Goal: Task Accomplishment & Management: Use online tool/utility

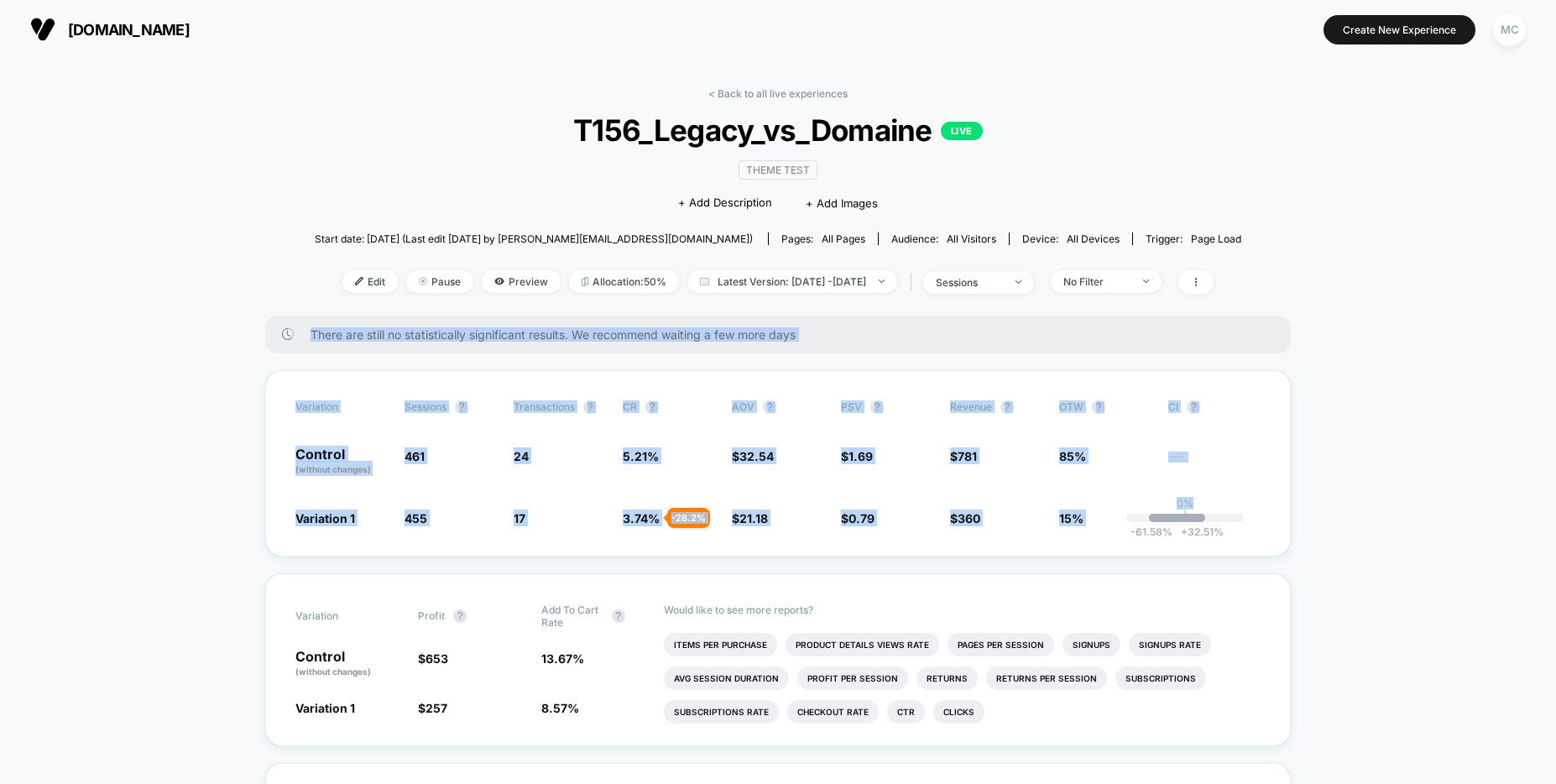
drag, startPoint x: 1398, startPoint y: 543, endPoint x: 261, endPoint y: 282, distance: 1166.6
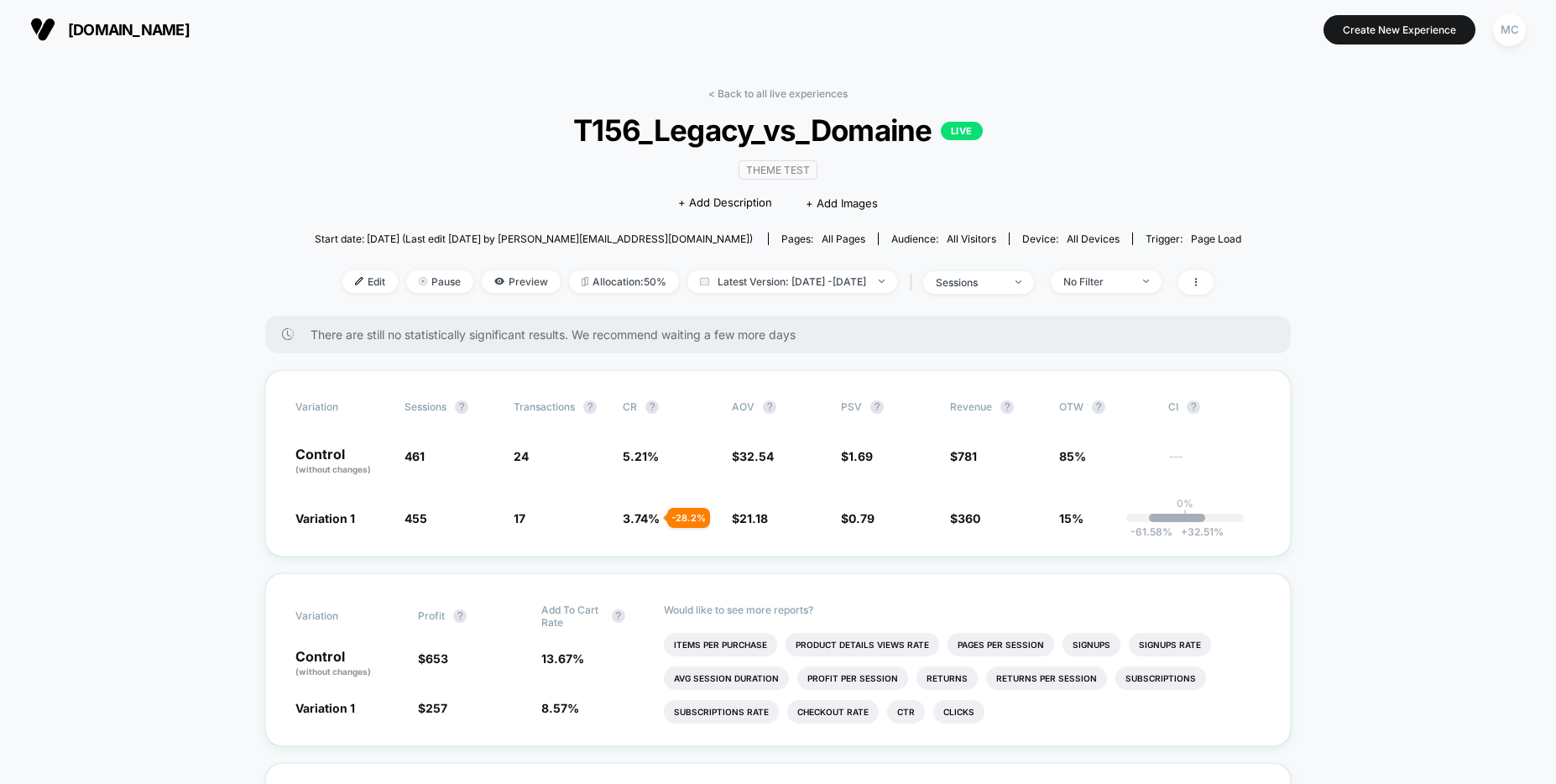
drag, startPoint x: 254, startPoint y: 281, endPoint x: 223, endPoint y: 267, distance: 34.0
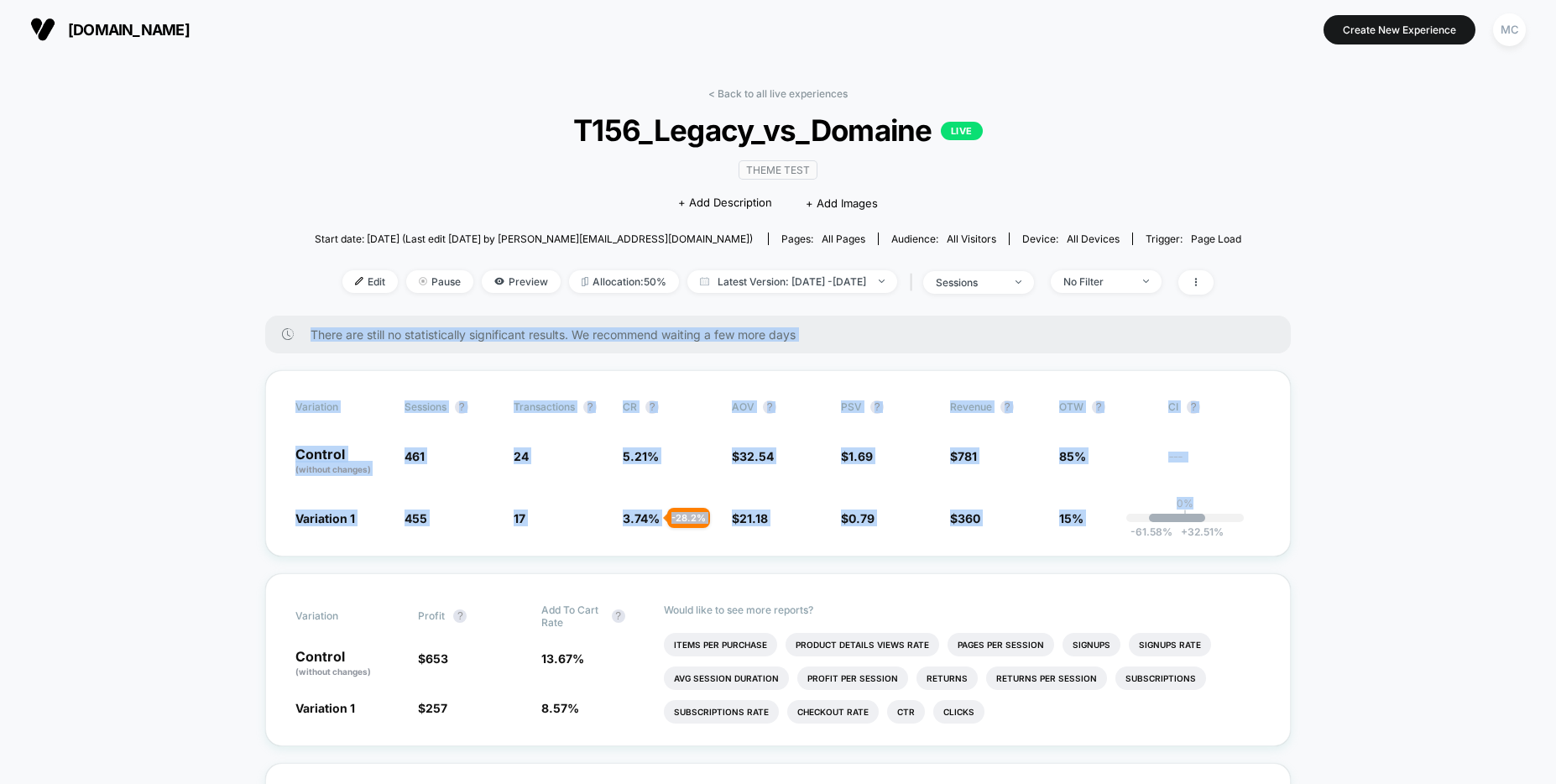
drag, startPoint x: 218, startPoint y: 256, endPoint x: 1412, endPoint y: 551, distance: 1229.9
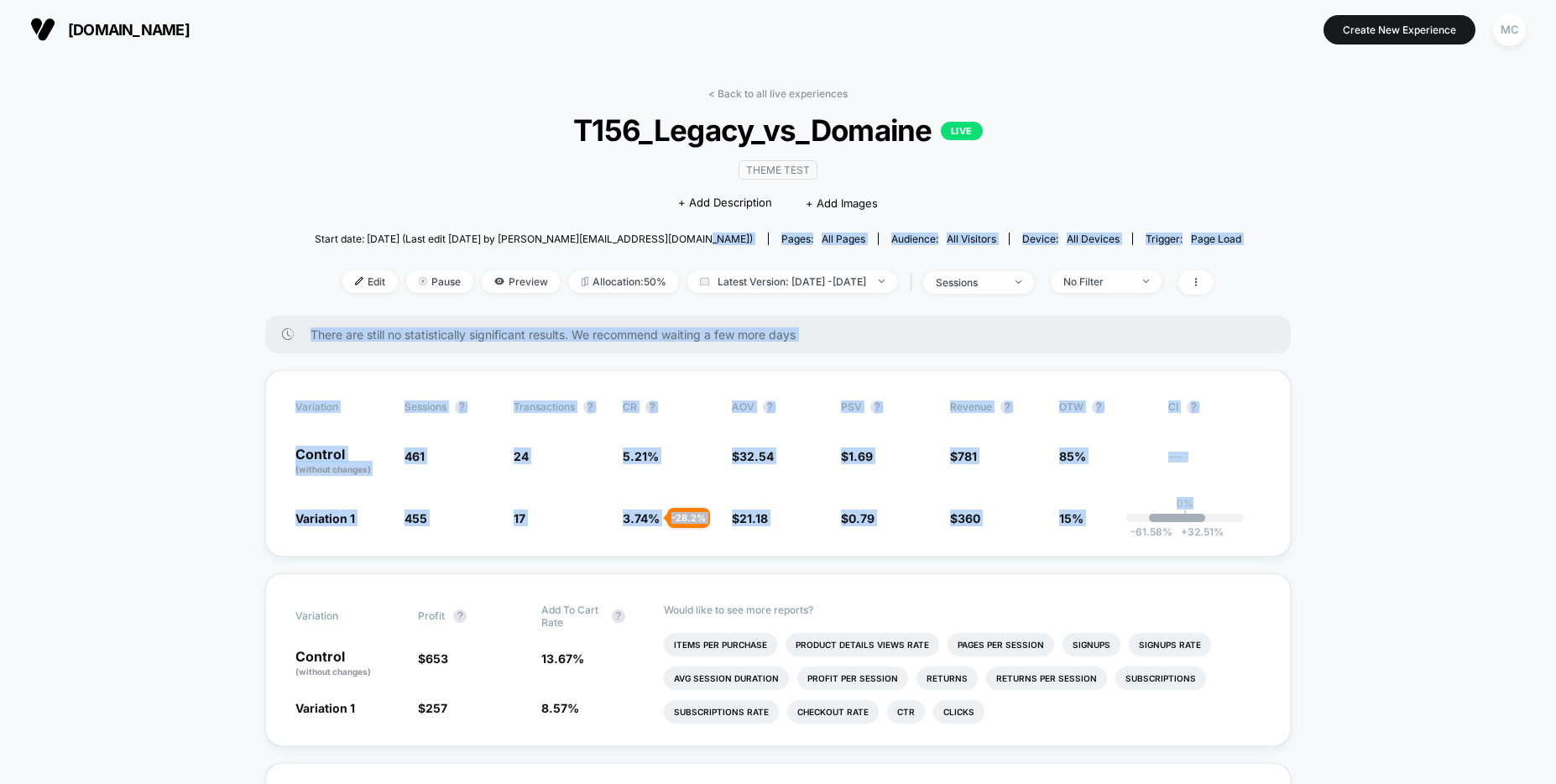
drag, startPoint x: 1417, startPoint y: 559, endPoint x: 311, endPoint y: 246, distance: 1149.4
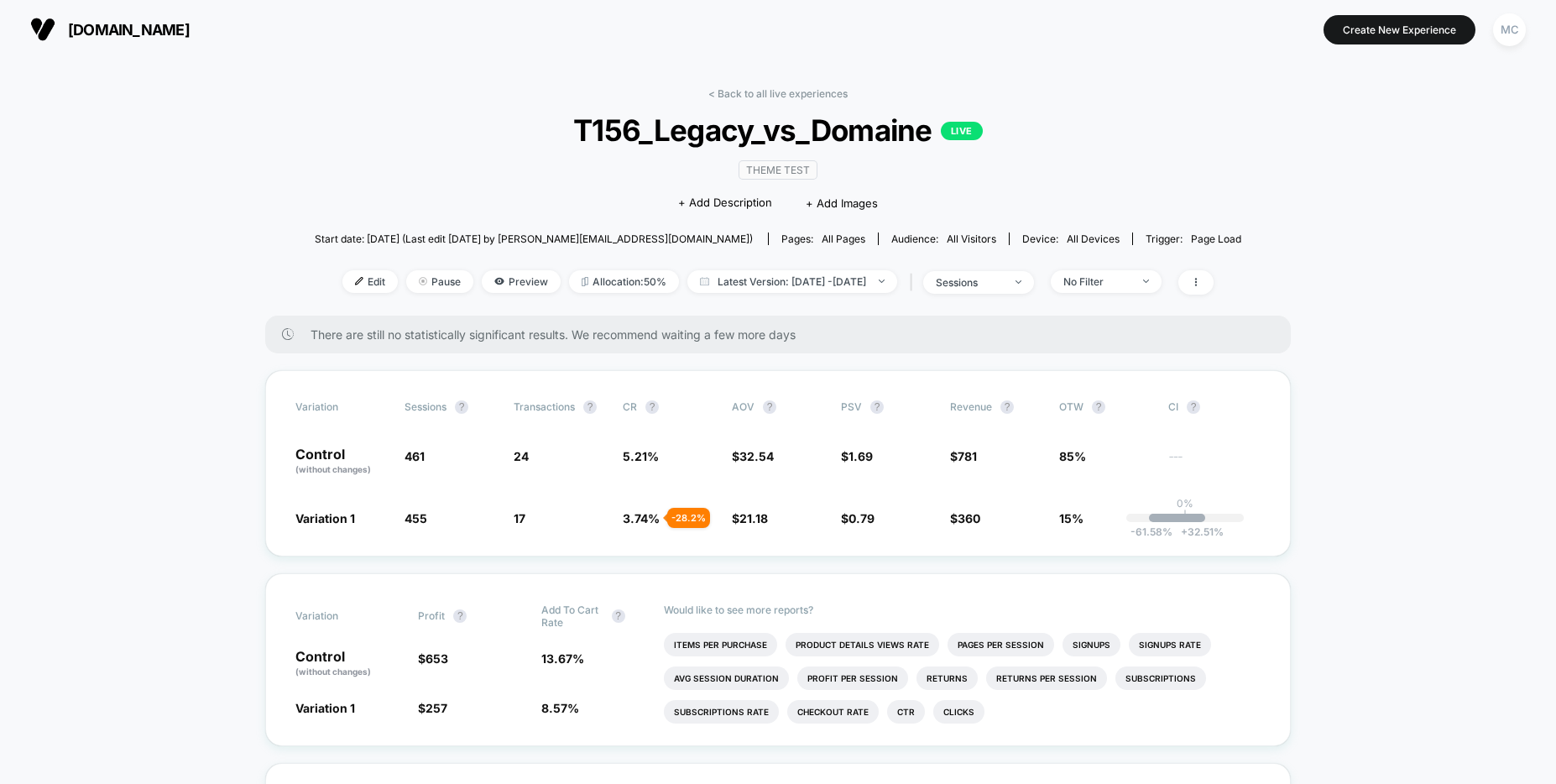
click at [315, 241] on div "Start date: [DATE] (Last edit [DATE] by [PERSON_NAME][EMAIL_ADDRESS][DOMAIN_NAM…" at bounding box center [778, 238] width 927 height 29
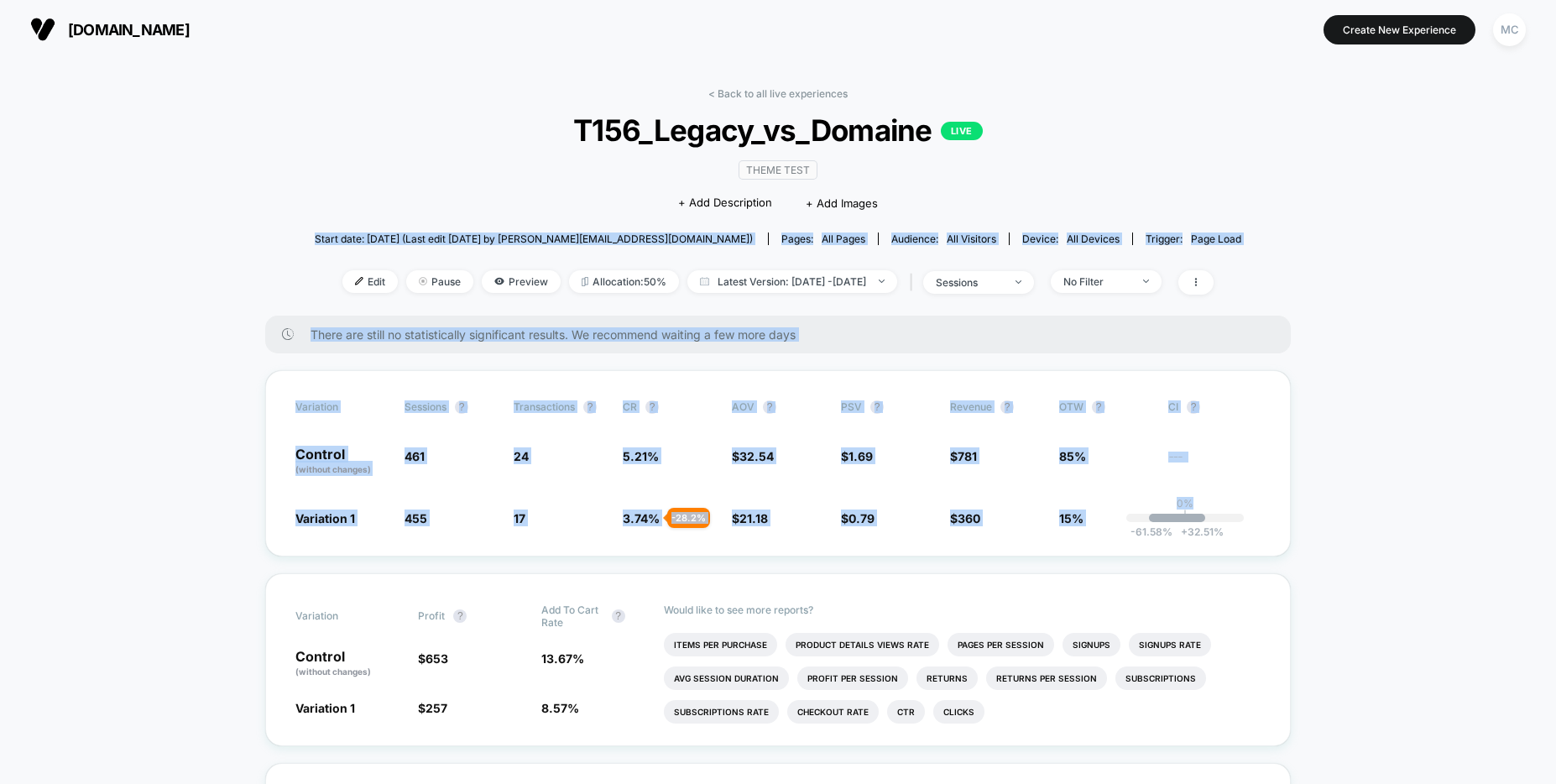
drag, startPoint x: 318, startPoint y: 234, endPoint x: 1407, endPoint y: 540, distance: 1131.2
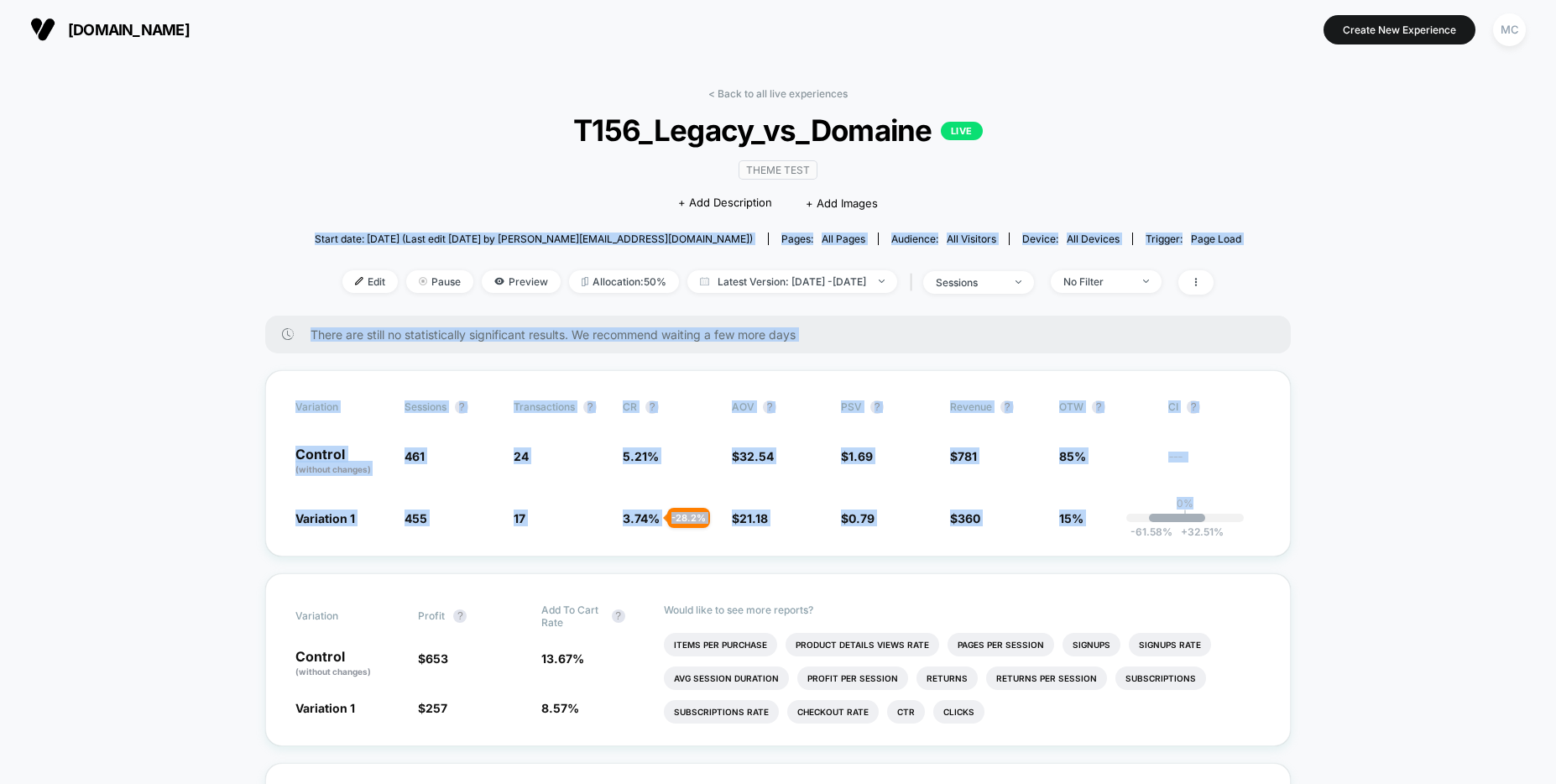
drag, startPoint x: 1428, startPoint y: 541, endPoint x: 327, endPoint y: 232, distance: 1143.5
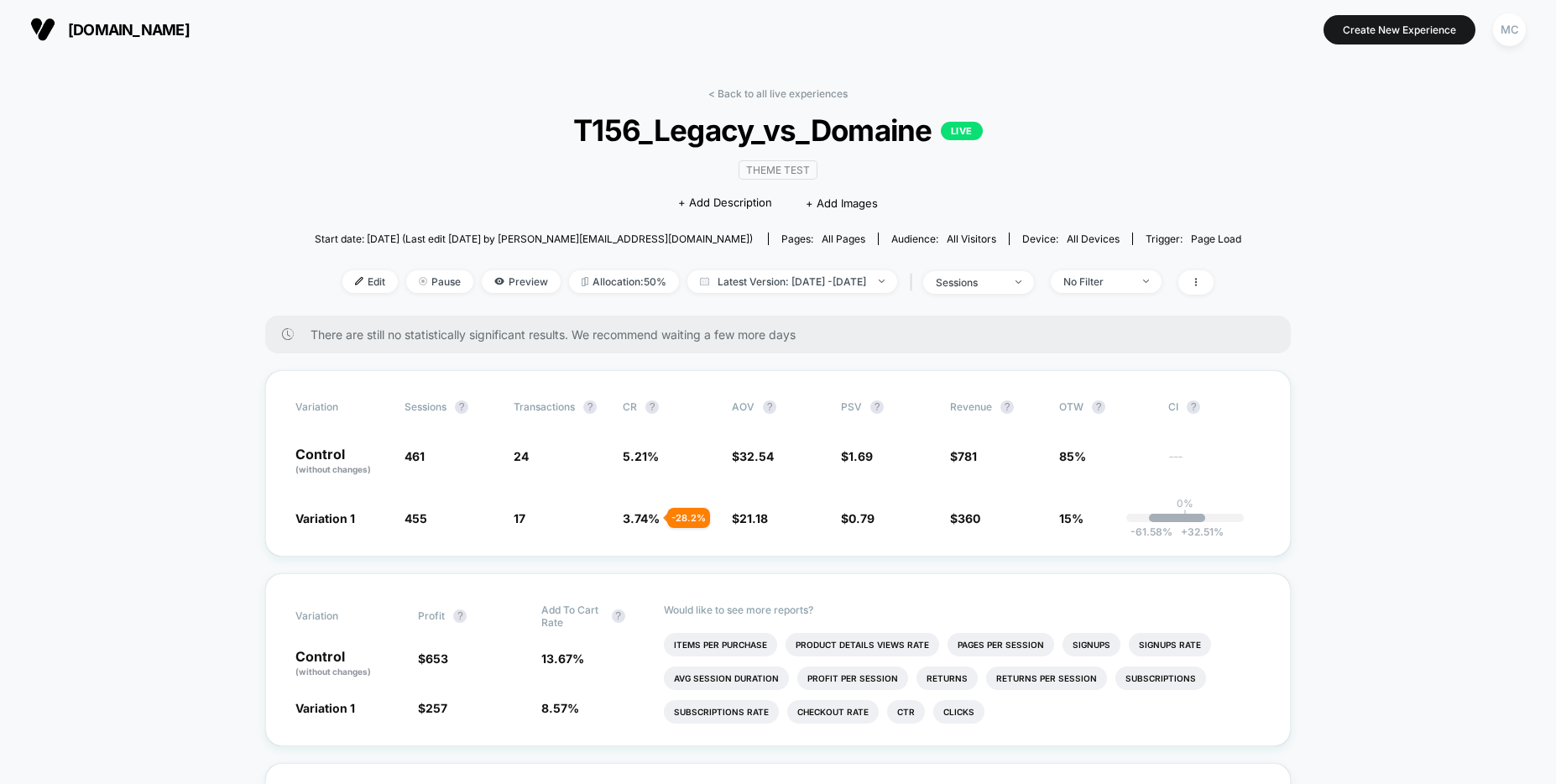
click at [327, 233] on div "Start date: [DATE] (Last edit [DATE] by [PERSON_NAME][EMAIL_ADDRESS][DOMAIN_NAM…" at bounding box center [778, 238] width 927 height 29
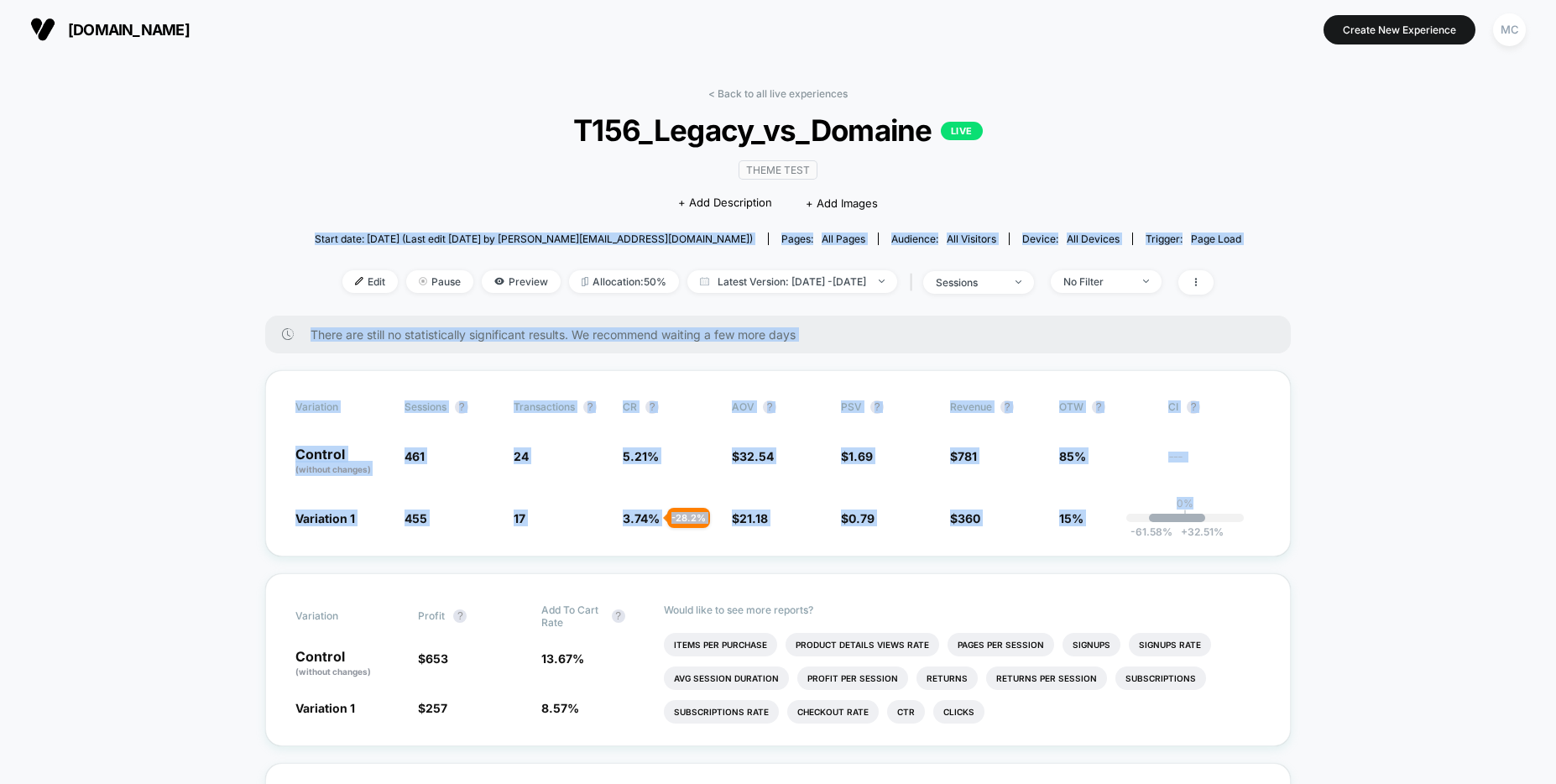
drag, startPoint x: 332, startPoint y: 233, endPoint x: 1355, endPoint y: 526, distance: 1064.1
drag, startPoint x: 1362, startPoint y: 526, endPoint x: 263, endPoint y: 224, distance: 1139.7
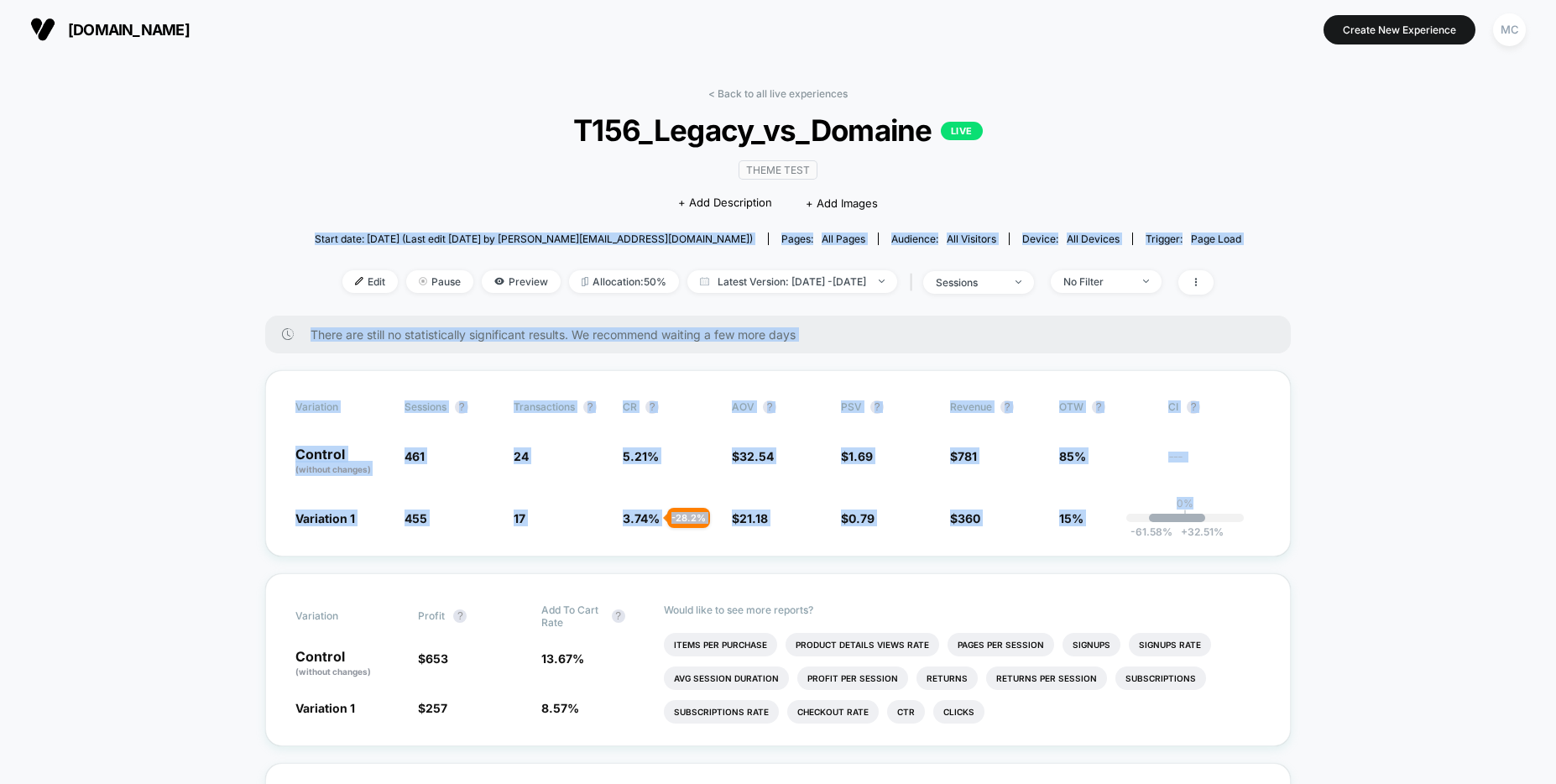
drag, startPoint x: 270, startPoint y: 224, endPoint x: 1421, endPoint y: 536, distance: 1192.5
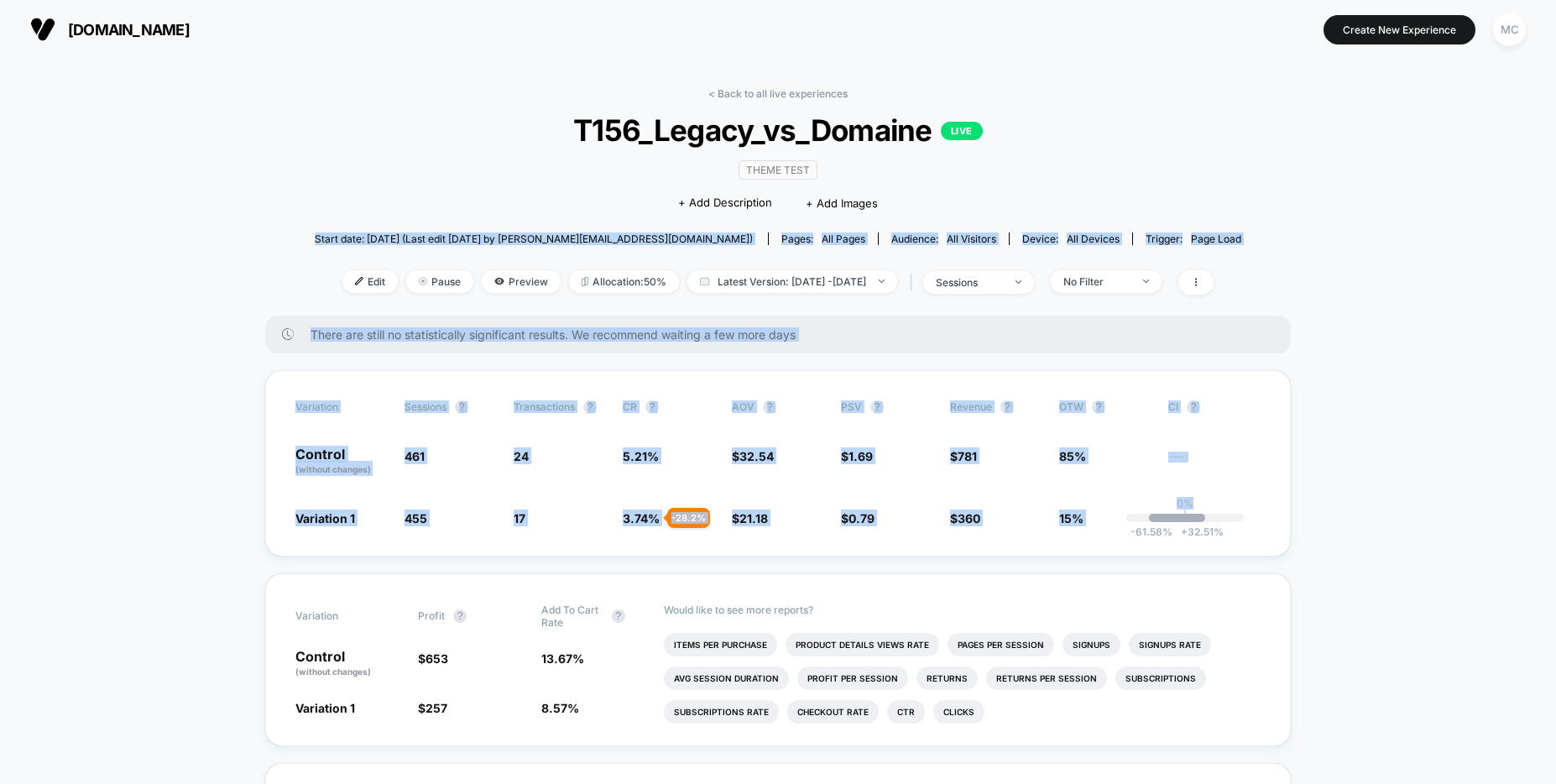
drag, startPoint x: 1412, startPoint y: 533, endPoint x: 320, endPoint y: 227, distance: 1134.1
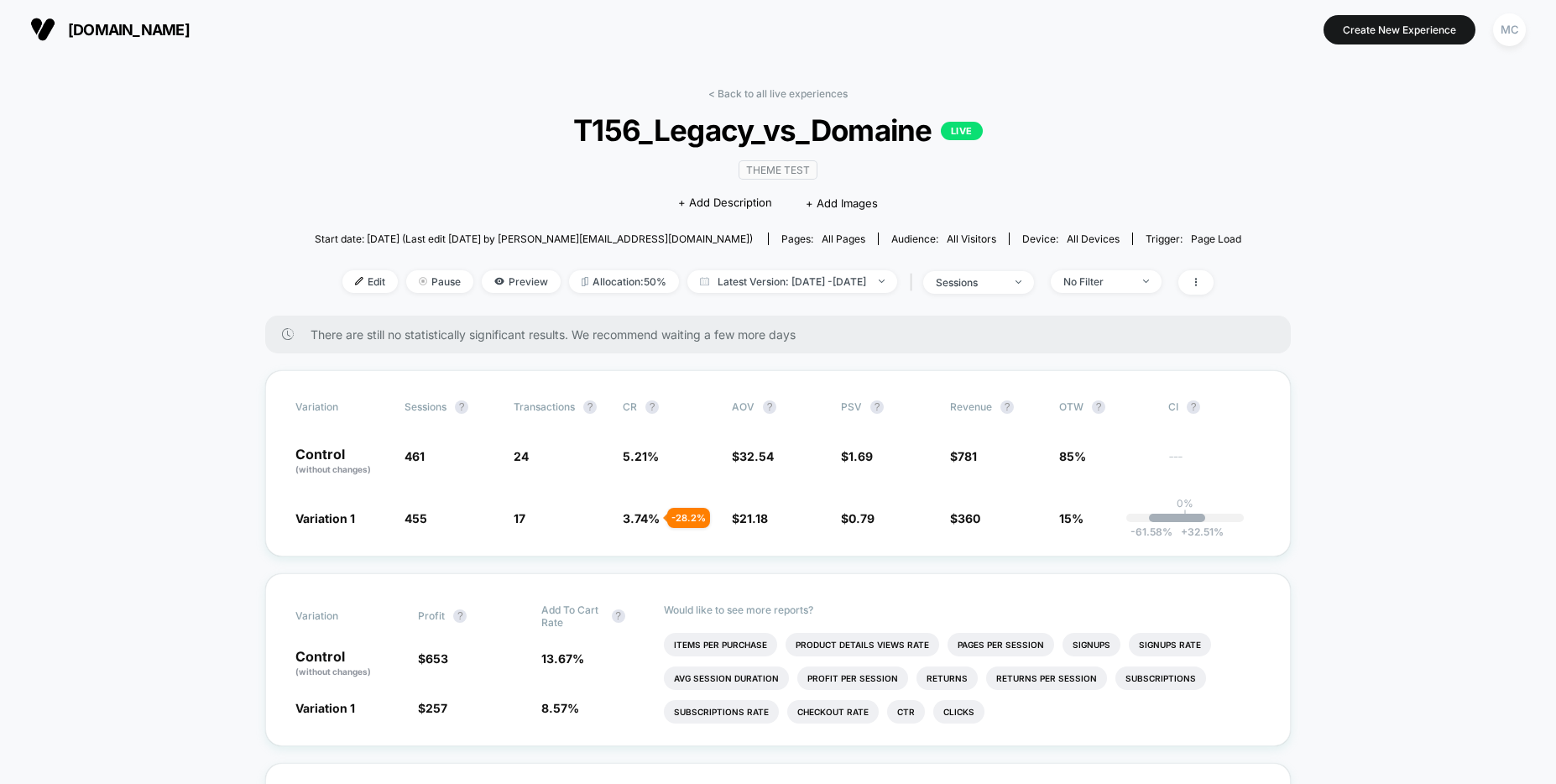
click at [318, 229] on div "Start date: [DATE] (Last edit [DATE] by [PERSON_NAME][EMAIL_ADDRESS][DOMAIN_NAM…" at bounding box center [778, 238] width 927 height 29
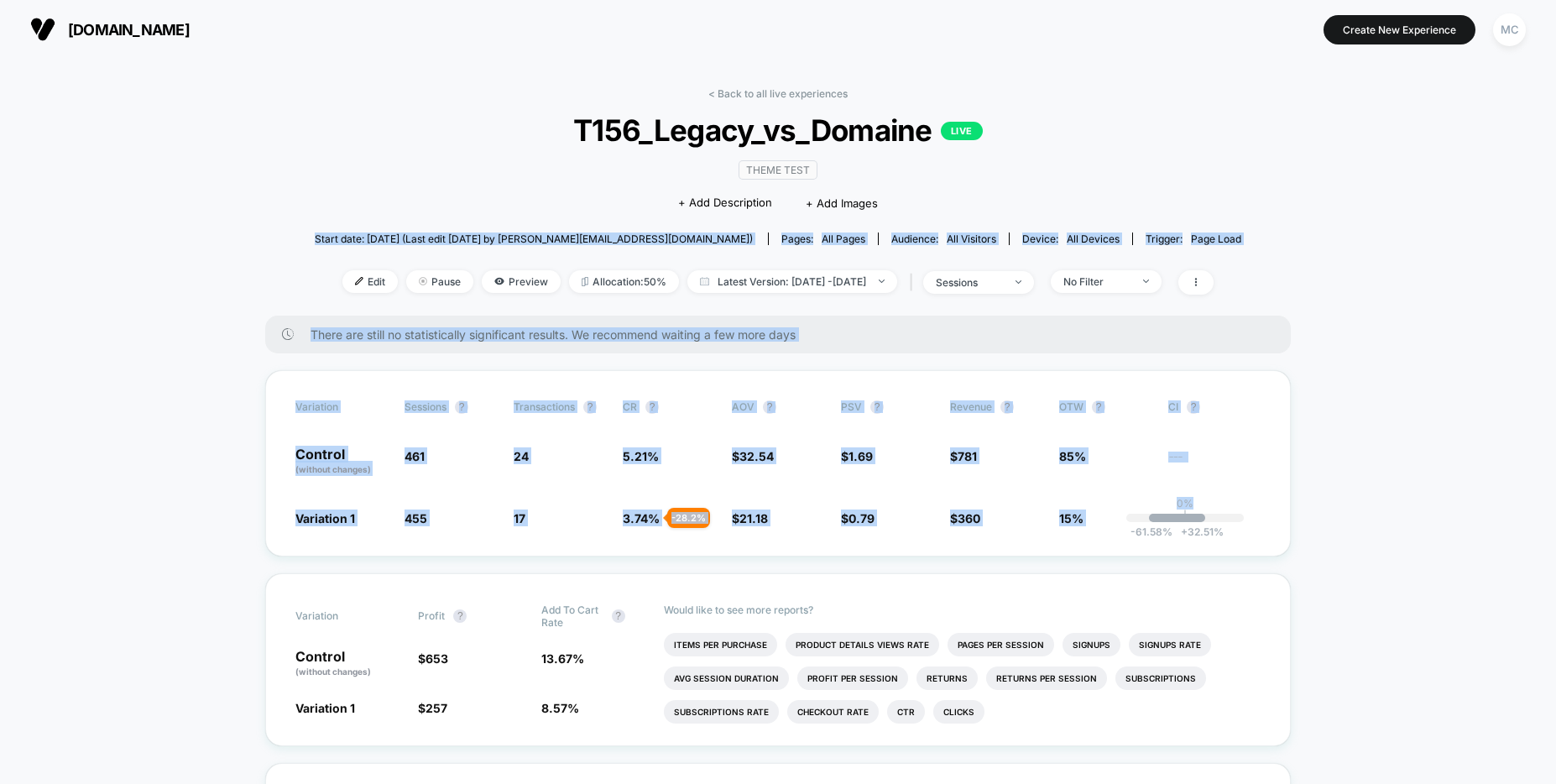
drag, startPoint x: 318, startPoint y: 229, endPoint x: 1414, endPoint y: 538, distance: 1138.7
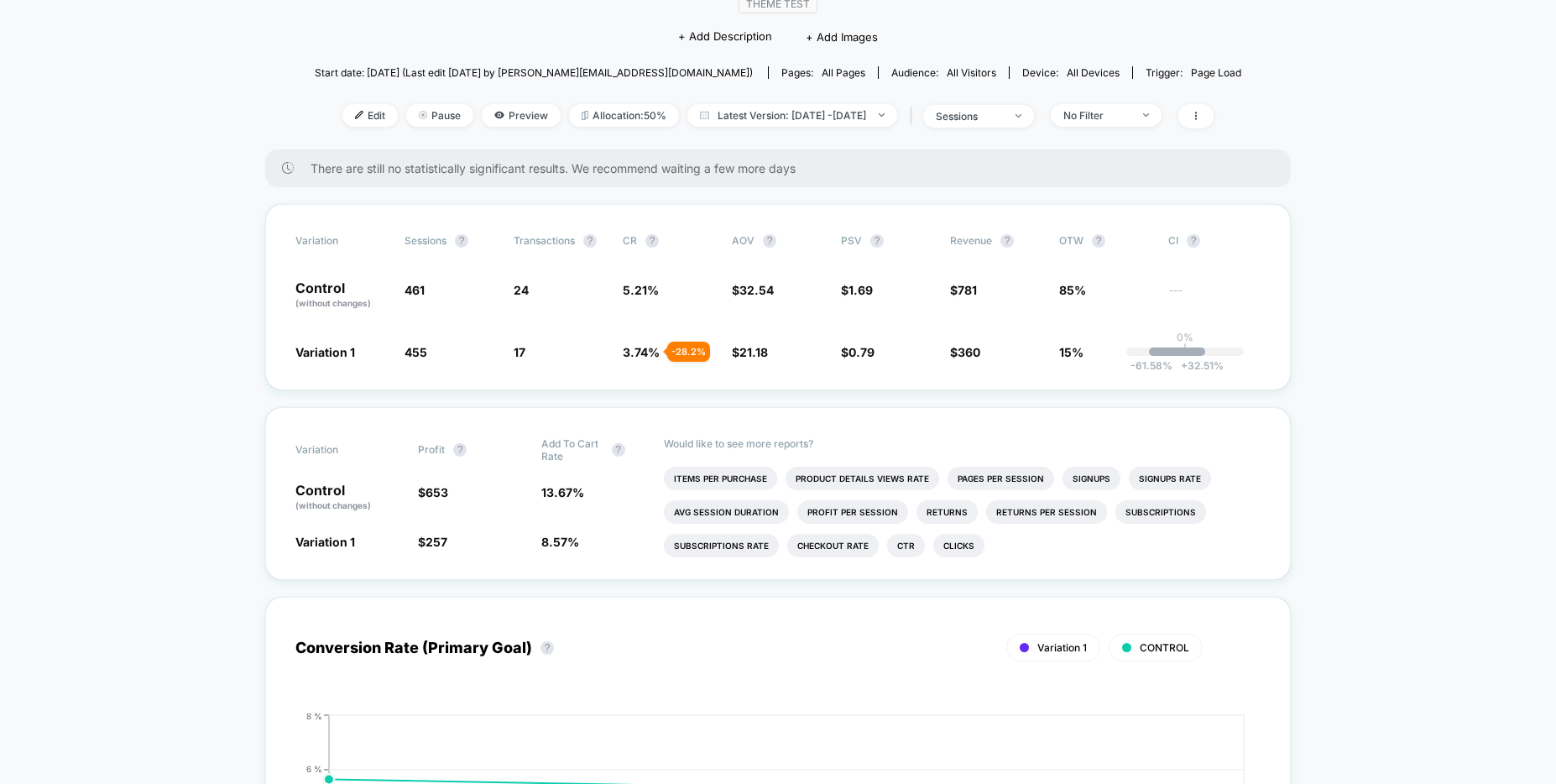
scroll to position [169, 0]
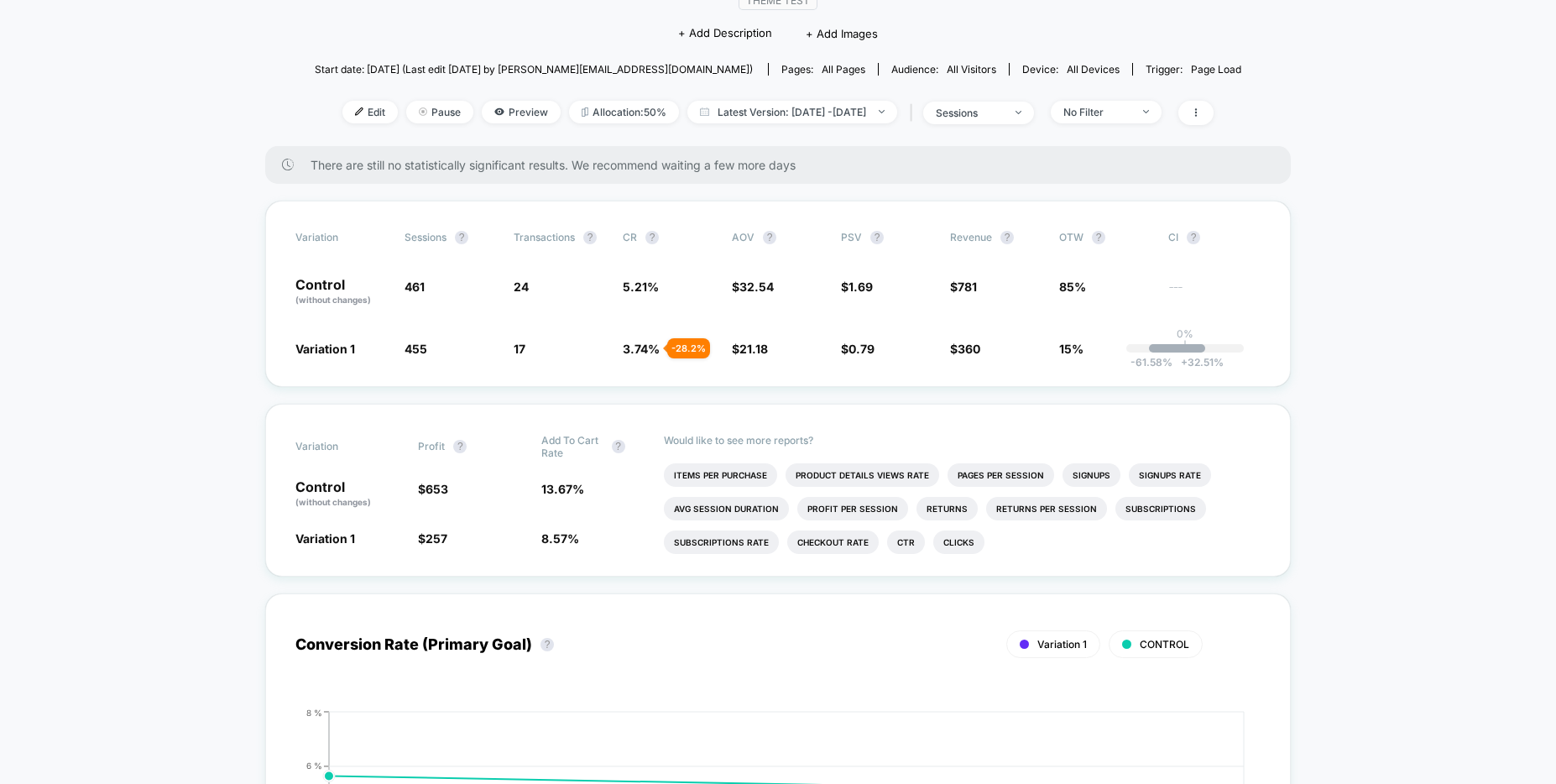
drag, startPoint x: 1388, startPoint y: 549, endPoint x: 1391, endPoint y: 558, distance: 9.5
drag, startPoint x: 1378, startPoint y: 533, endPoint x: 1362, endPoint y: 531, distance: 16.1
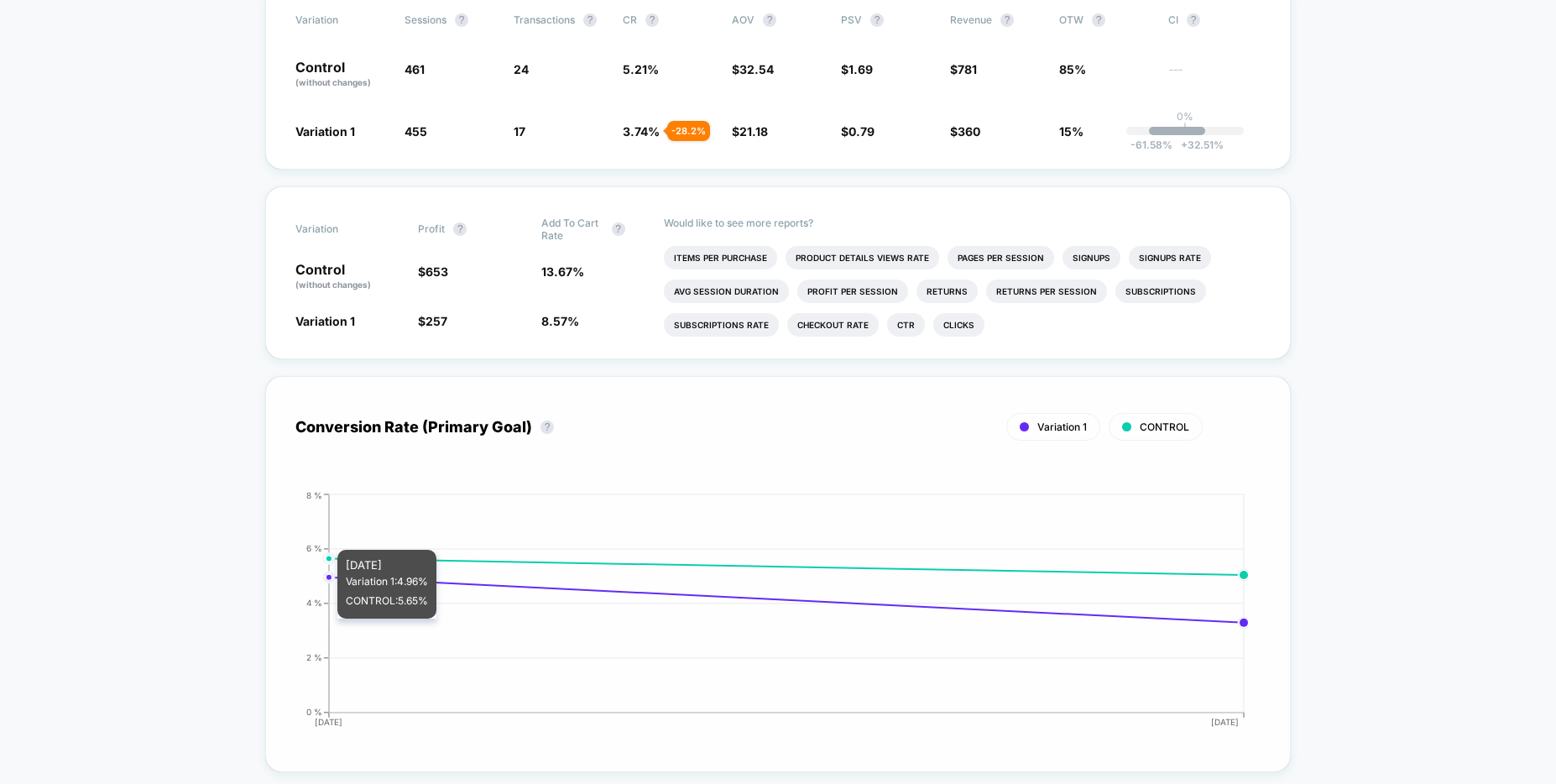
scroll to position [529, 0]
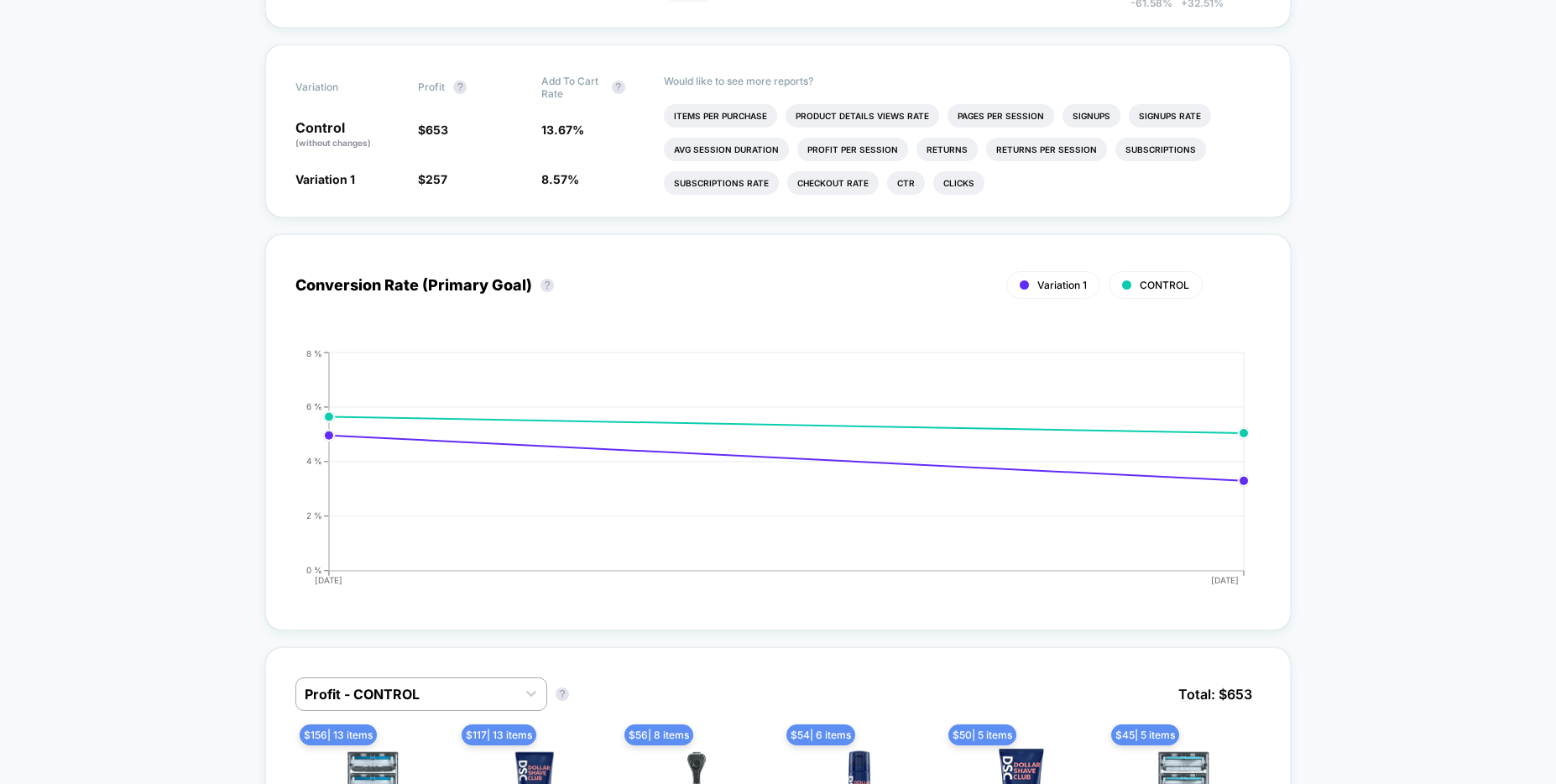
drag, startPoint x: 1504, startPoint y: 437, endPoint x: 1490, endPoint y: 439, distance: 14.1
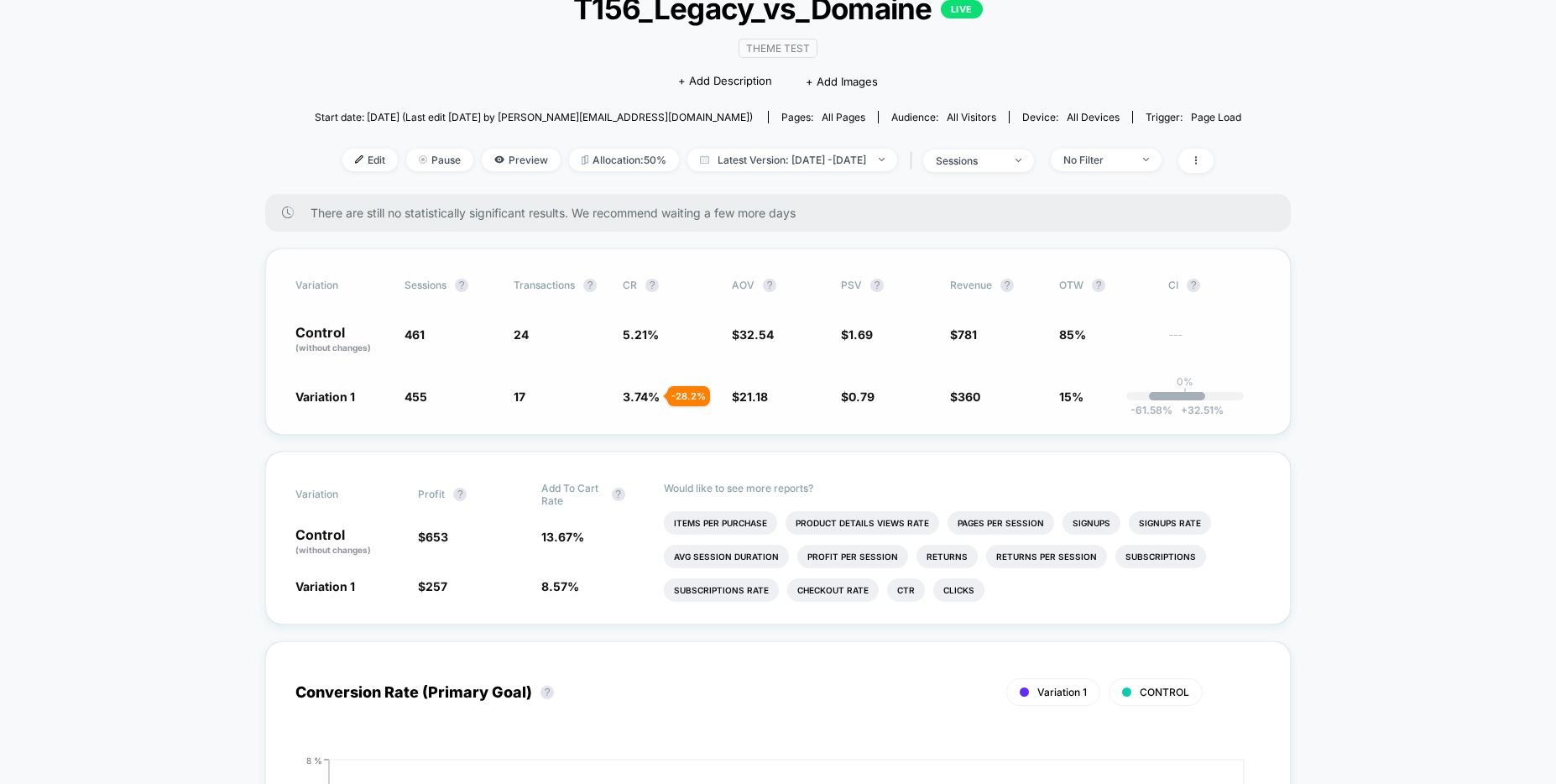
scroll to position [0, 0]
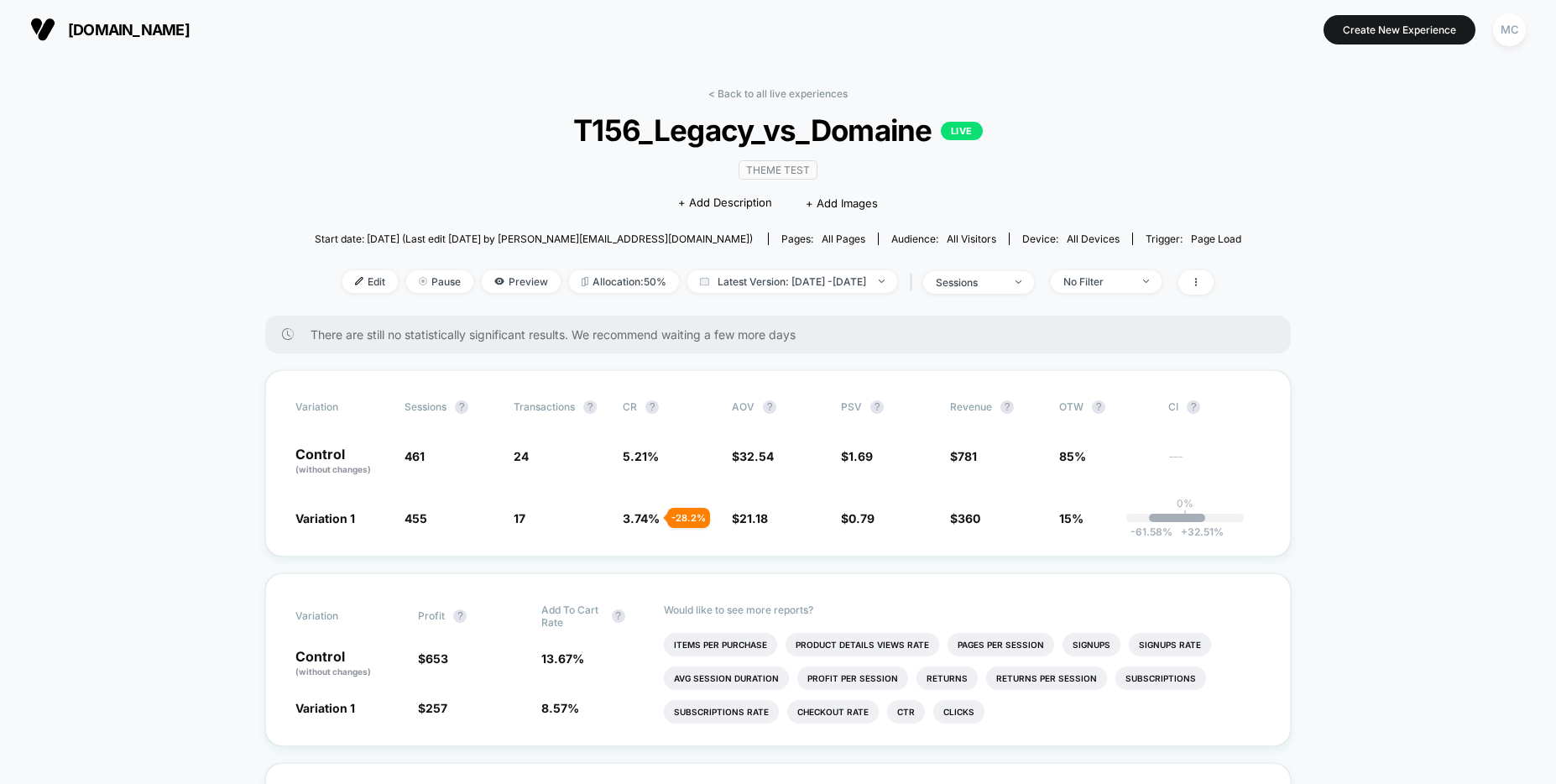
drag, startPoint x: 1242, startPoint y: 48, endPoint x: 1208, endPoint y: 29, distance: 38.9
click at [1242, 48] on section "Create New Experience MC" at bounding box center [1283, 29] width 494 height 42
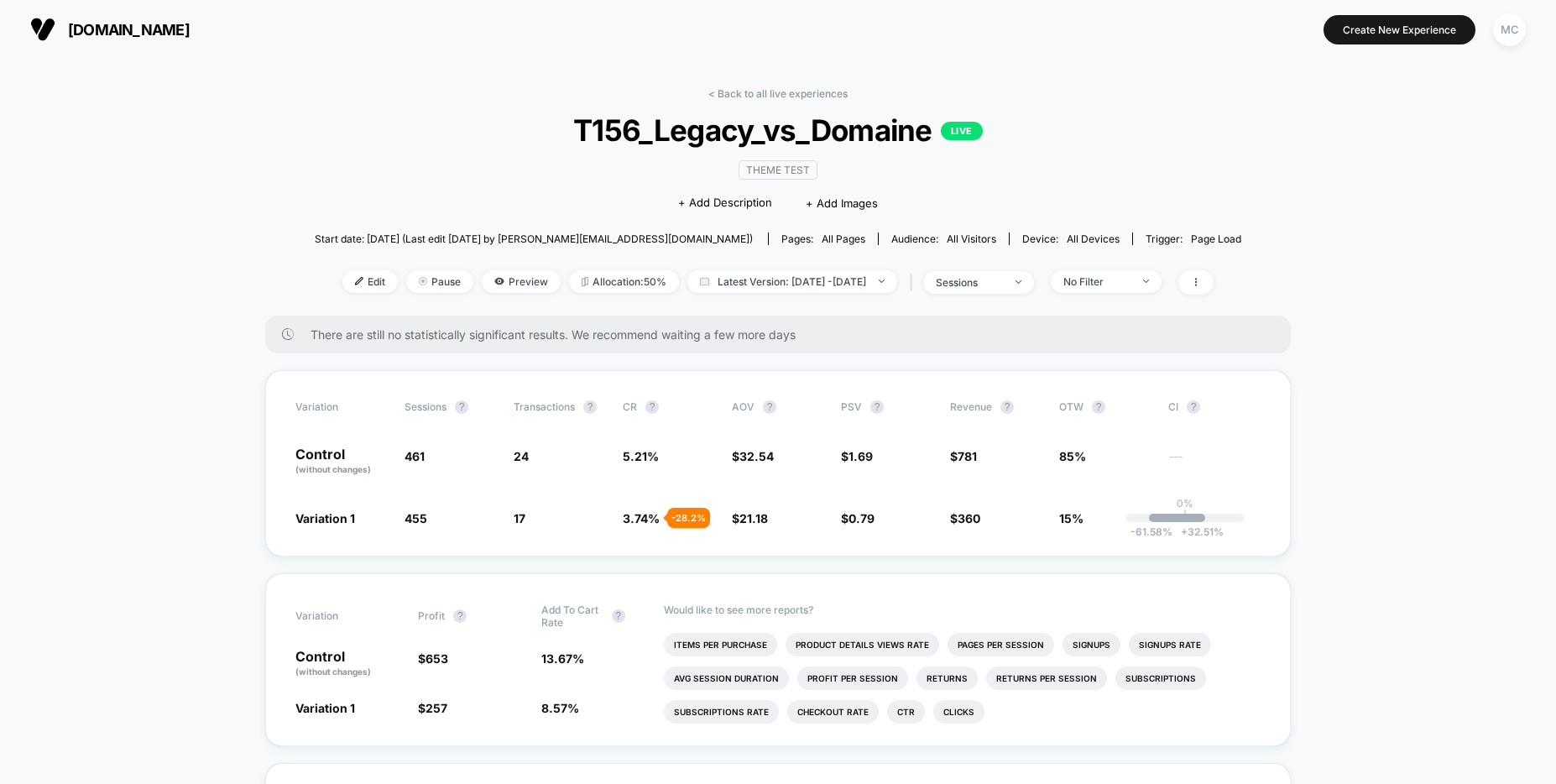
click at [1200, 185] on div "< Back to all live experiences T156_Legacy_vs_Domaine LIVE Theme Test Click to …" at bounding box center [778, 201] width 927 height 228
drag, startPoint x: 1243, startPoint y: 168, endPoint x: 1138, endPoint y: 159, distance: 105.4
click at [1157, 114] on span "T156_Legacy_vs_Domaine LIVE" at bounding box center [777, 129] width 833 height 35
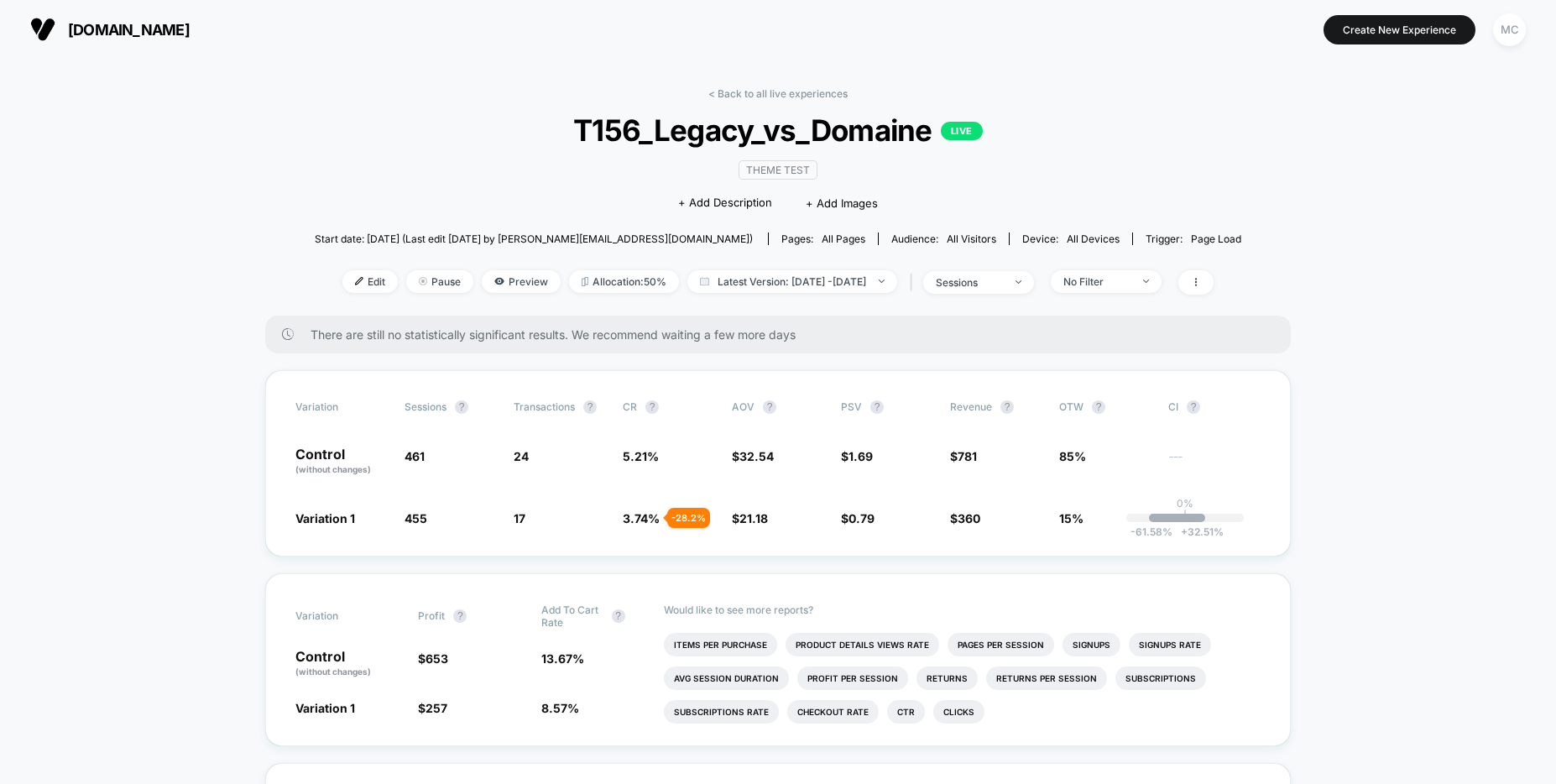
click at [1224, 109] on div "< Back to all live experiences T156_Legacy_vs_Domaine LIVE Theme Test Click to …" at bounding box center [778, 201] width 927 height 228
click at [777, 97] on link "< Back to all live experiences" at bounding box center [778, 93] width 139 height 13
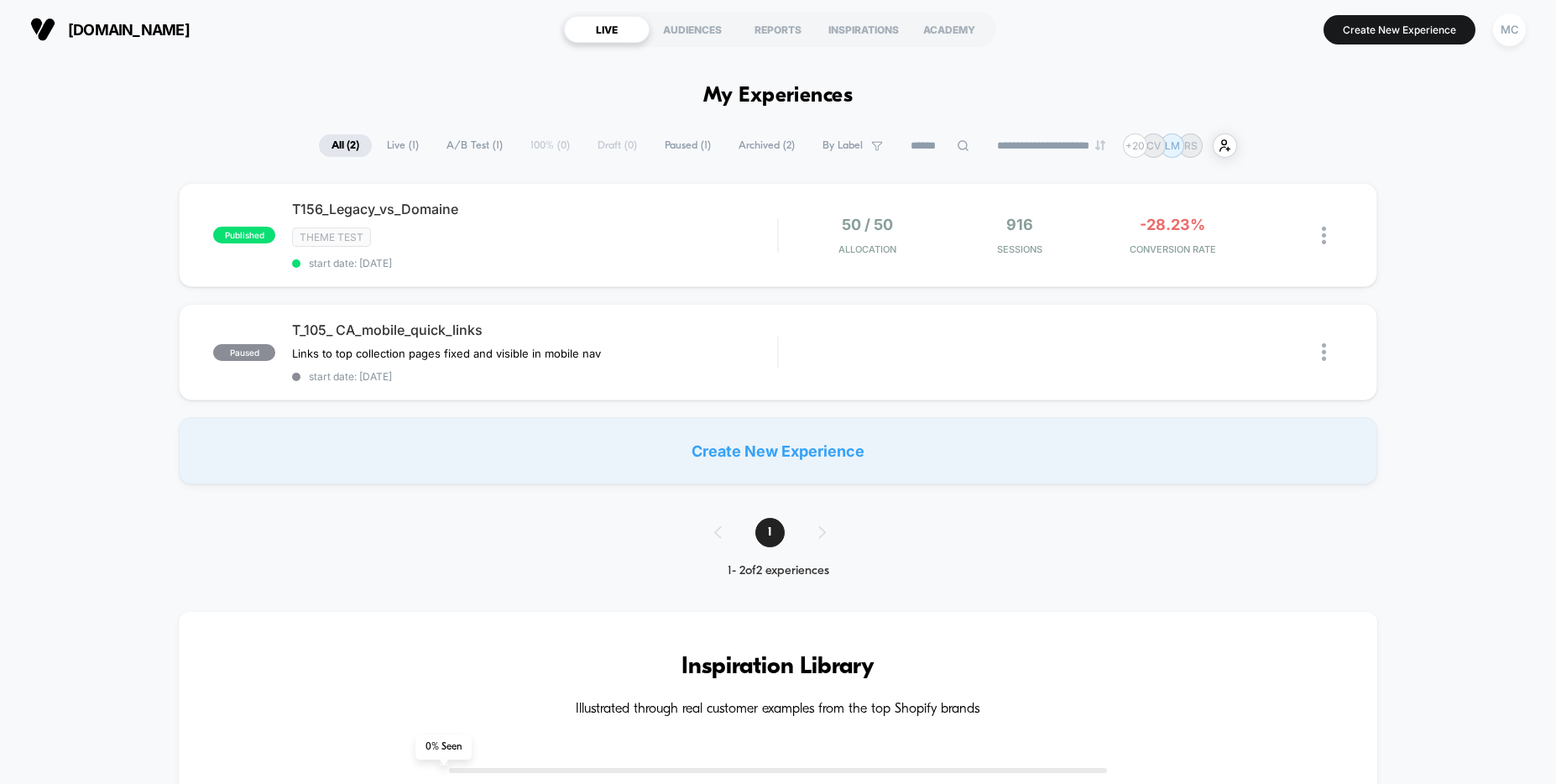
click at [333, 139] on span "All ( 2 )" at bounding box center [345, 145] width 53 height 23
click at [150, 28] on span "[DOMAIN_NAME]" at bounding box center [129, 29] width 121 height 17
click at [1515, 33] on div "MC" at bounding box center [1510, 30] width 33 height 33
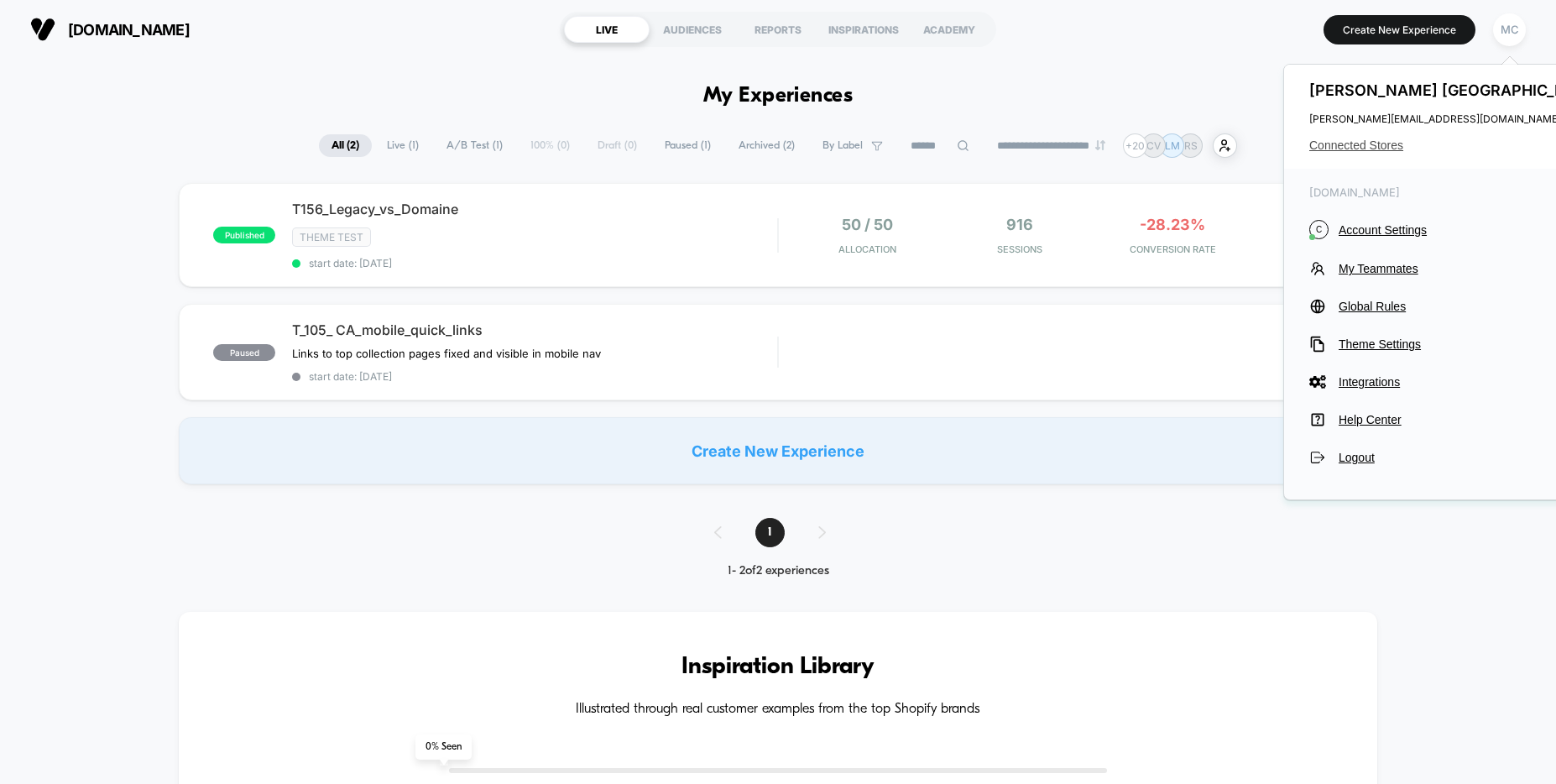
click at [1366, 139] on span "Connected Stores" at bounding box center [1456, 145] width 293 height 14
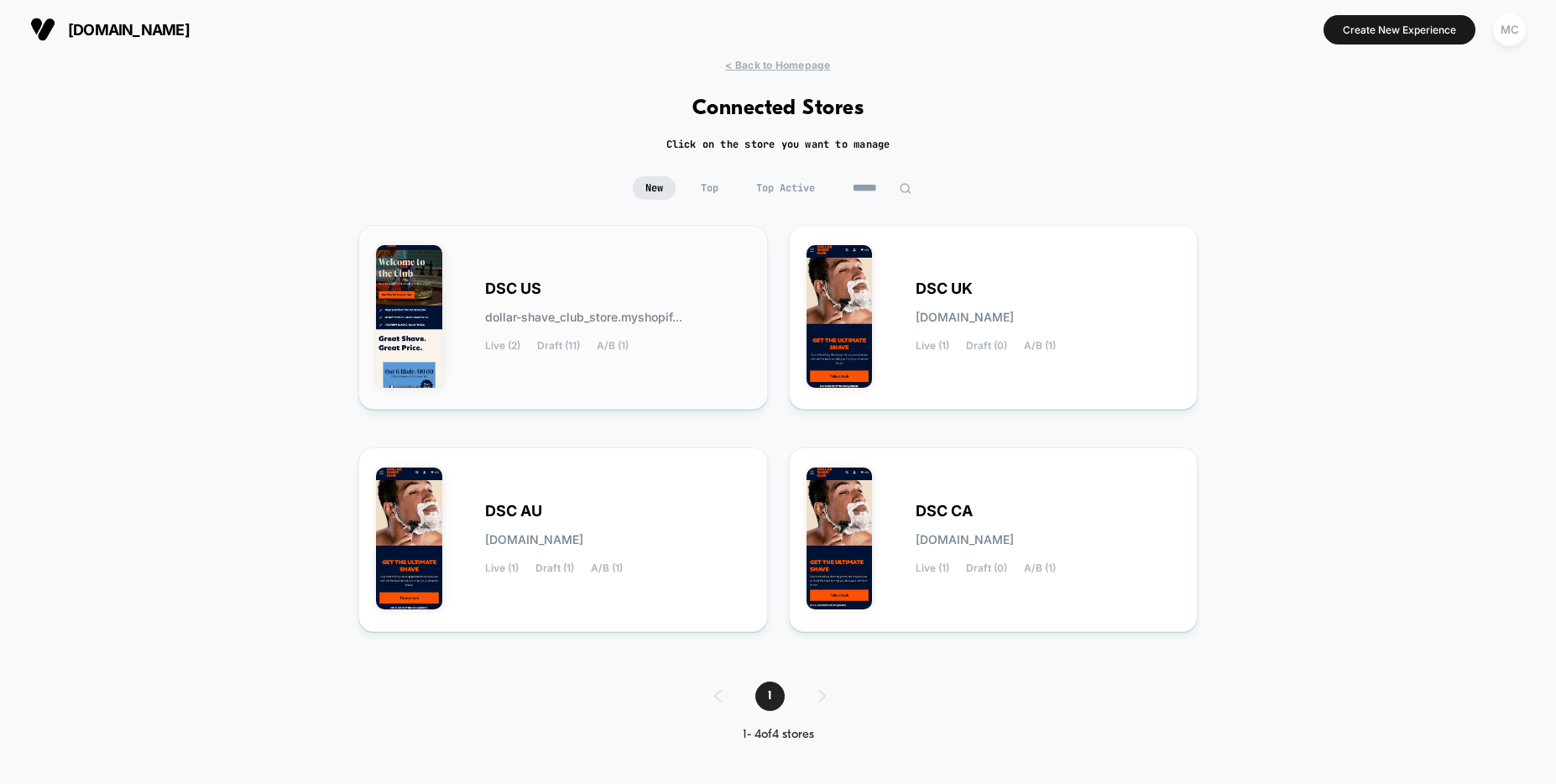
click at [633, 290] on div "DSC US dollar-shave_club_store.myshopif... Live (2) Draft (11) A/B (1)" at bounding box center [618, 317] width 265 height 69
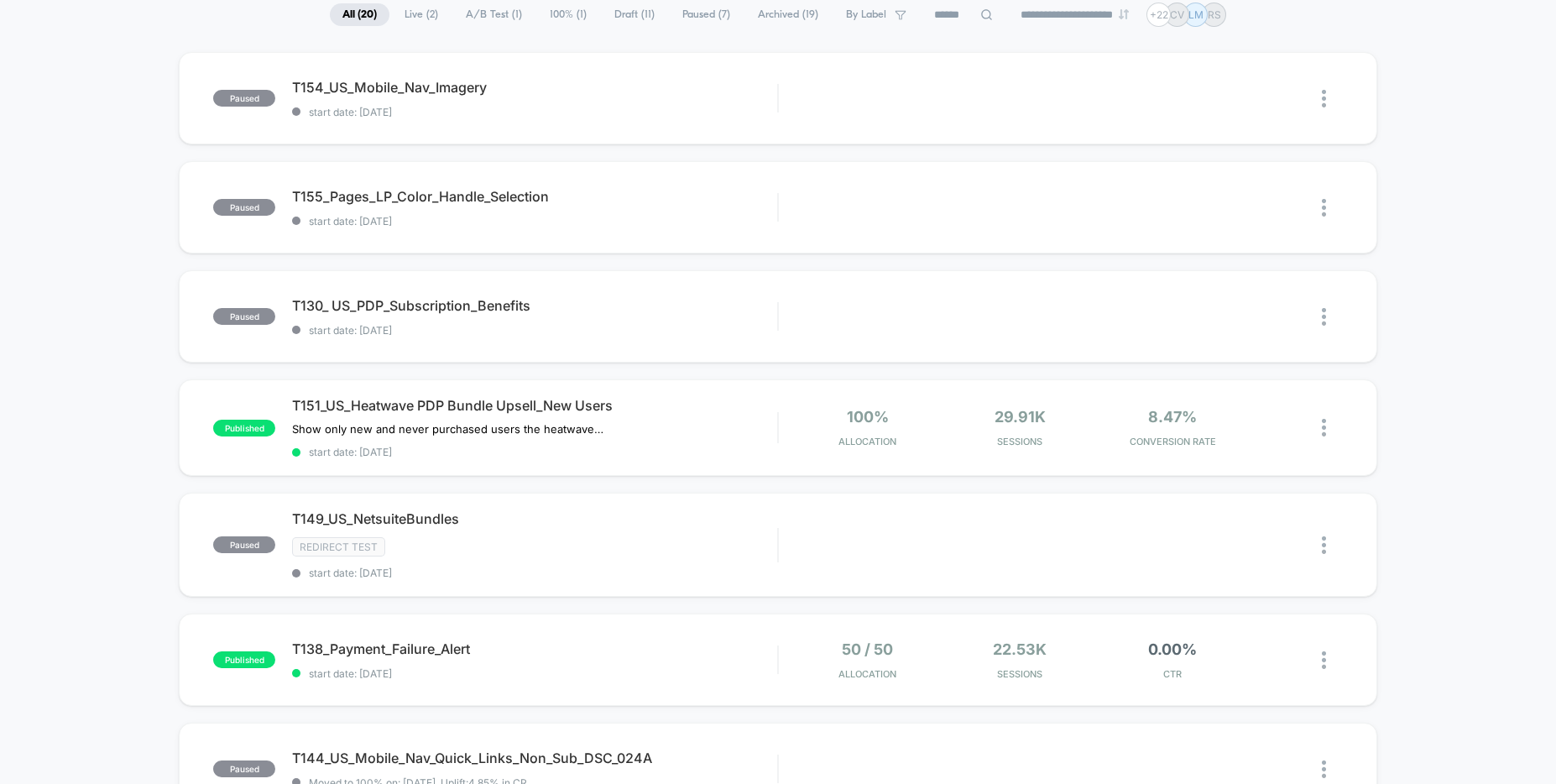
scroll to position [132, 0]
click at [581, 655] on span "T138_Payment_Failure_Alert Click to edit experience details" at bounding box center [534, 646] width 485 height 17
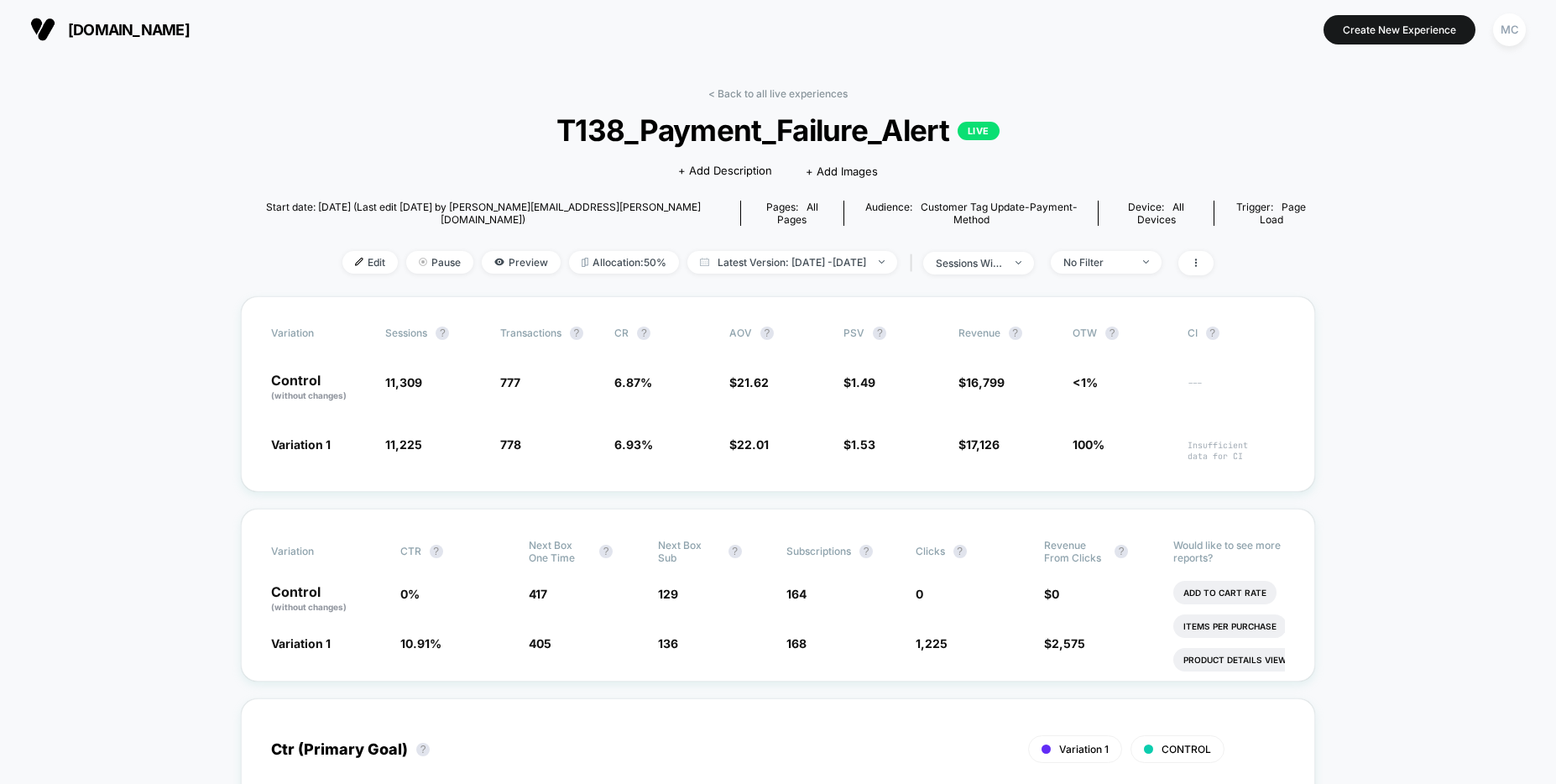
click at [862, 251] on span "Latest Version: [DATE] - [DATE]" at bounding box center [792, 262] width 210 height 23
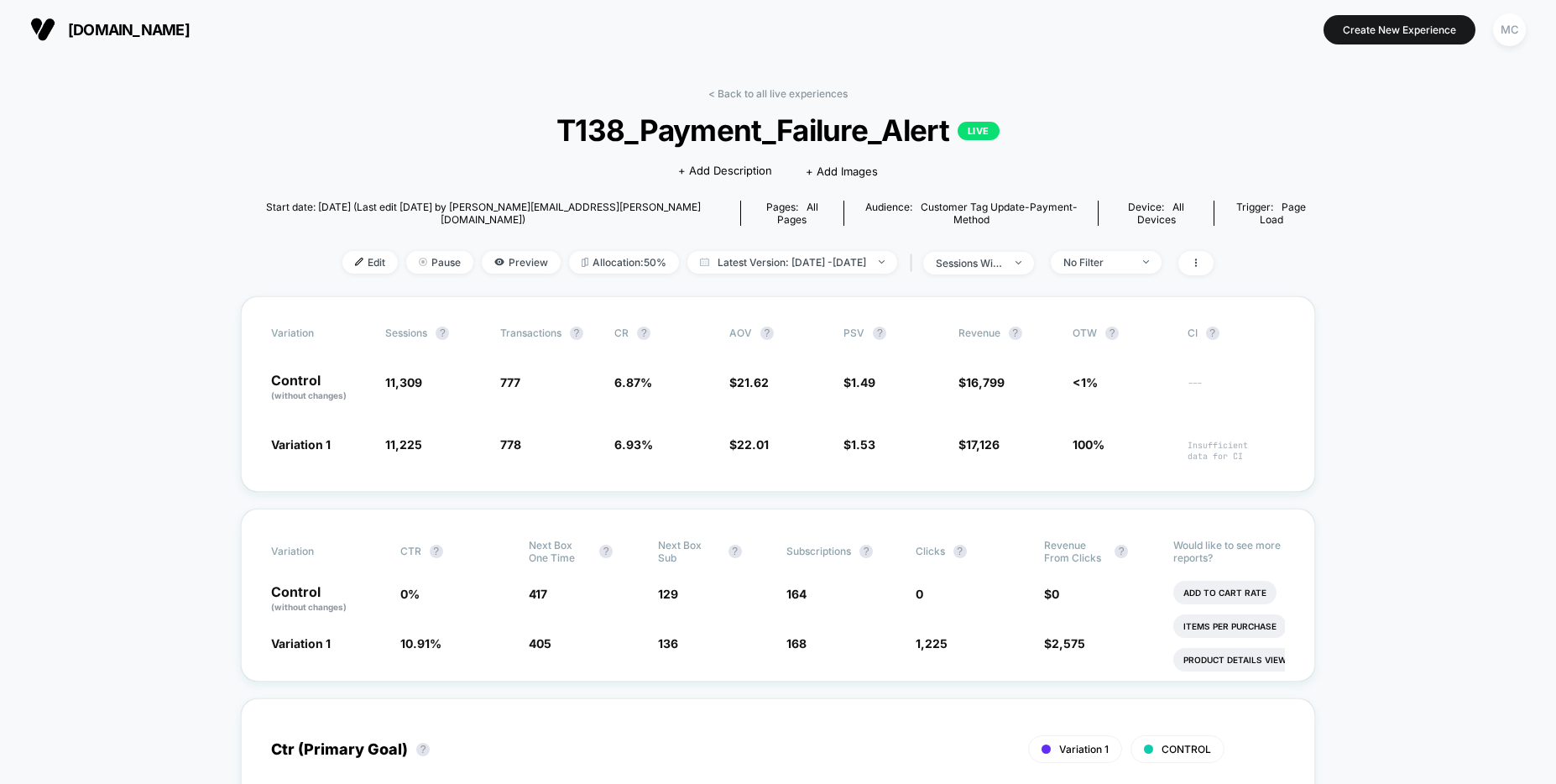
click at [747, 96] on link "< Back to all live experiences" at bounding box center [778, 93] width 139 height 13
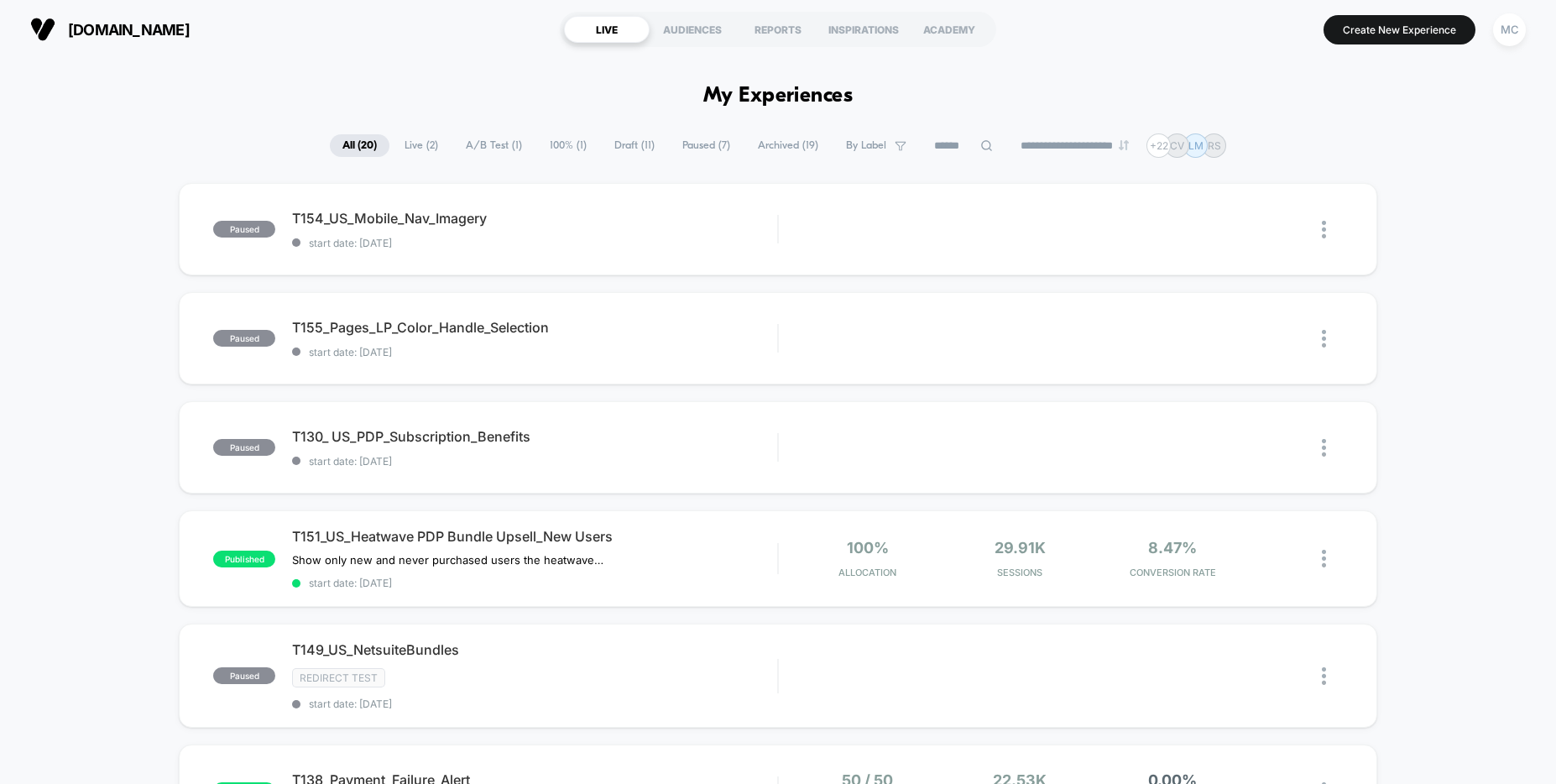
drag, startPoint x: 1494, startPoint y: 335, endPoint x: 1466, endPoint y: 336, distance: 28.0
click at [413, 227] on div "T154_US_Mobile_Nav_Imagery Click to edit experience details Click to edit exper…" at bounding box center [534, 230] width 485 height 40
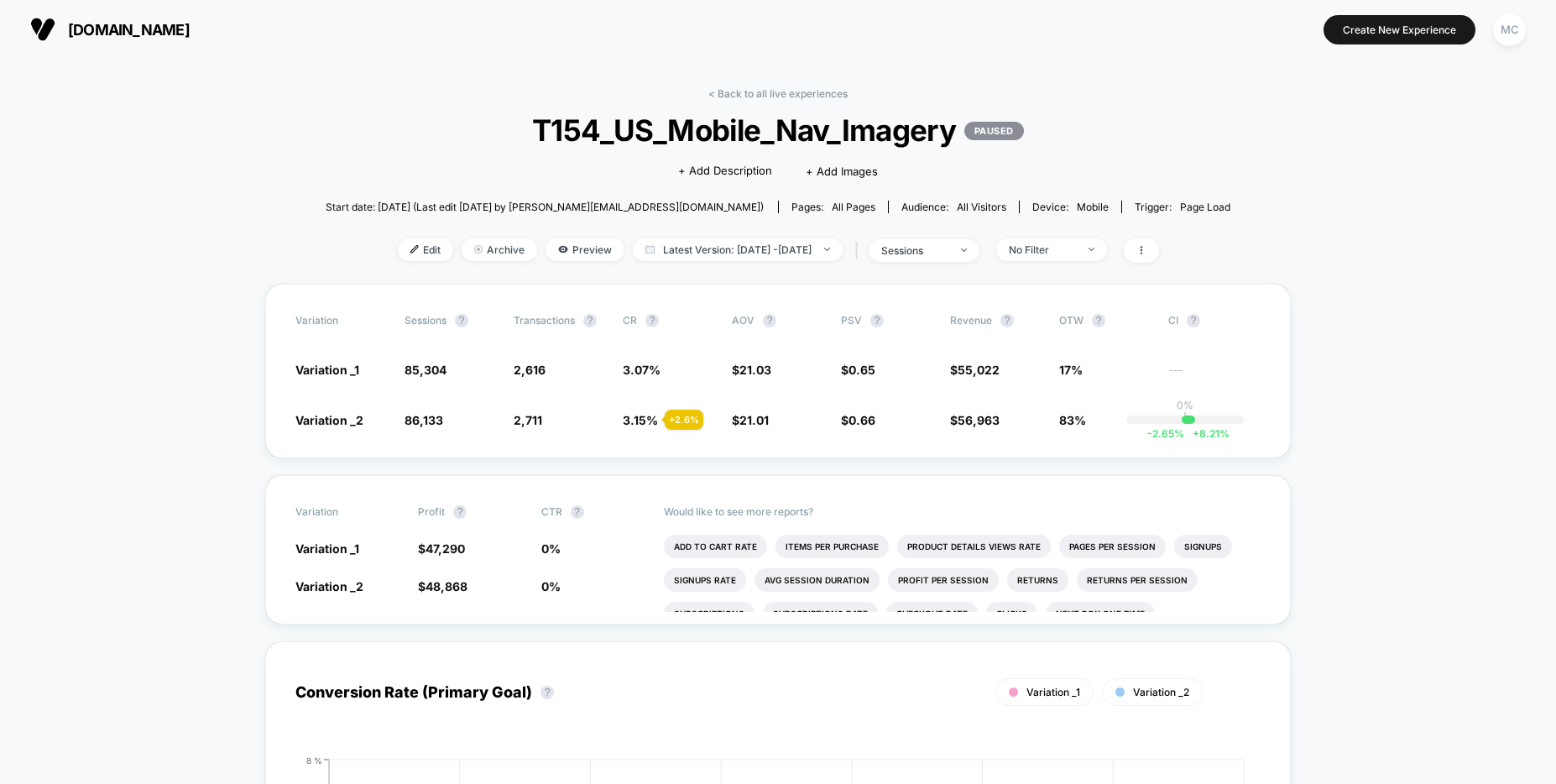
click at [702, 248] on span "Latest Version: [DATE] - [DATE]" at bounding box center [738, 249] width 210 height 23
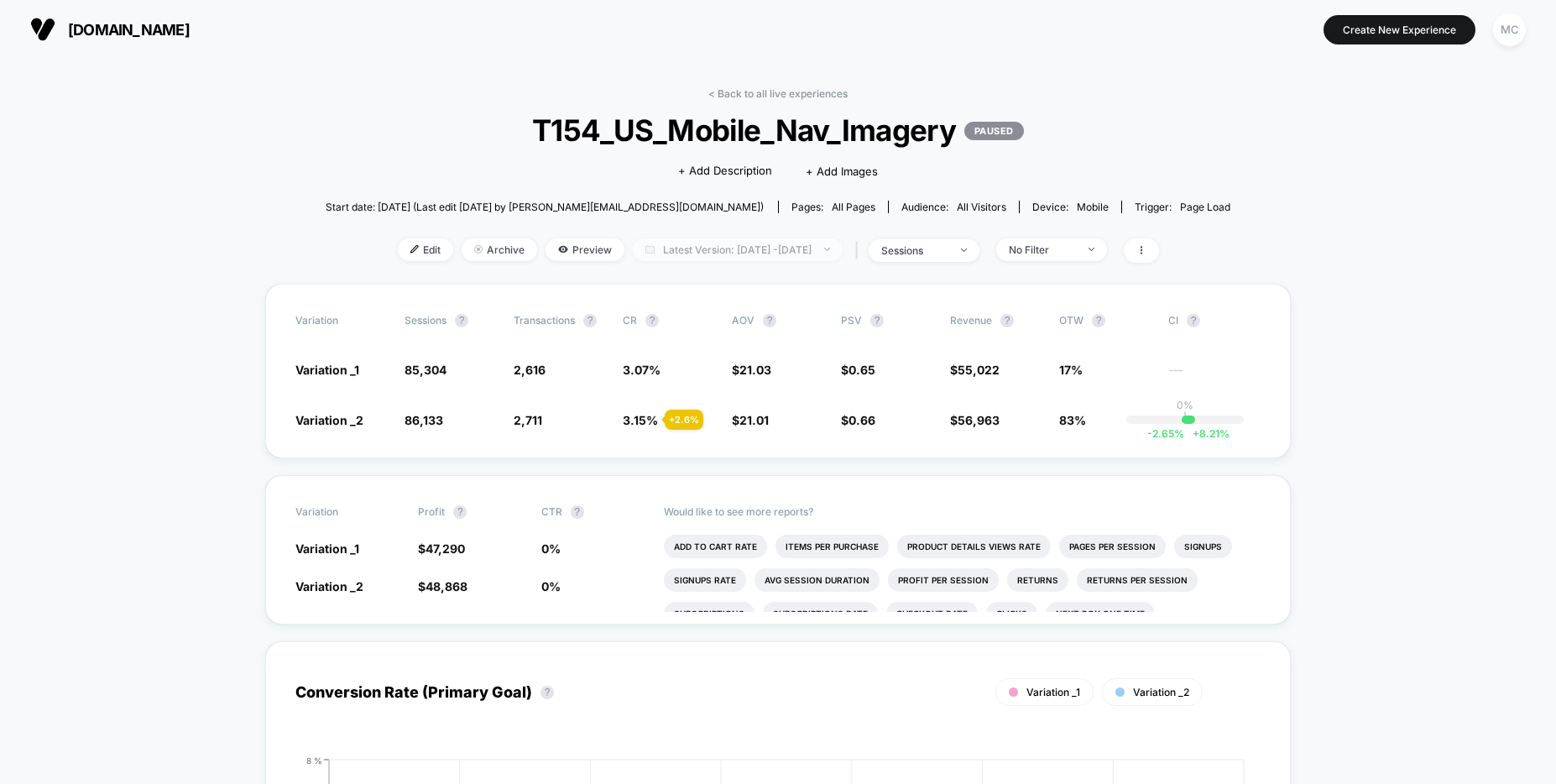
click at [764, 259] on span "Latest Version: [DATE] - [DATE]" at bounding box center [738, 249] width 210 height 23
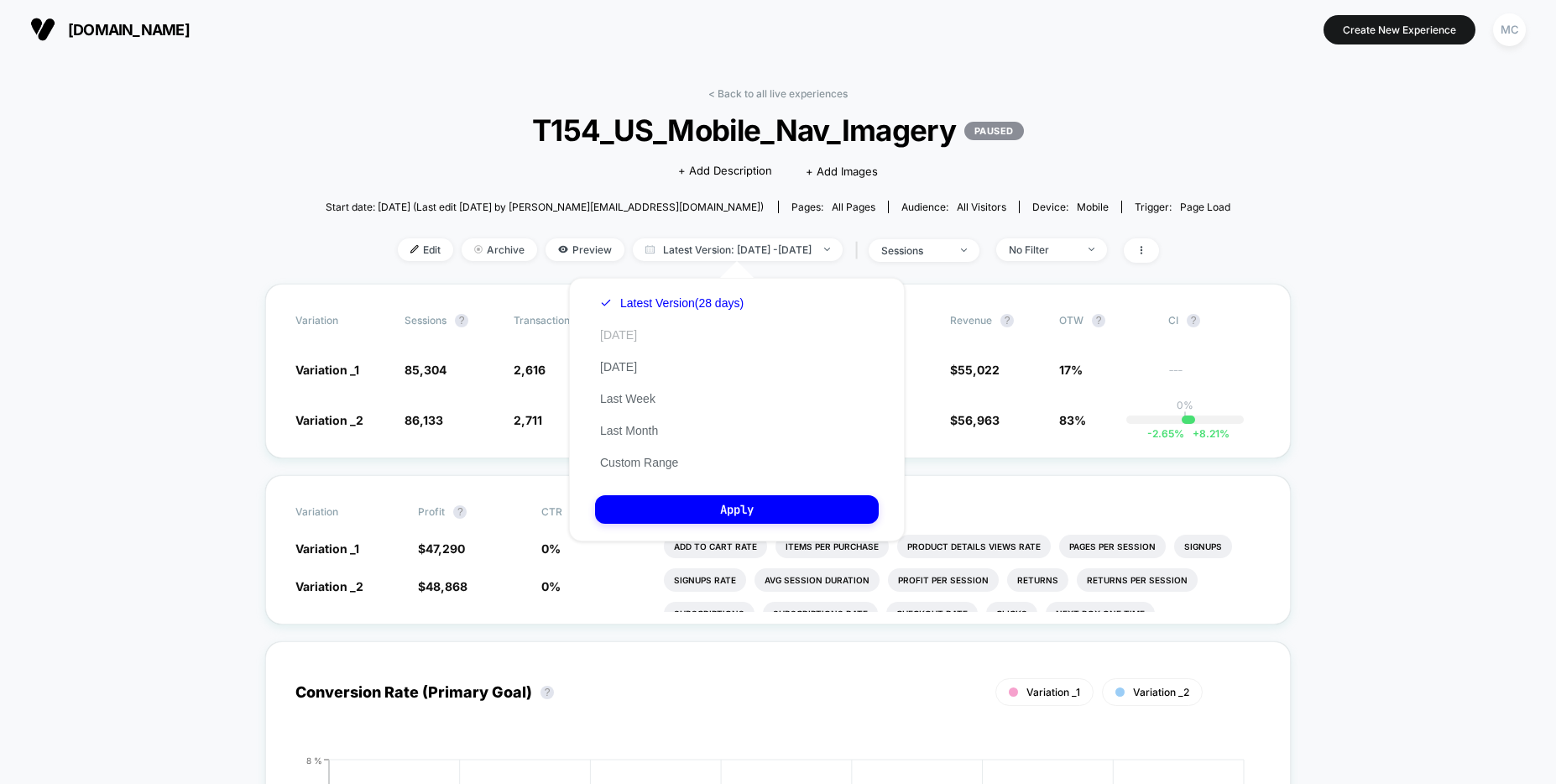
click at [613, 330] on button "[DATE]" at bounding box center [619, 334] width 47 height 15
click at [683, 504] on button "Apply" at bounding box center [736, 510] width 283 height 29
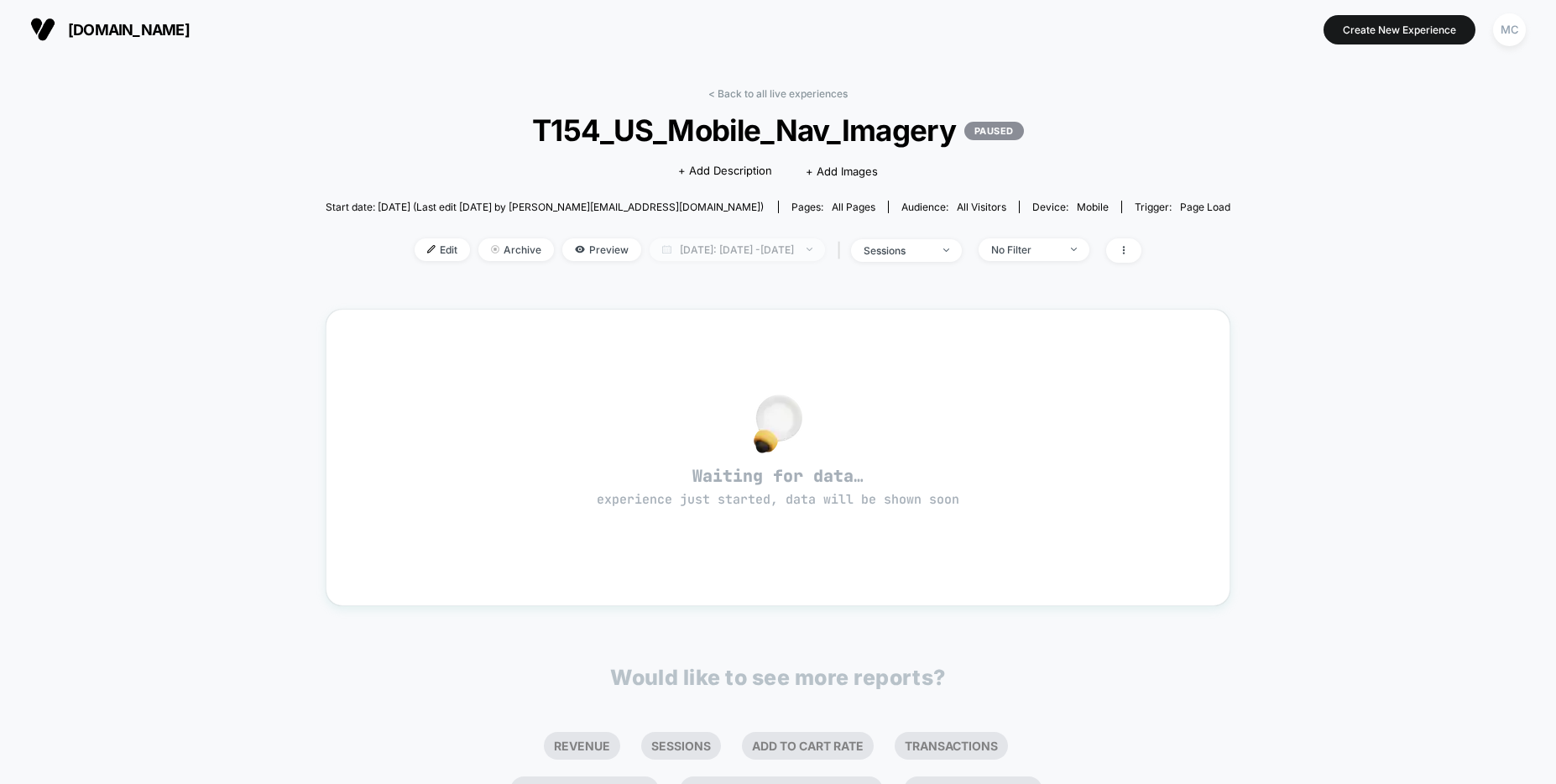
click at [778, 242] on span "[DATE]: [DATE] - [DATE]" at bounding box center [737, 249] width 176 height 23
select select "*"
select select "****"
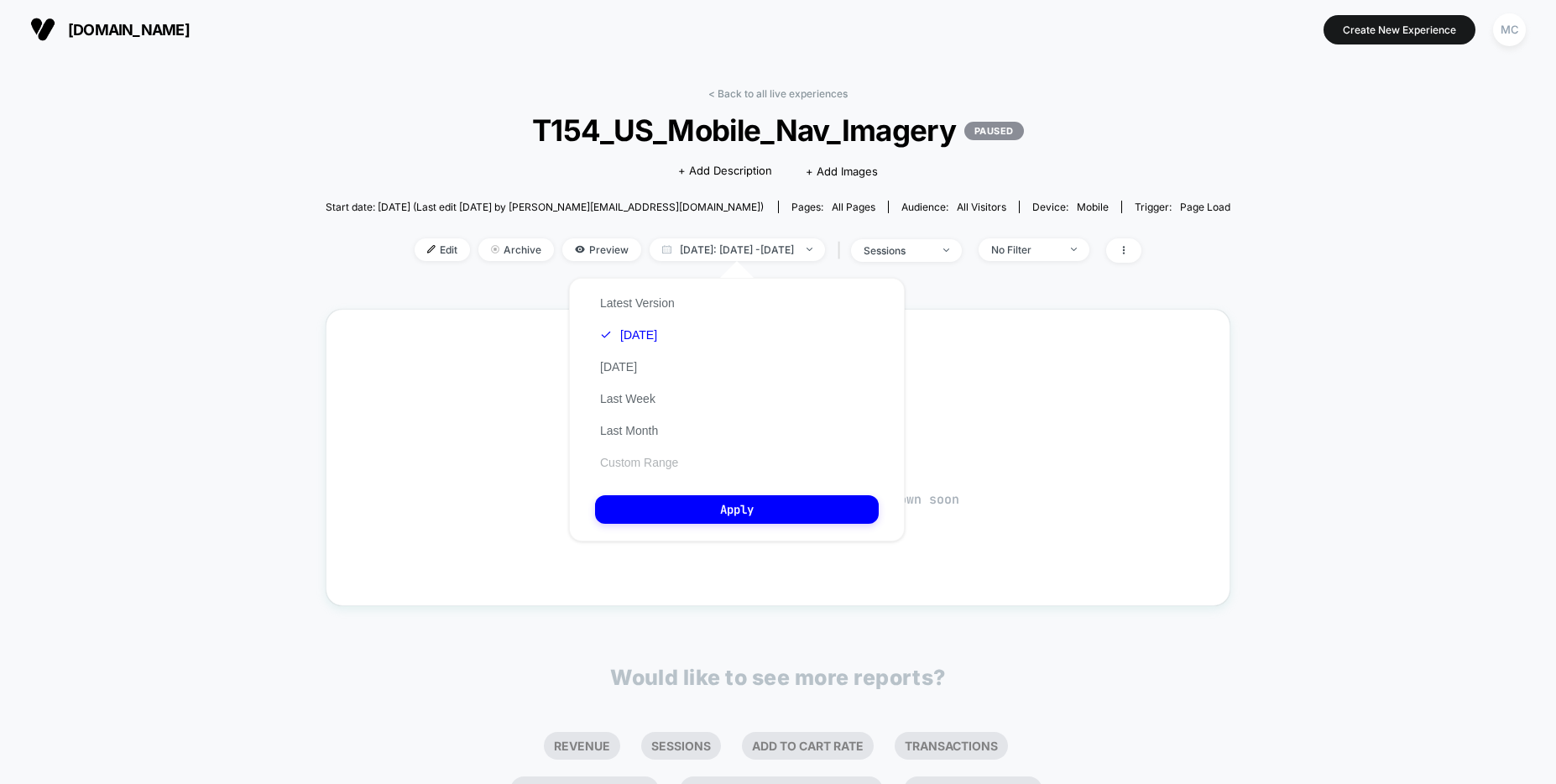
click at [647, 458] on button "Custom Range" at bounding box center [639, 462] width 88 height 15
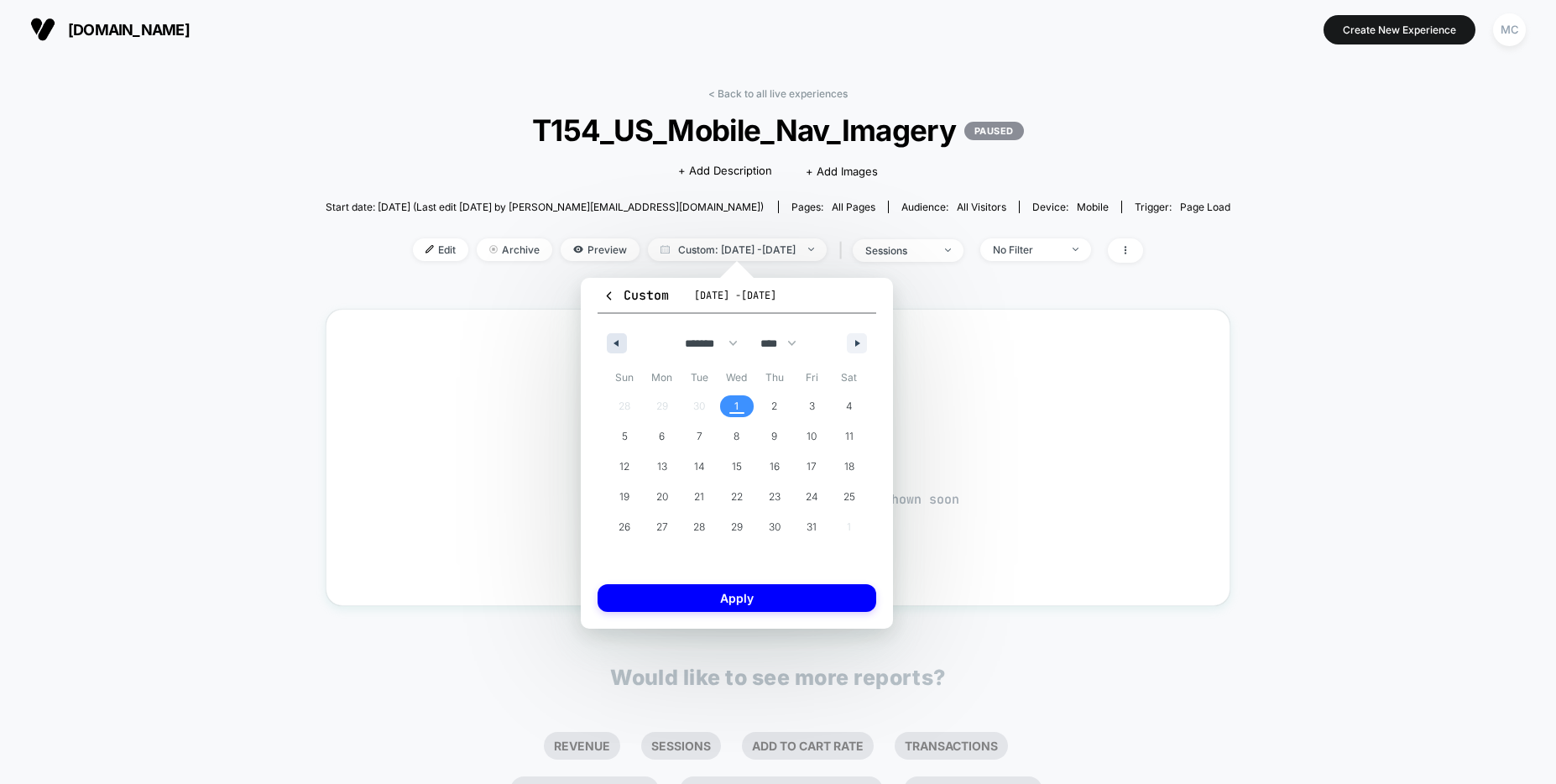
click at [616, 347] on button "button" at bounding box center [617, 343] width 20 height 20
select select "*"
click at [666, 401] on span "1" at bounding box center [663, 406] width 38 height 22
click at [668, 403] on span "1" at bounding box center [663, 406] width 38 height 22
click at [736, 591] on button "Apply" at bounding box center [737, 598] width 279 height 28
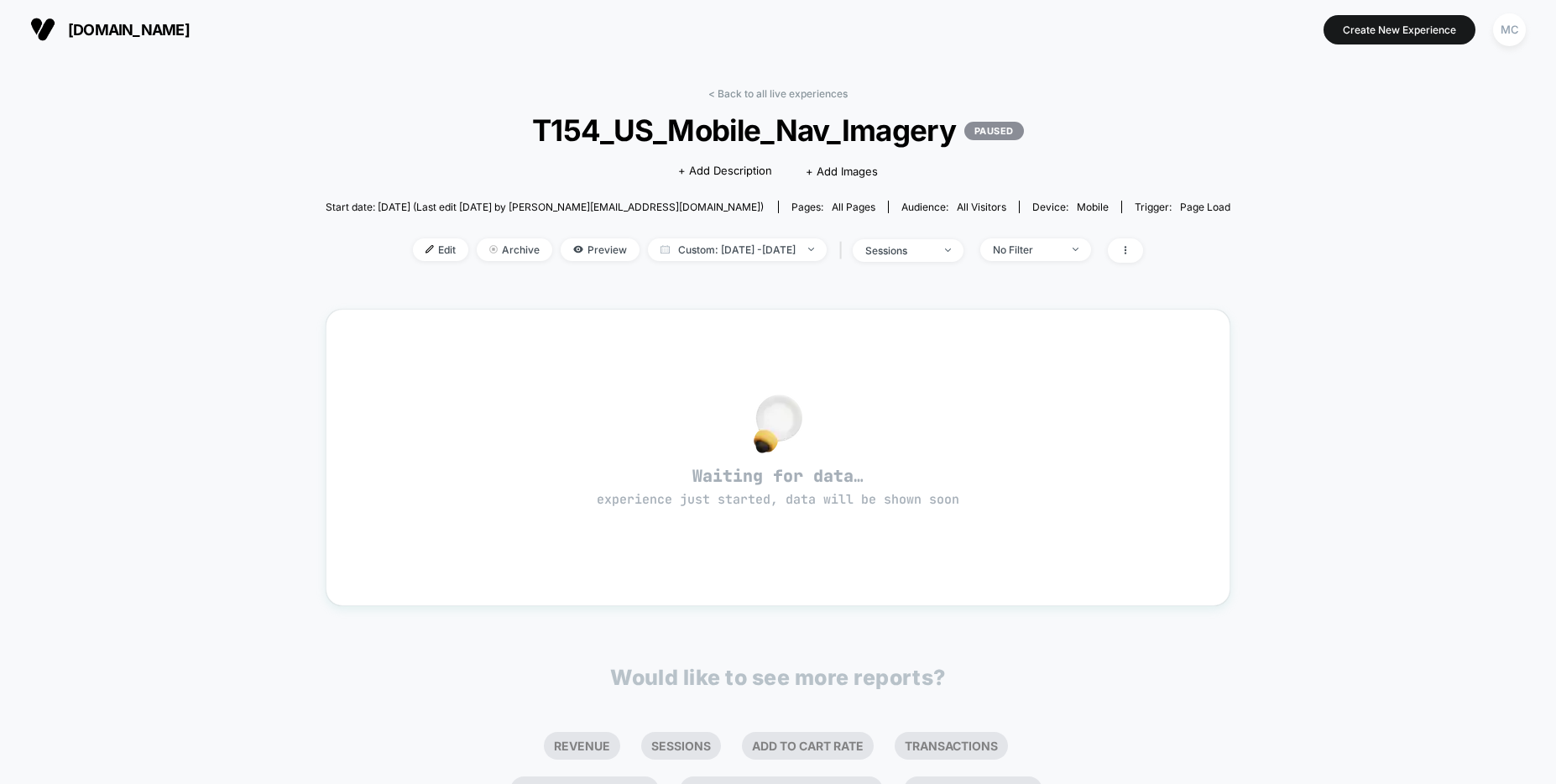
click at [246, 372] on div "< Back to all live experiences T154_US_Mobile_Nav_Imagery PAUSED Click to edit …" at bounding box center [778, 527] width 1556 height 937
click at [763, 253] on span "Custom: [DATE] - [DATE]" at bounding box center [736, 249] width 178 height 23
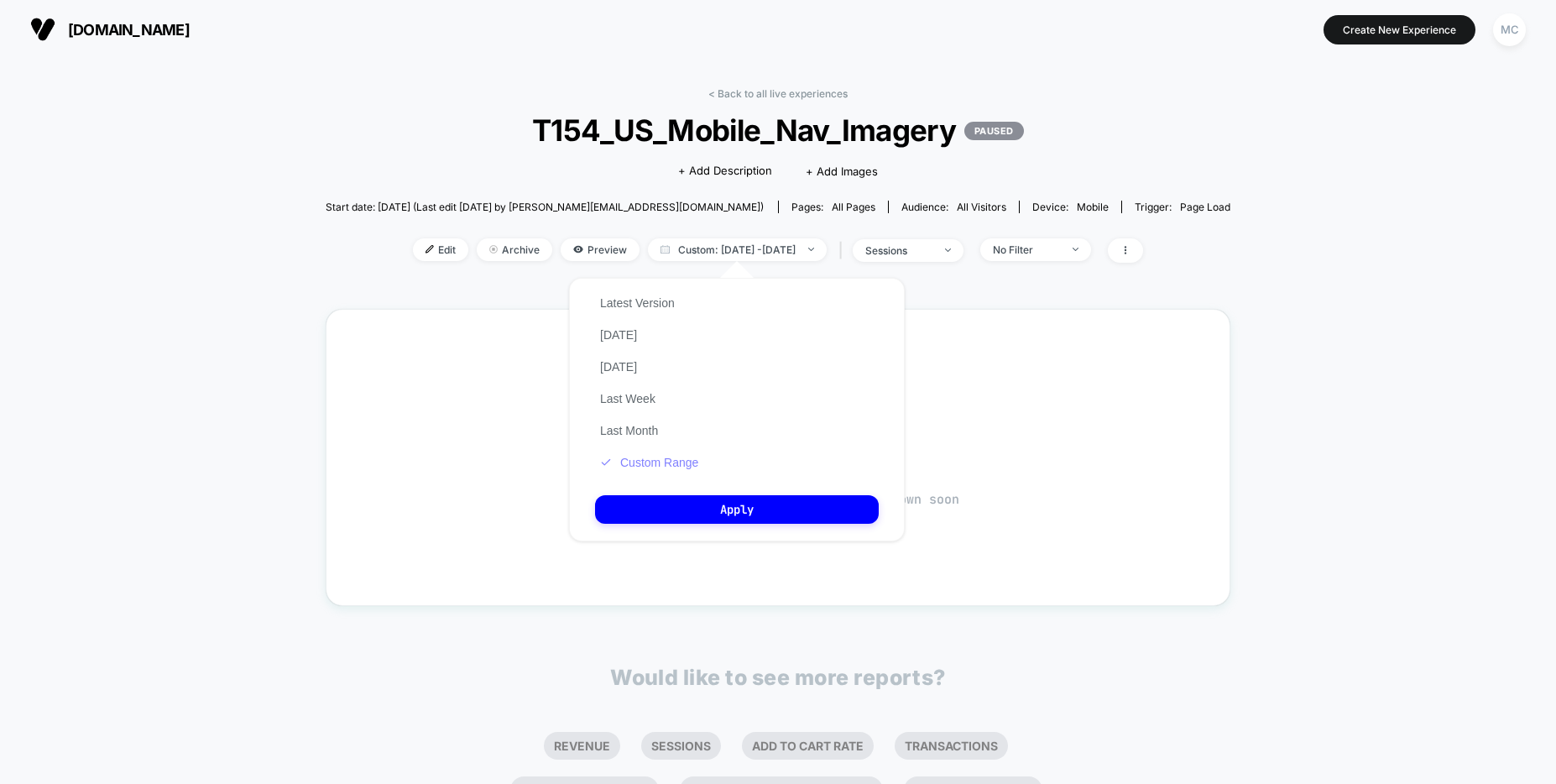
click at [638, 464] on button "Custom Range" at bounding box center [649, 462] width 109 height 15
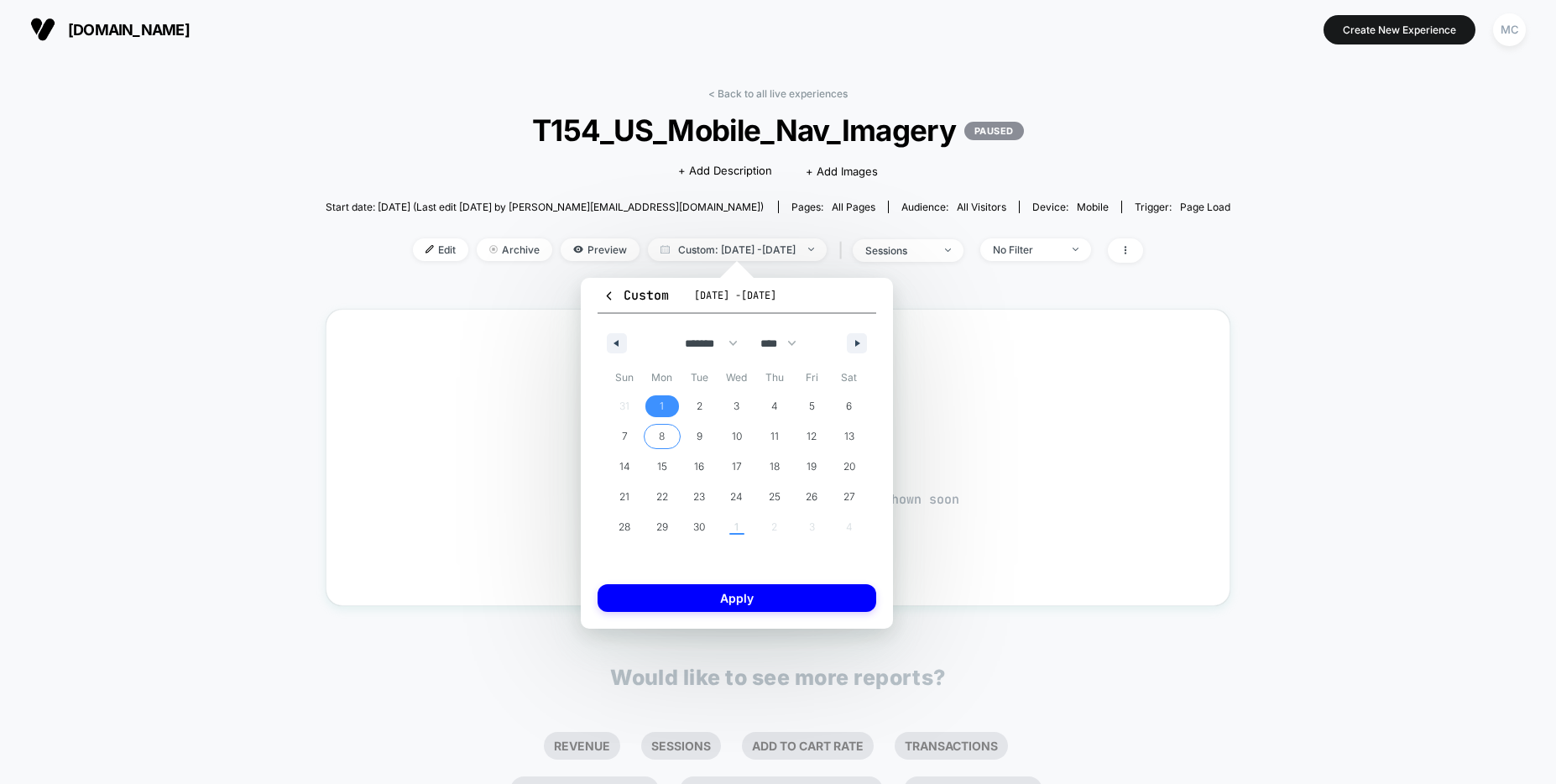
click at [673, 437] on span "8" at bounding box center [663, 436] width 38 height 22
click at [666, 439] on span "8" at bounding box center [663, 436] width 38 height 22
click at [744, 606] on button "Apply" at bounding box center [737, 598] width 279 height 28
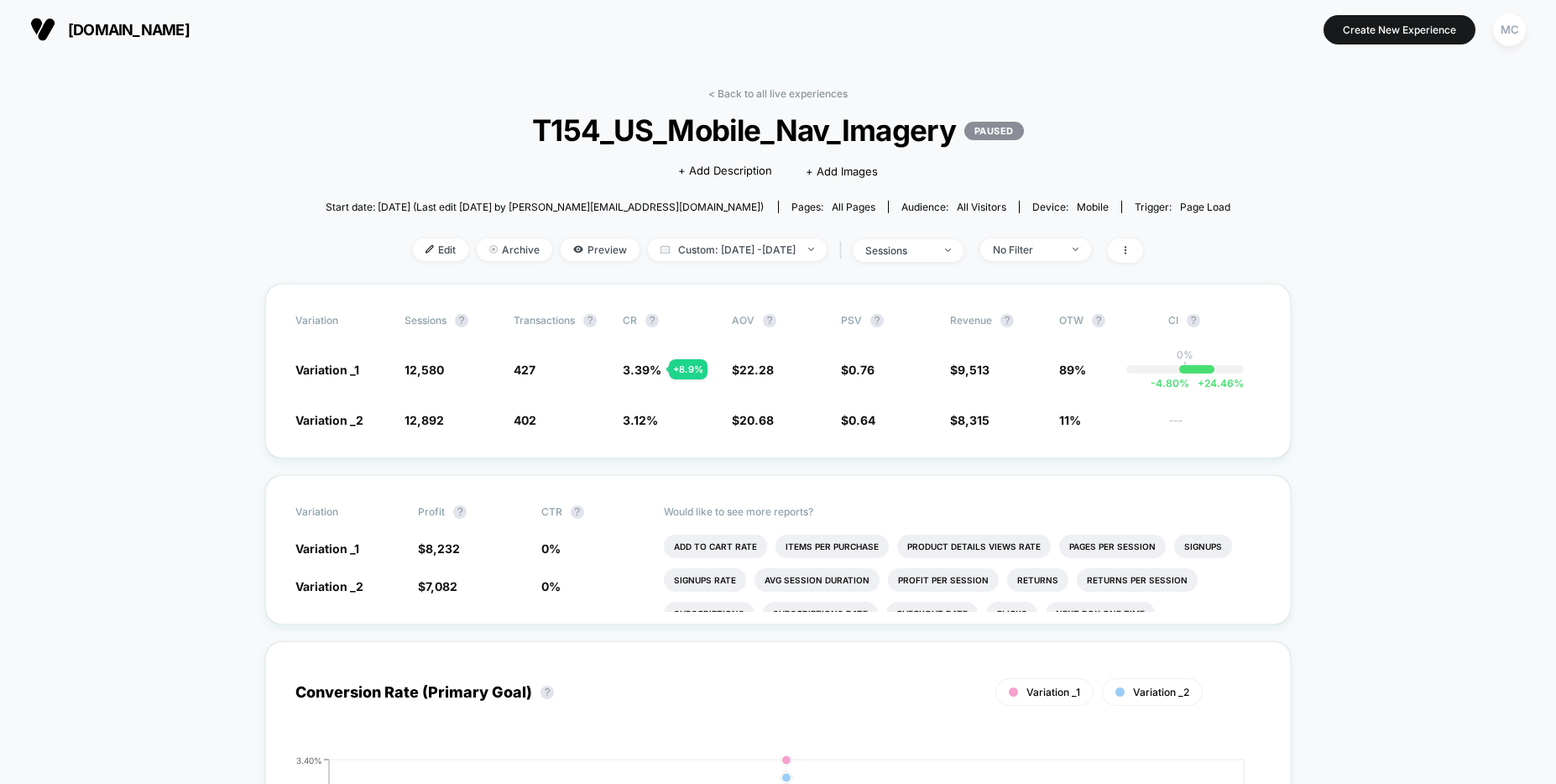
click at [767, 87] on link "< Back to all live experiences" at bounding box center [778, 93] width 139 height 13
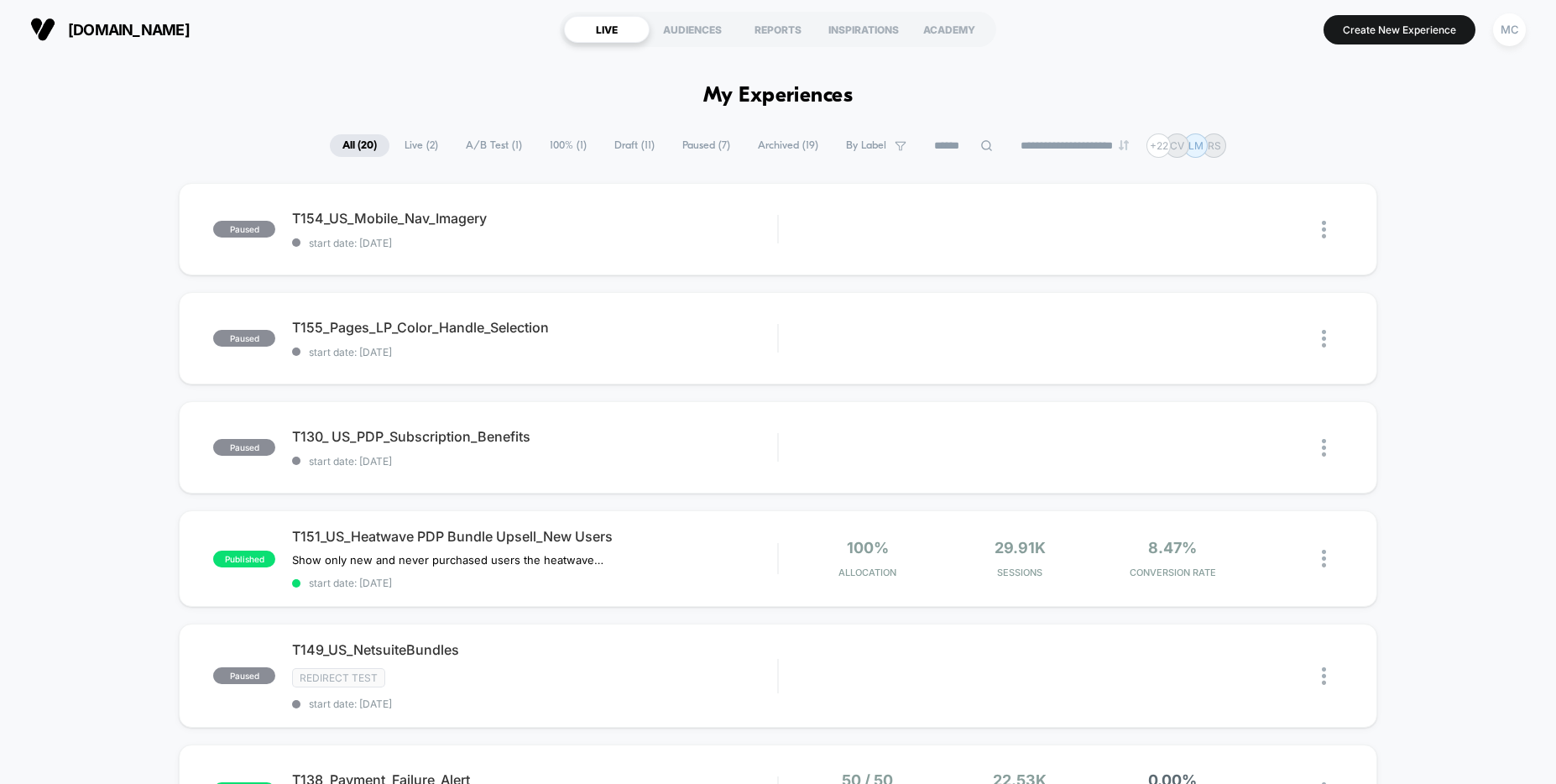
click at [1511, 33] on div "MC" at bounding box center [1510, 30] width 33 height 33
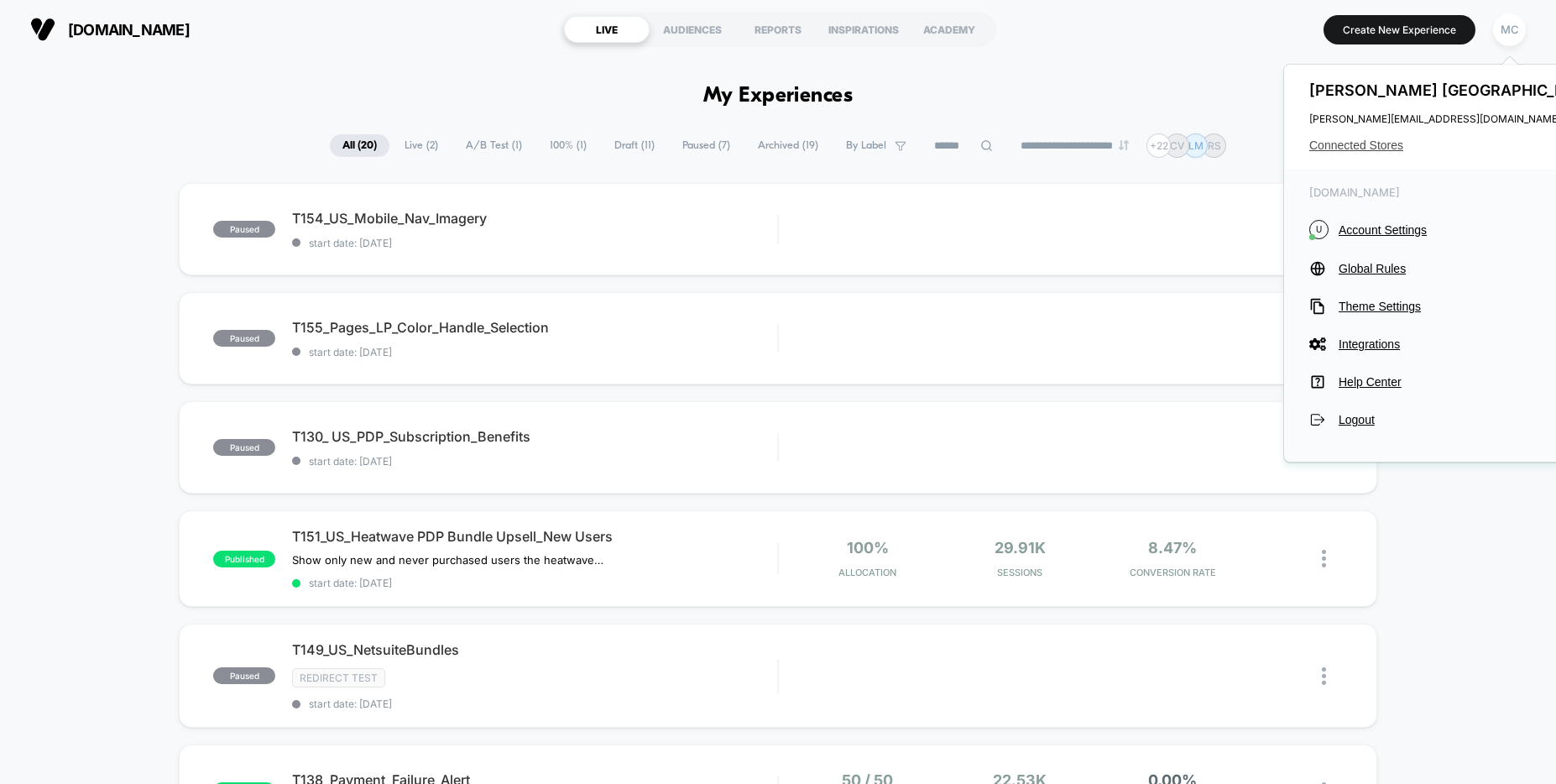
click at [1367, 147] on span "Connected Stores" at bounding box center [1456, 145] width 293 height 14
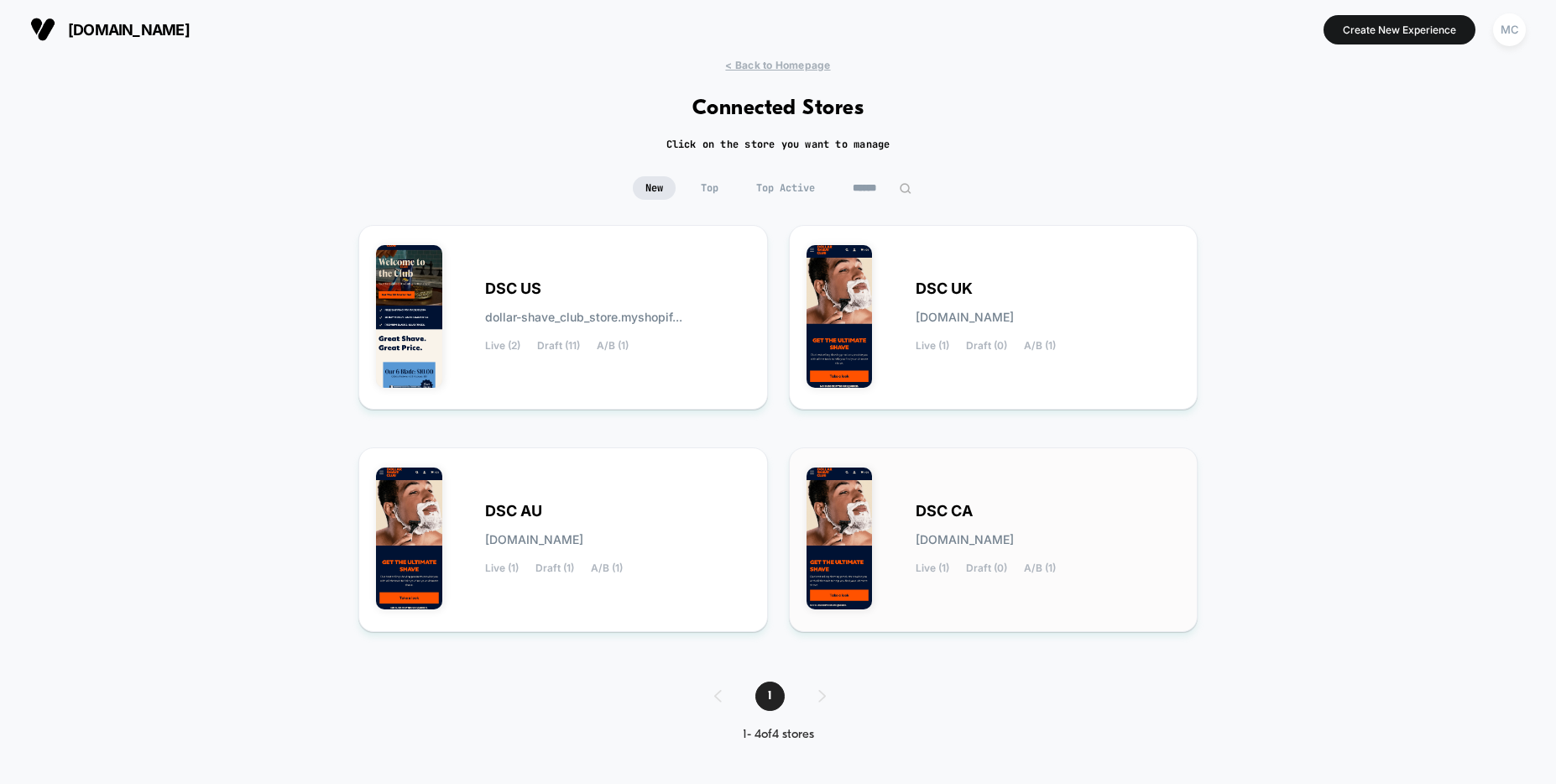
click at [885, 528] on div "DSC CA [DOMAIN_NAME] Live (1) Draft (0) A/B (1)" at bounding box center [994, 539] width 374 height 149
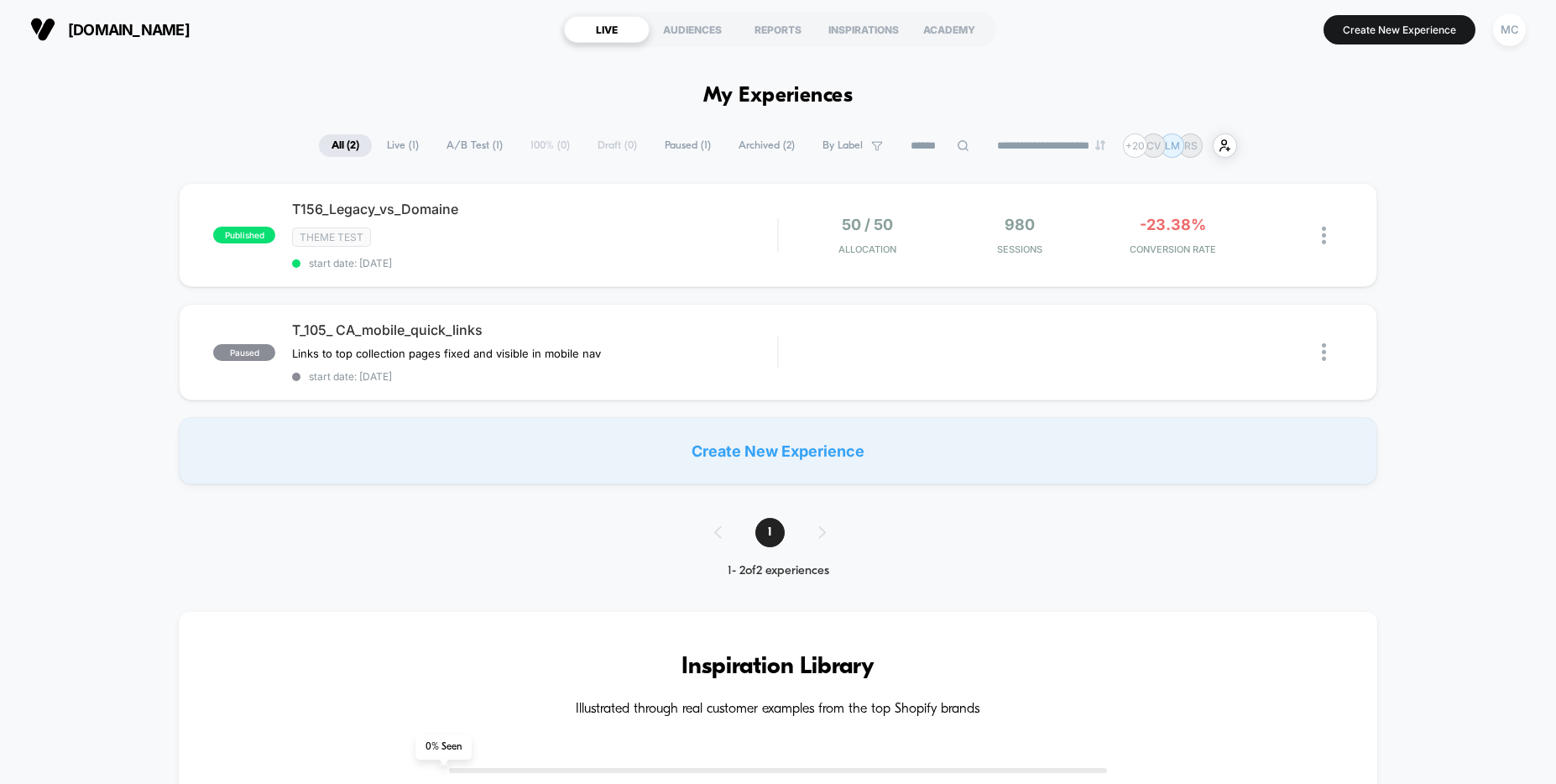
click at [772, 459] on div "Create New Experience" at bounding box center [777, 451] width 1198 height 67
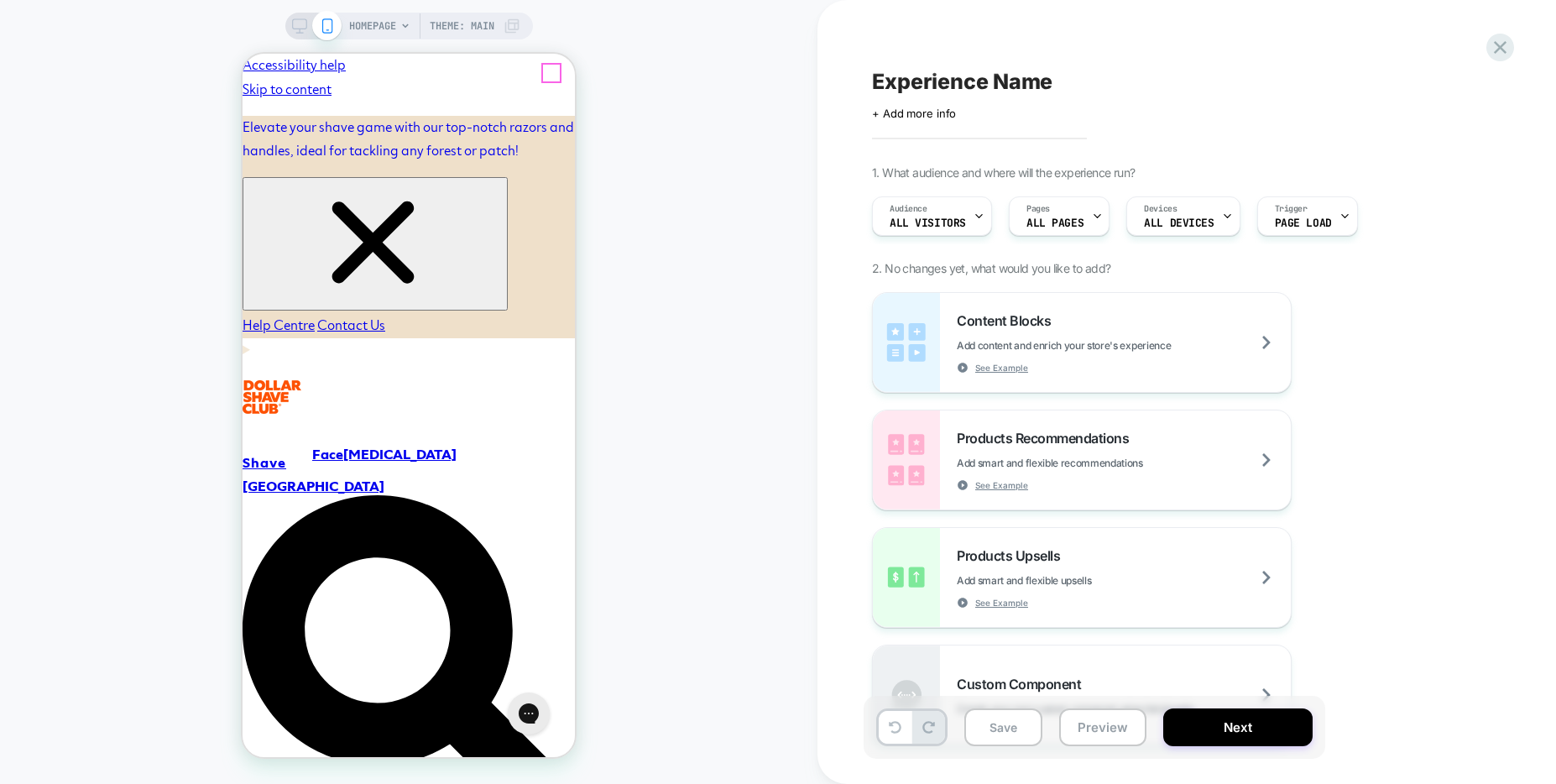
click at [715, 208] on div "HOMEPAGE Theme: MAIN" at bounding box center [408, 392] width 818 height 750
click at [780, 362] on div "HOMEPAGE Theme: MAIN" at bounding box center [408, 392] width 818 height 750
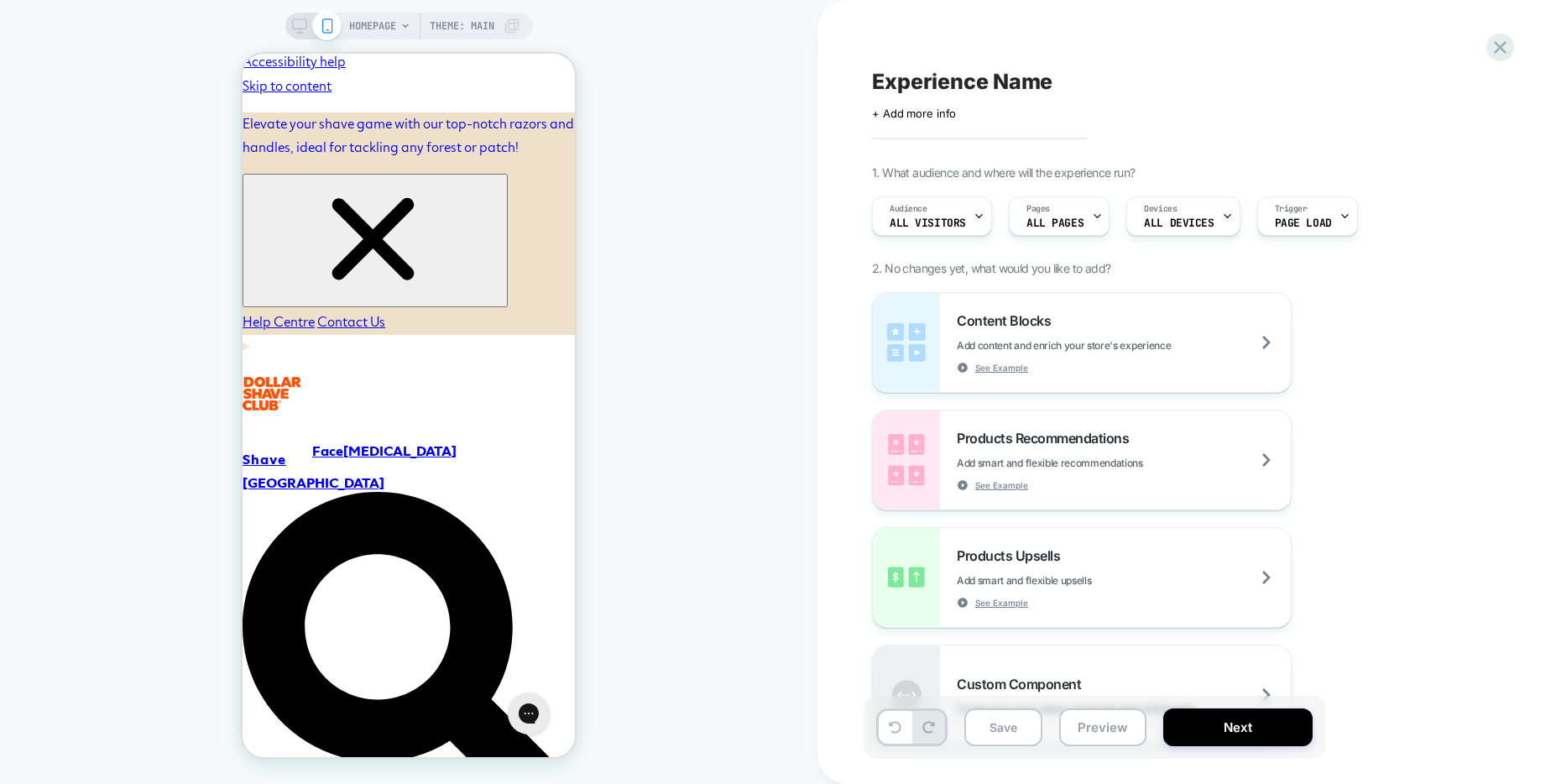
click at [752, 328] on div "HOMEPAGE Theme: MAIN" at bounding box center [408, 392] width 818 height 750
click at [627, 197] on div "HOMEPAGE Theme: MAIN" at bounding box center [408, 392] width 818 height 750
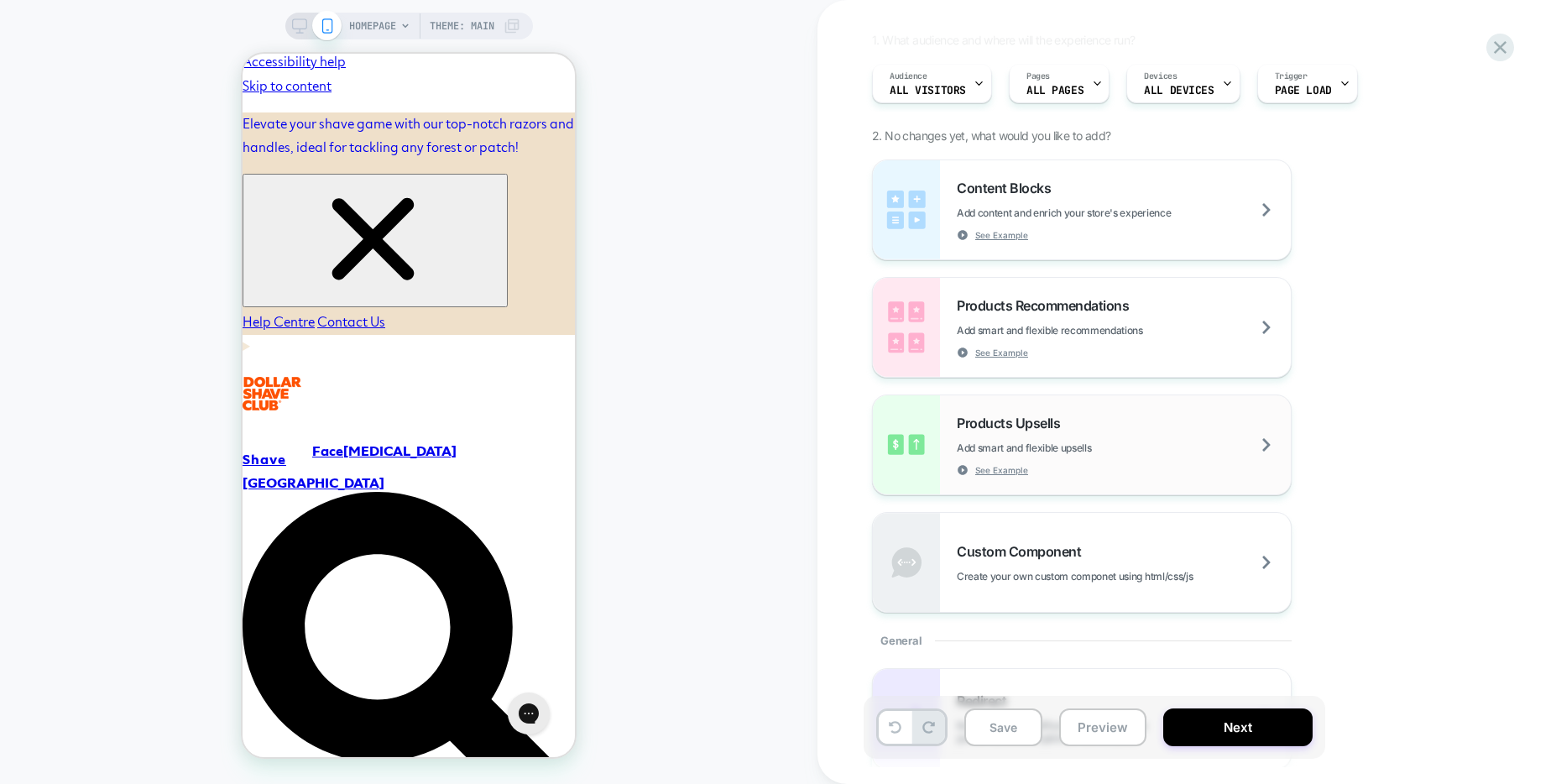
scroll to position [0, 0]
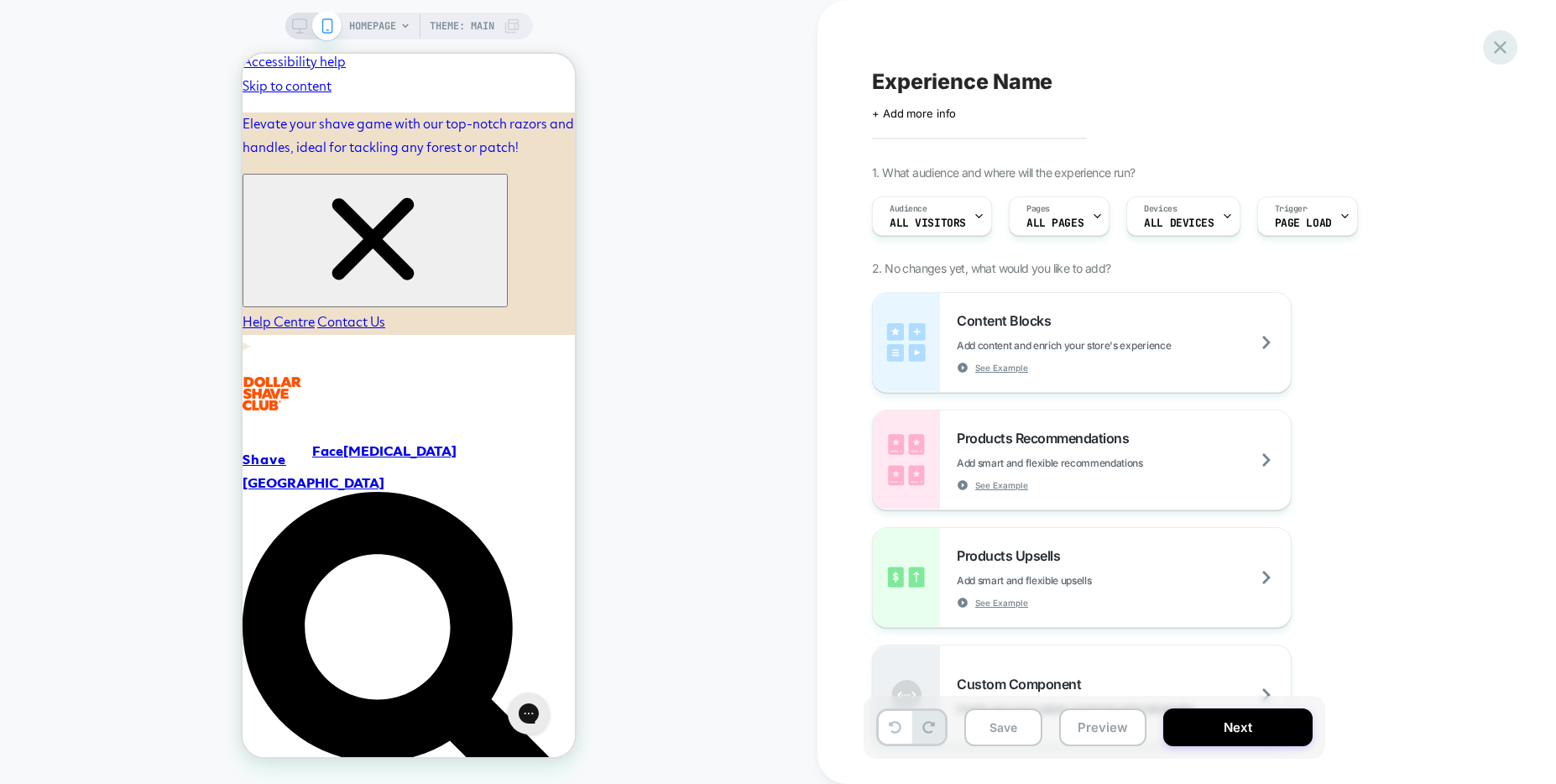
click at [1504, 53] on icon at bounding box center [1500, 47] width 23 height 23
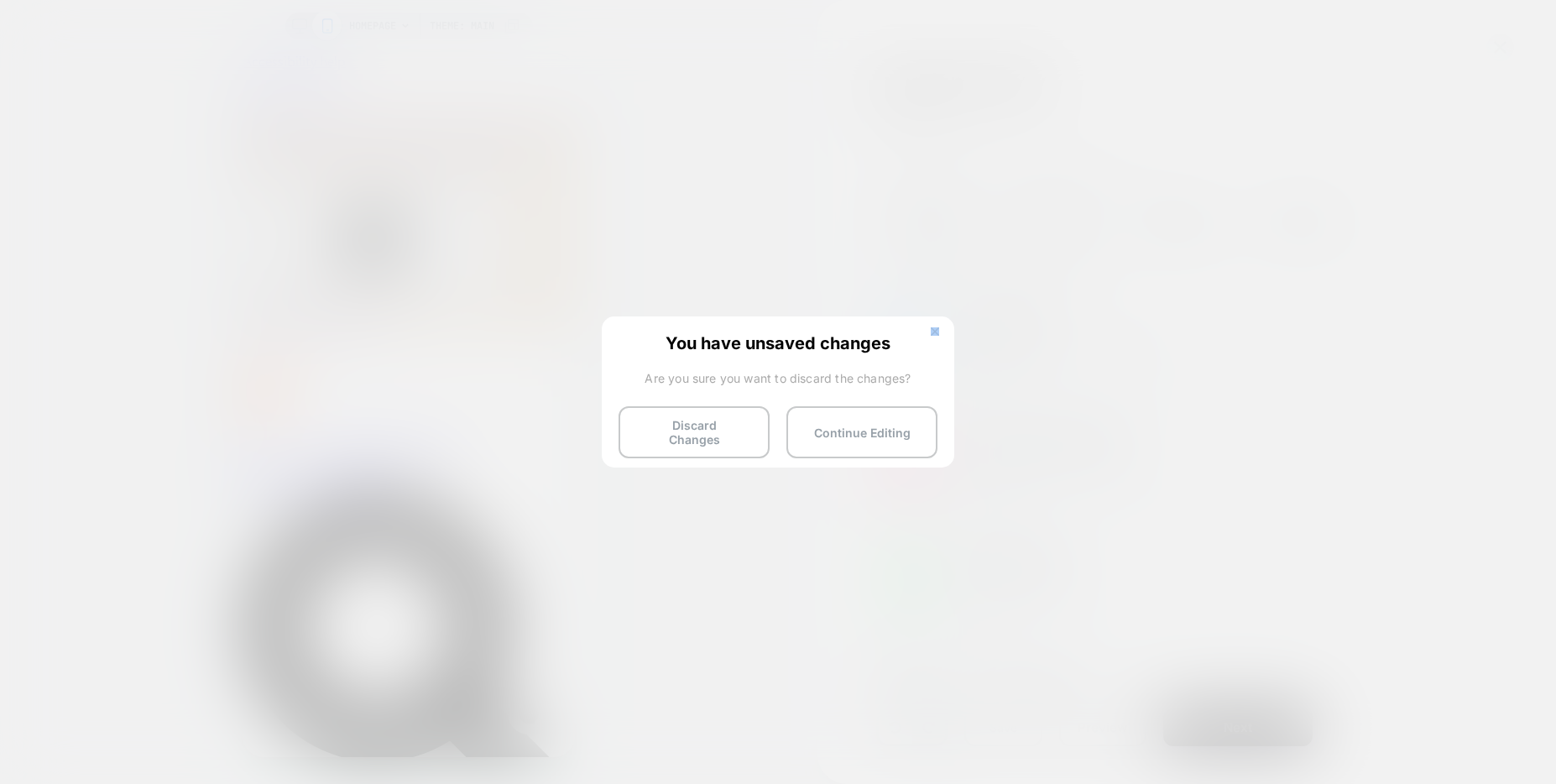
click at [940, 326] on div "You have unsaved changes Are you sure you want to discard the changes? Discard …" at bounding box center [777, 390] width 352 height 148
click at [930, 339] on button at bounding box center [935, 333] width 18 height 14
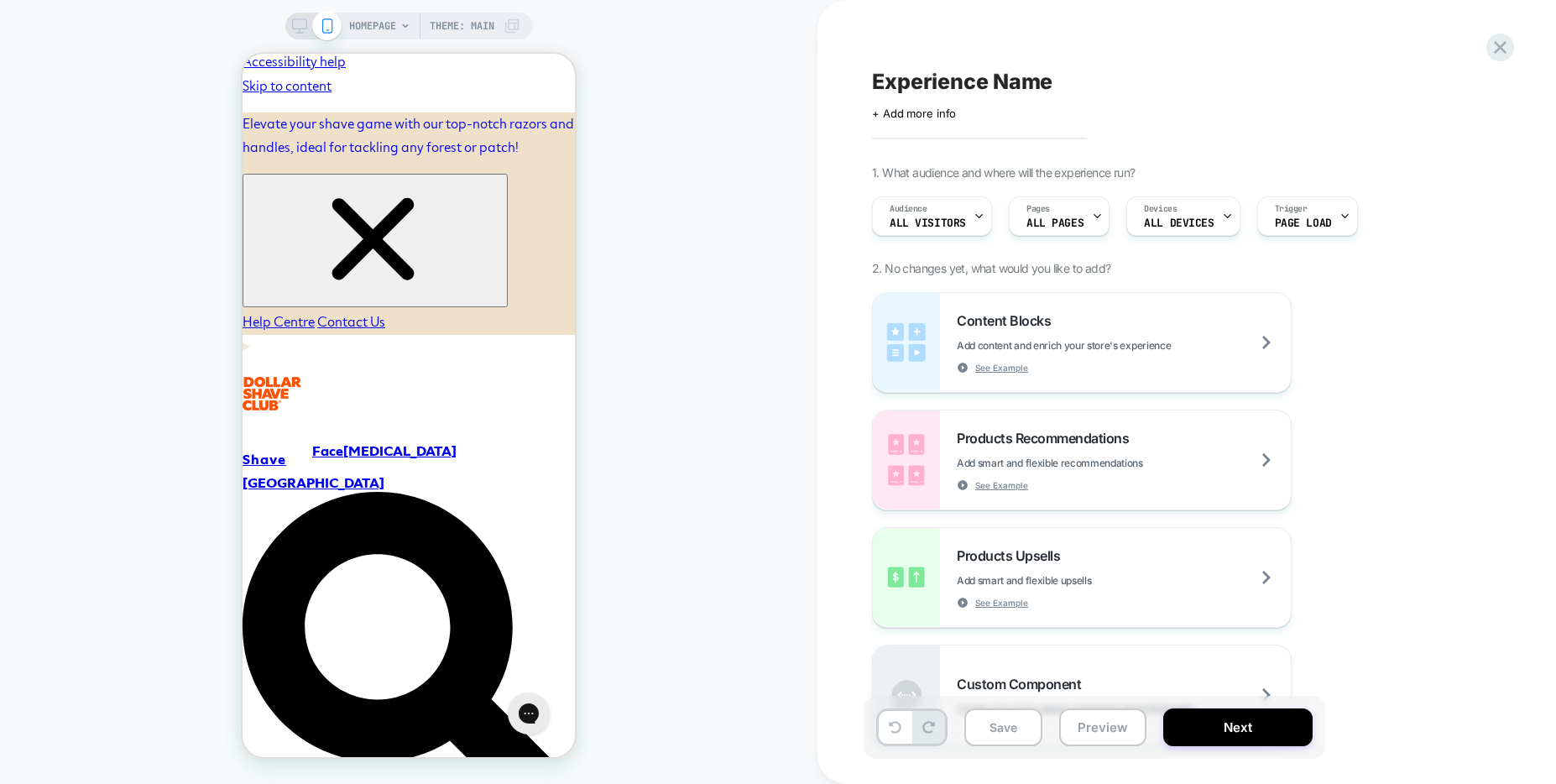
click at [932, 74] on span "Experience Name" at bounding box center [962, 81] width 180 height 25
type textarea "********"
click at [1492, 439] on div "******** Click to edit experience details + Add more info 1. What audience and …" at bounding box center [1178, 392] width 629 height 750
click at [1485, 440] on div "******** Click to edit experience details + Add more info 1. What audience and …" at bounding box center [1178, 392] width 629 height 750
click at [1484, 438] on div "Content Blocks Add content and enrich your store's experience See Example Produ…" at bounding box center [1178, 518] width 612 height 453
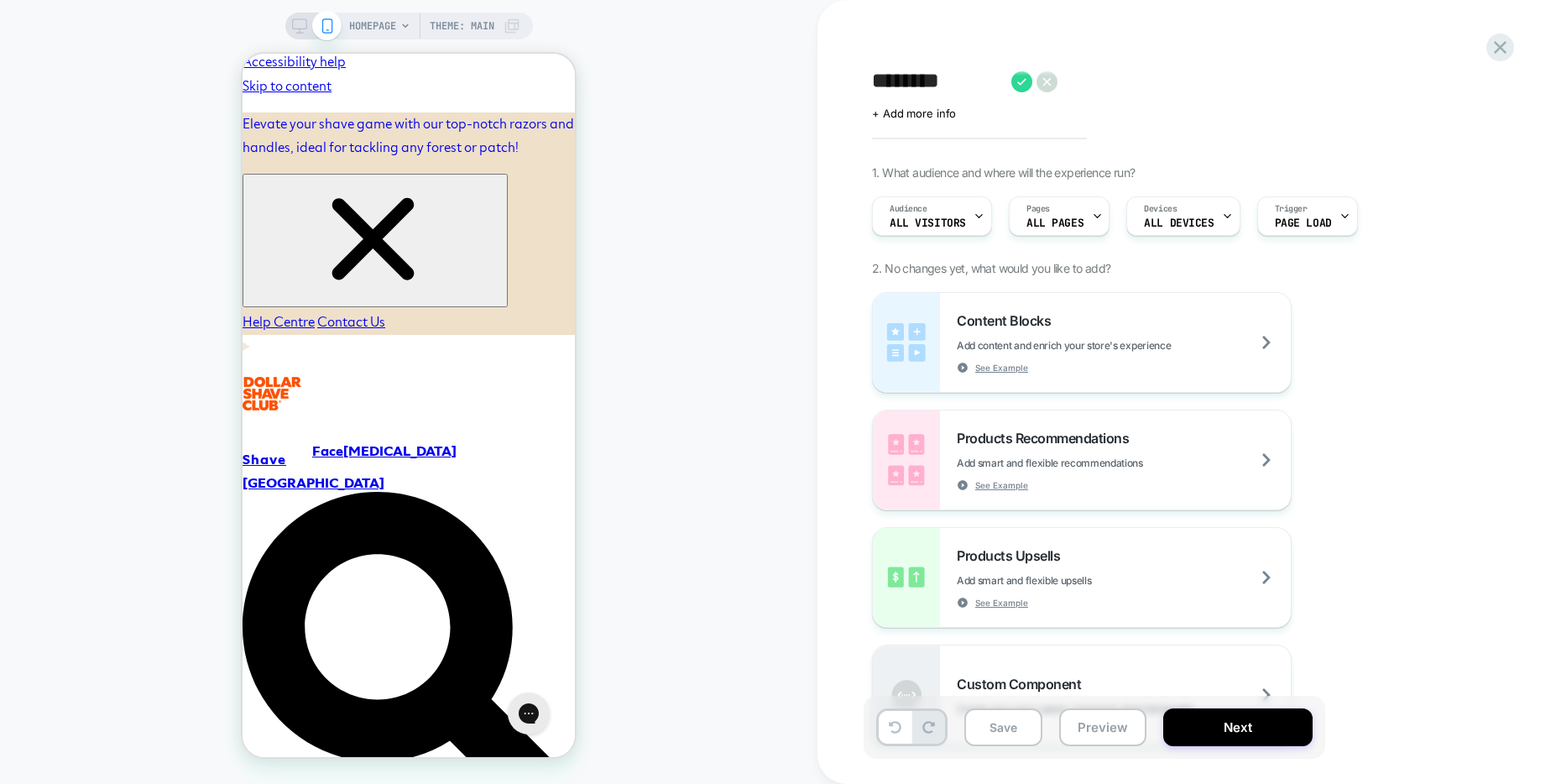
drag, startPoint x: 1476, startPoint y: 433, endPoint x: 1471, endPoint y: 426, distance: 8.6
click at [1474, 432] on div "Content Blocks Add content and enrich your store's experience See Example Produ…" at bounding box center [1178, 518] width 612 height 453
click at [1456, 416] on div "Content Blocks Add content and enrich your store's experience See Example Produ…" at bounding box center [1178, 518] width 612 height 453
click at [1454, 414] on div "Content Blocks Add content and enrich your store's experience See Example Produ…" at bounding box center [1178, 518] width 612 height 453
click at [967, 89] on textarea "********" at bounding box center [937, 81] width 131 height 25
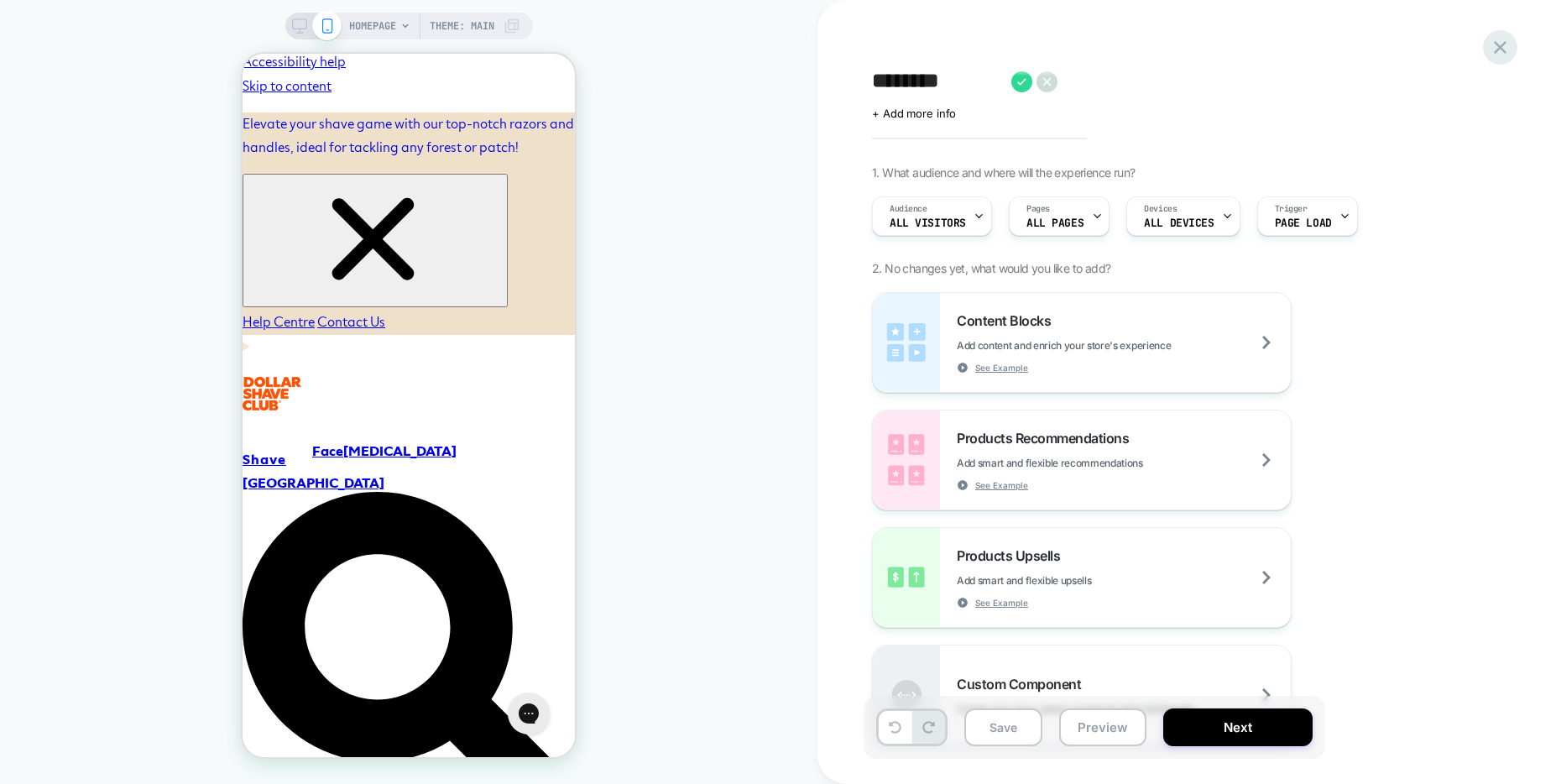
click at [1491, 47] on icon at bounding box center [1500, 47] width 23 height 23
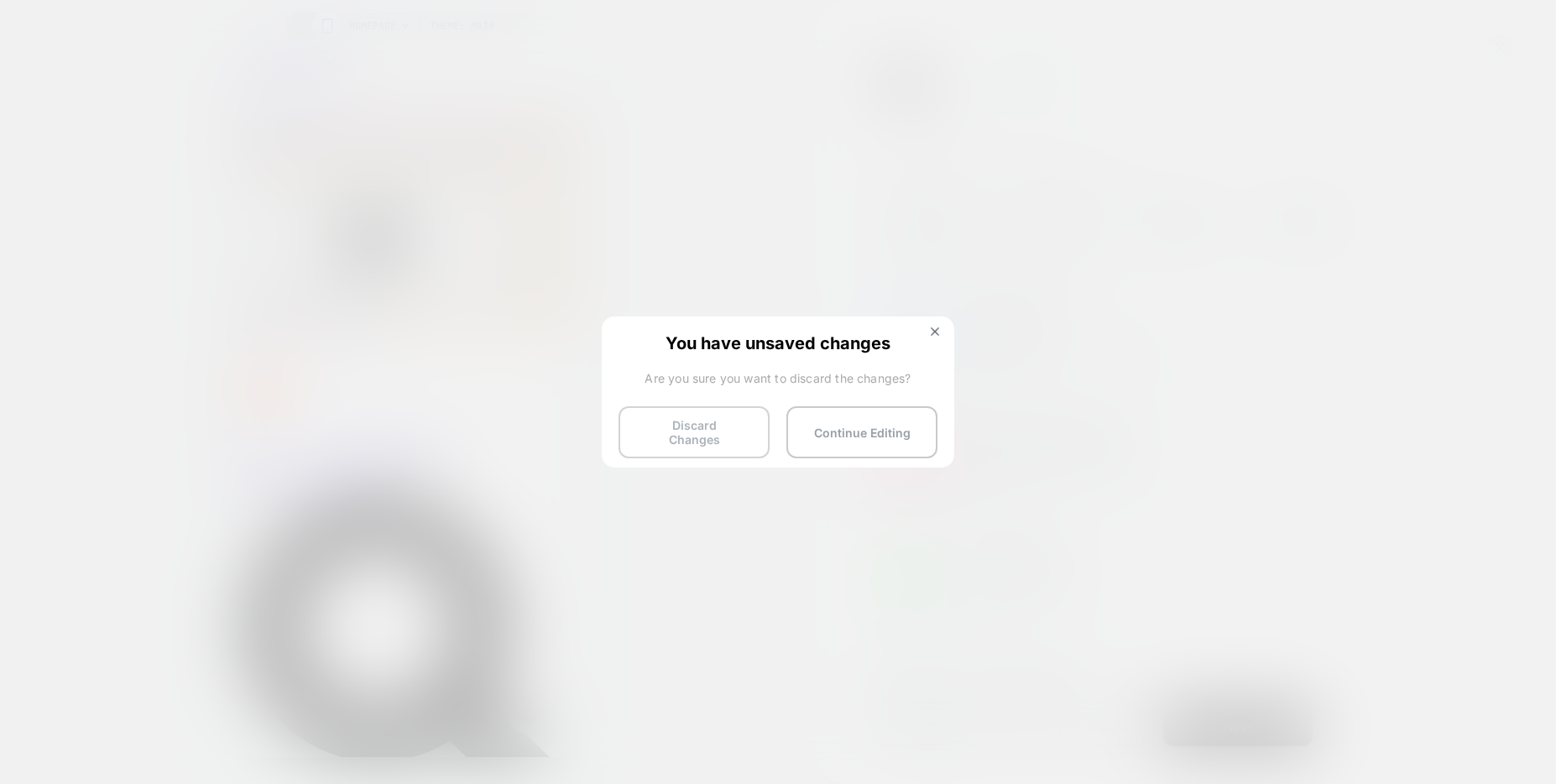
click at [695, 436] on button "Discard Changes" at bounding box center [694, 432] width 151 height 52
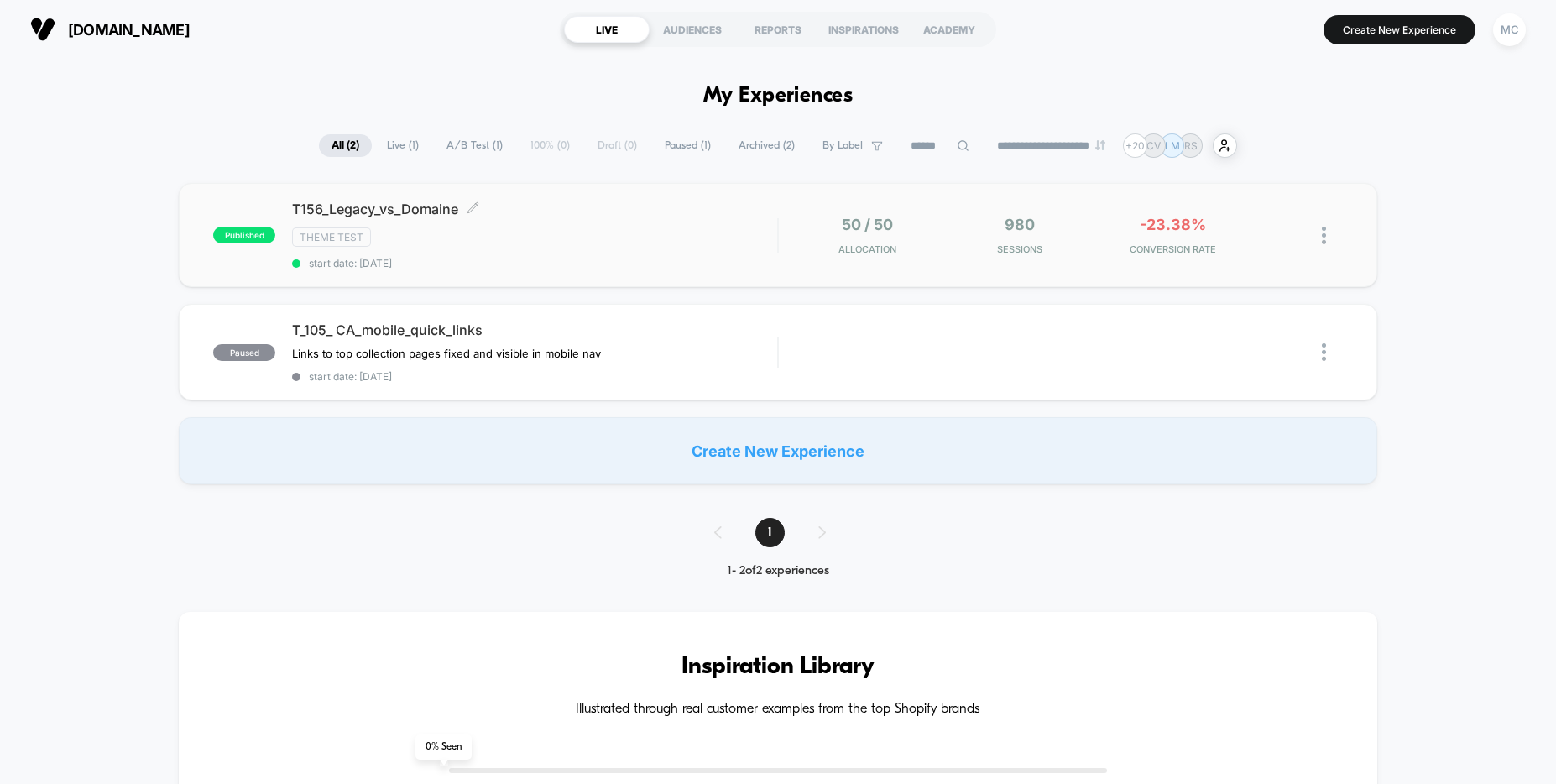
click at [693, 234] on div "Theme Test" at bounding box center [534, 236] width 485 height 19
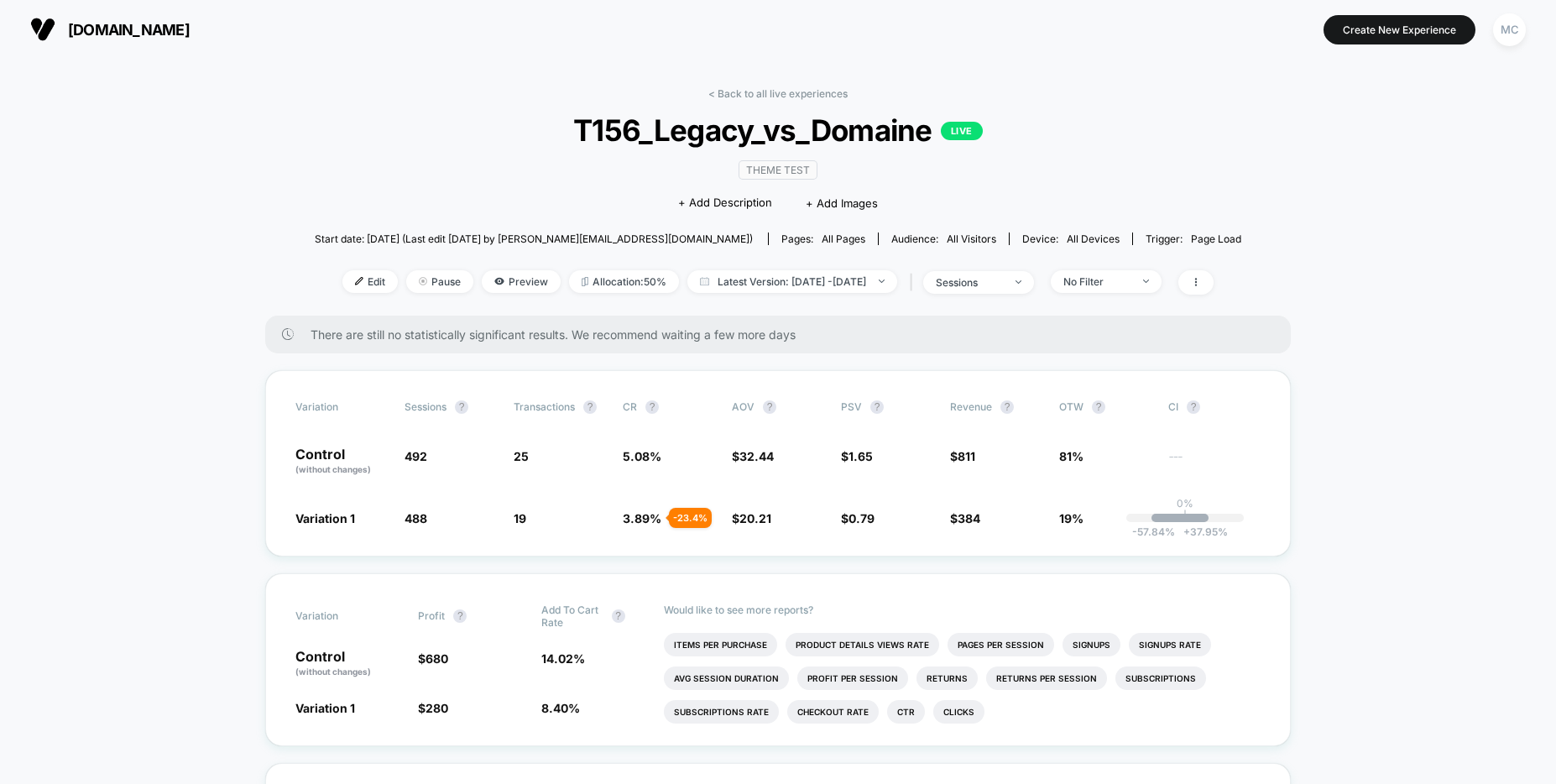
drag, startPoint x: 1357, startPoint y: 245, endPoint x: 1341, endPoint y: 243, distance: 16.1
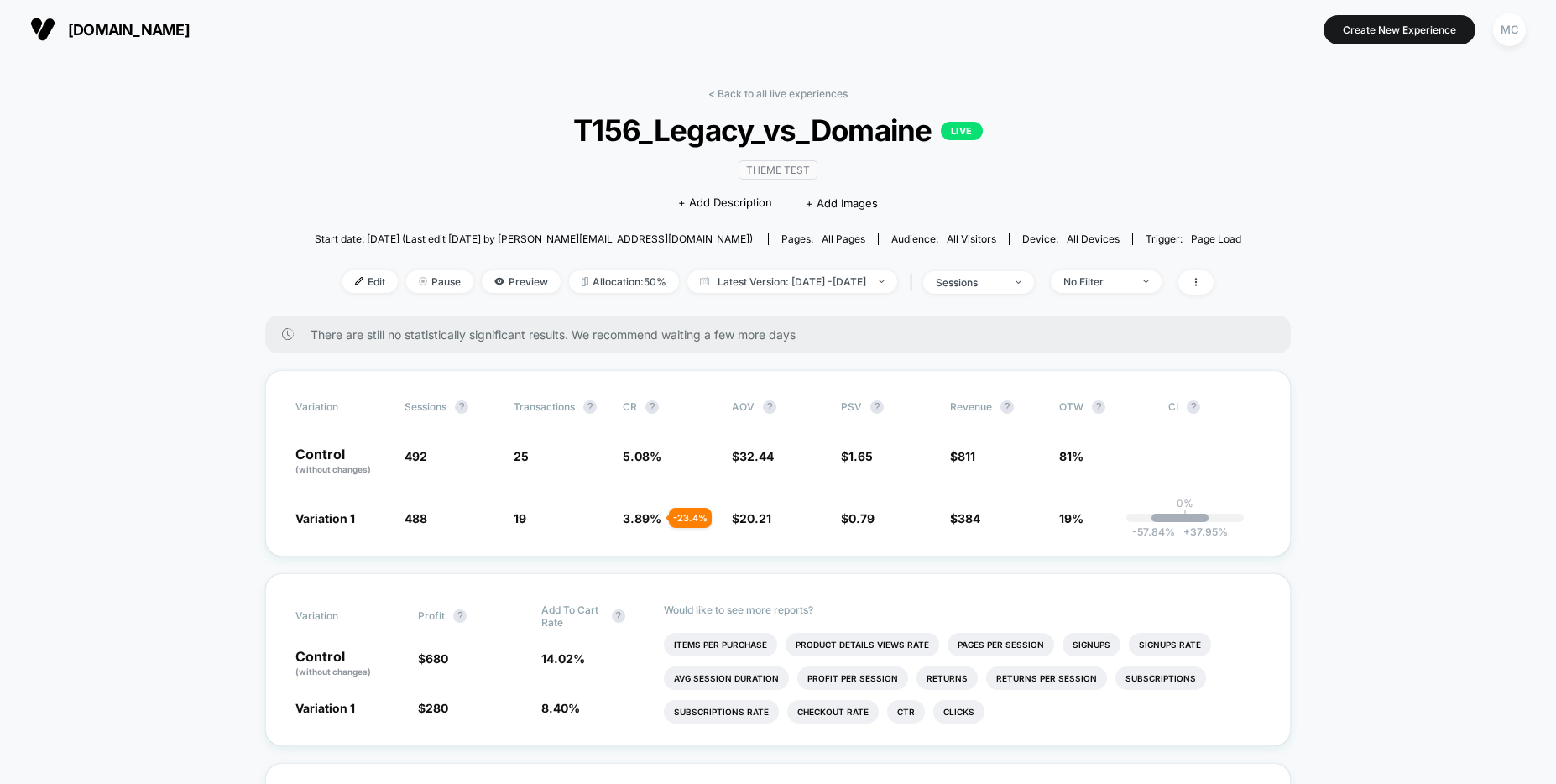
drag, startPoint x: 1294, startPoint y: 269, endPoint x: 1214, endPoint y: 265, distance: 80.1
drag, startPoint x: 1322, startPoint y: 242, endPoint x: 1304, endPoint y: 246, distance: 18.4
click at [1201, 281] on icon at bounding box center [1196, 282] width 10 height 10
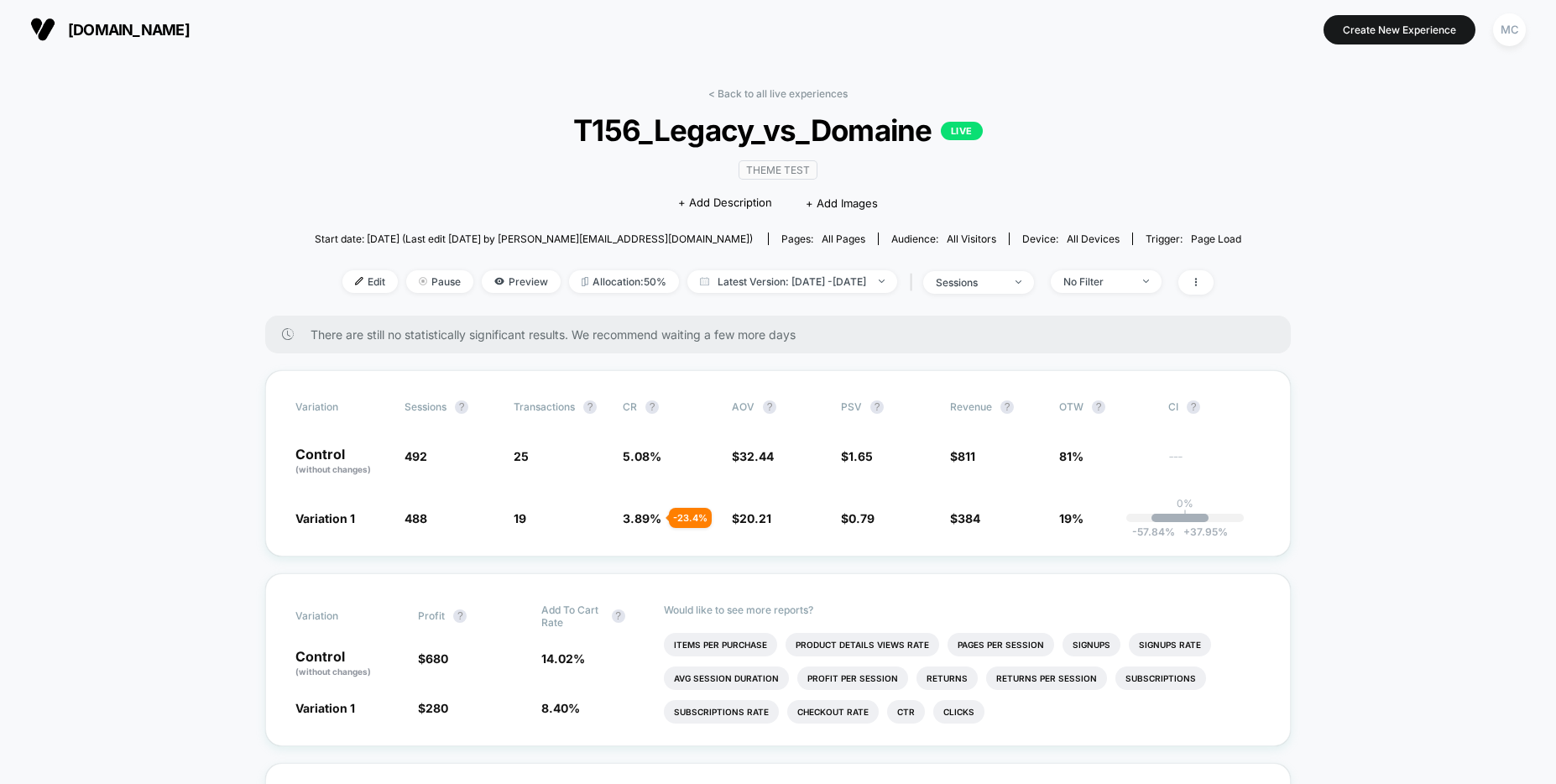
drag, startPoint x: 1475, startPoint y: 483, endPoint x: 1111, endPoint y: 378, distance: 378.8
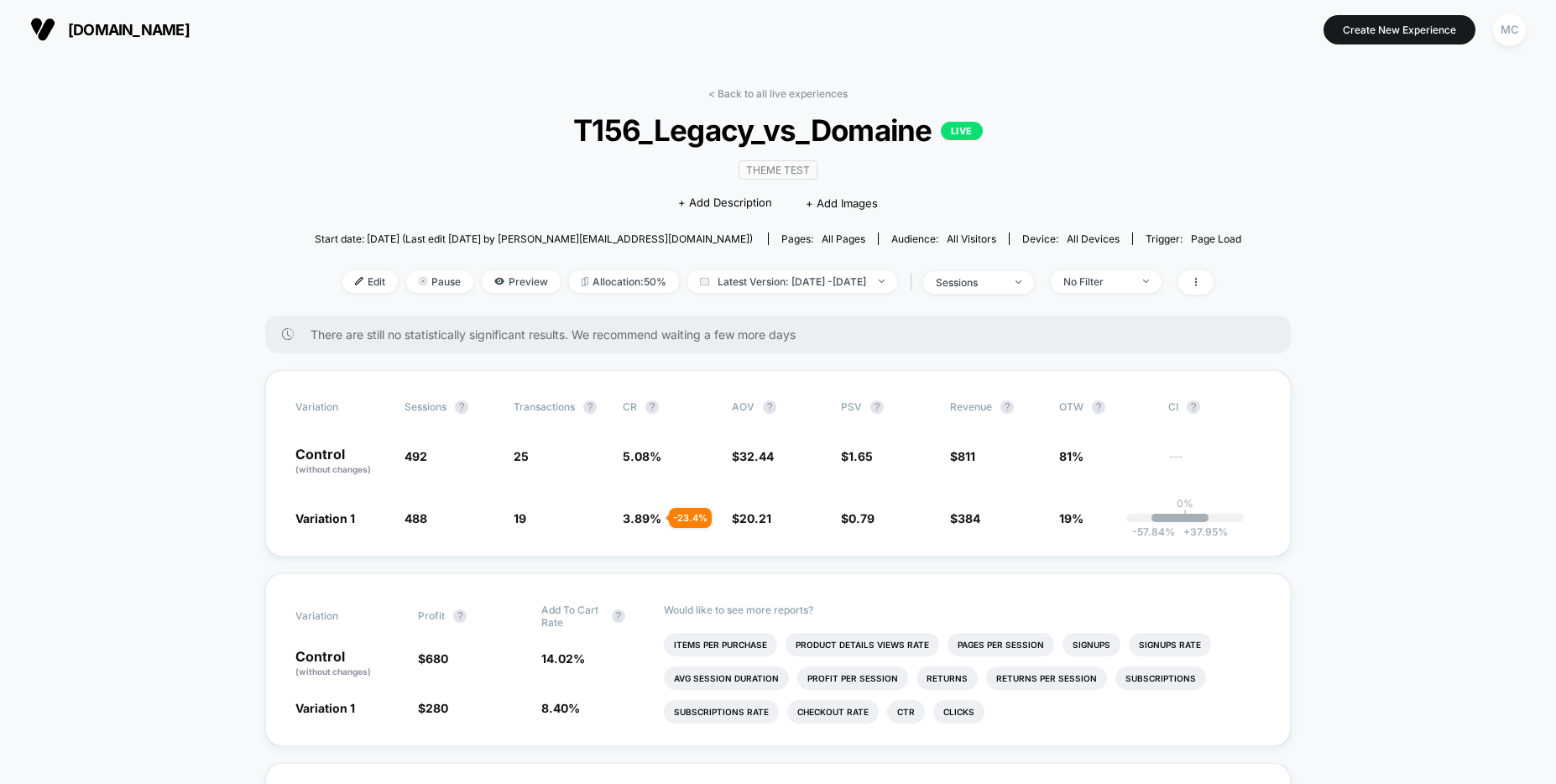
click at [1206, 159] on div "< Back to all live experiences T156_Legacy_vs_Domaine LIVE Theme Test Click to …" at bounding box center [778, 201] width 927 height 228
drag, startPoint x: 145, startPoint y: 155, endPoint x: 141, endPoint y: 146, distance: 9.8
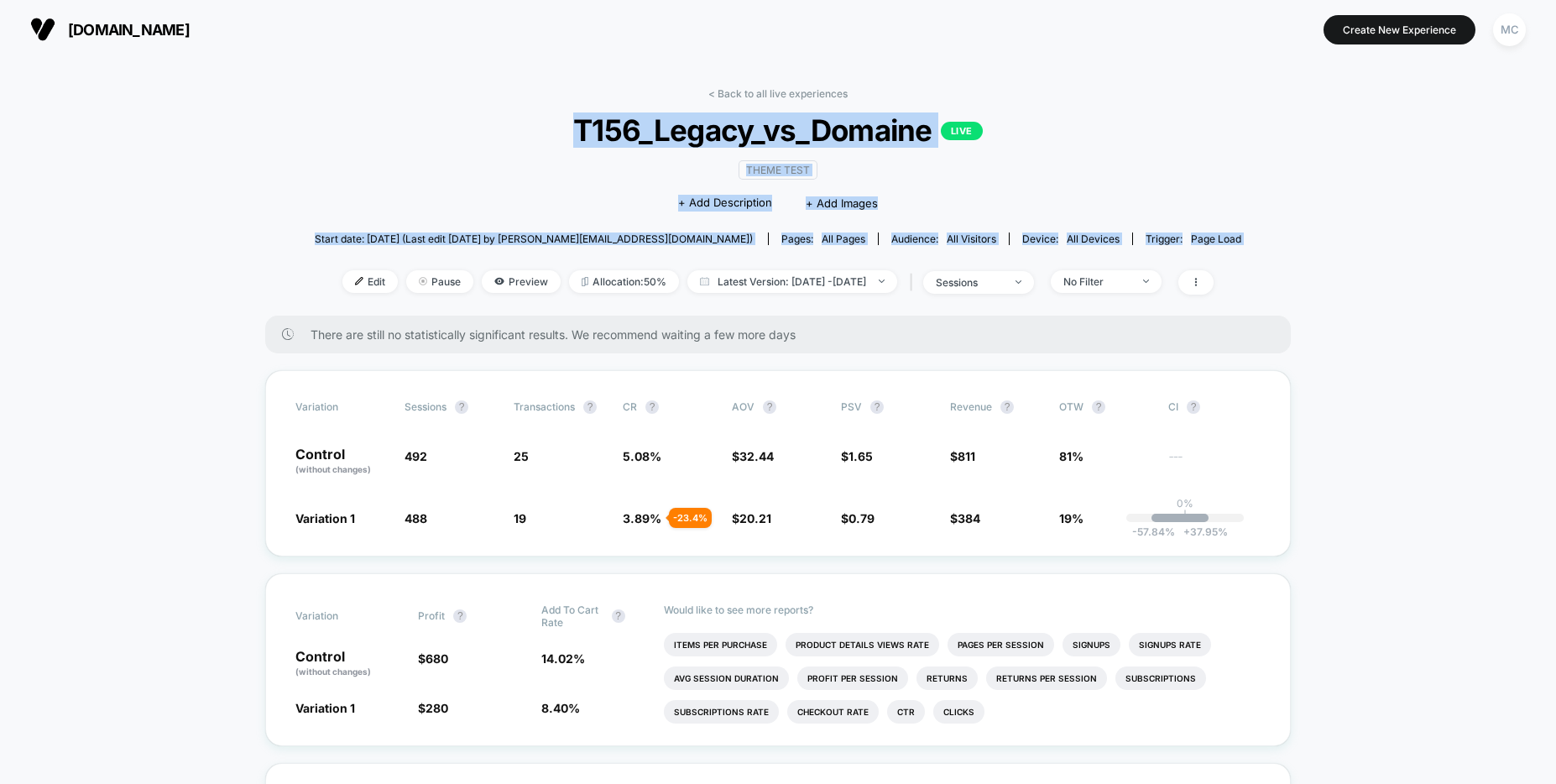
drag, startPoint x: 1352, startPoint y: 250, endPoint x: 563, endPoint y: 137, distance: 797.1
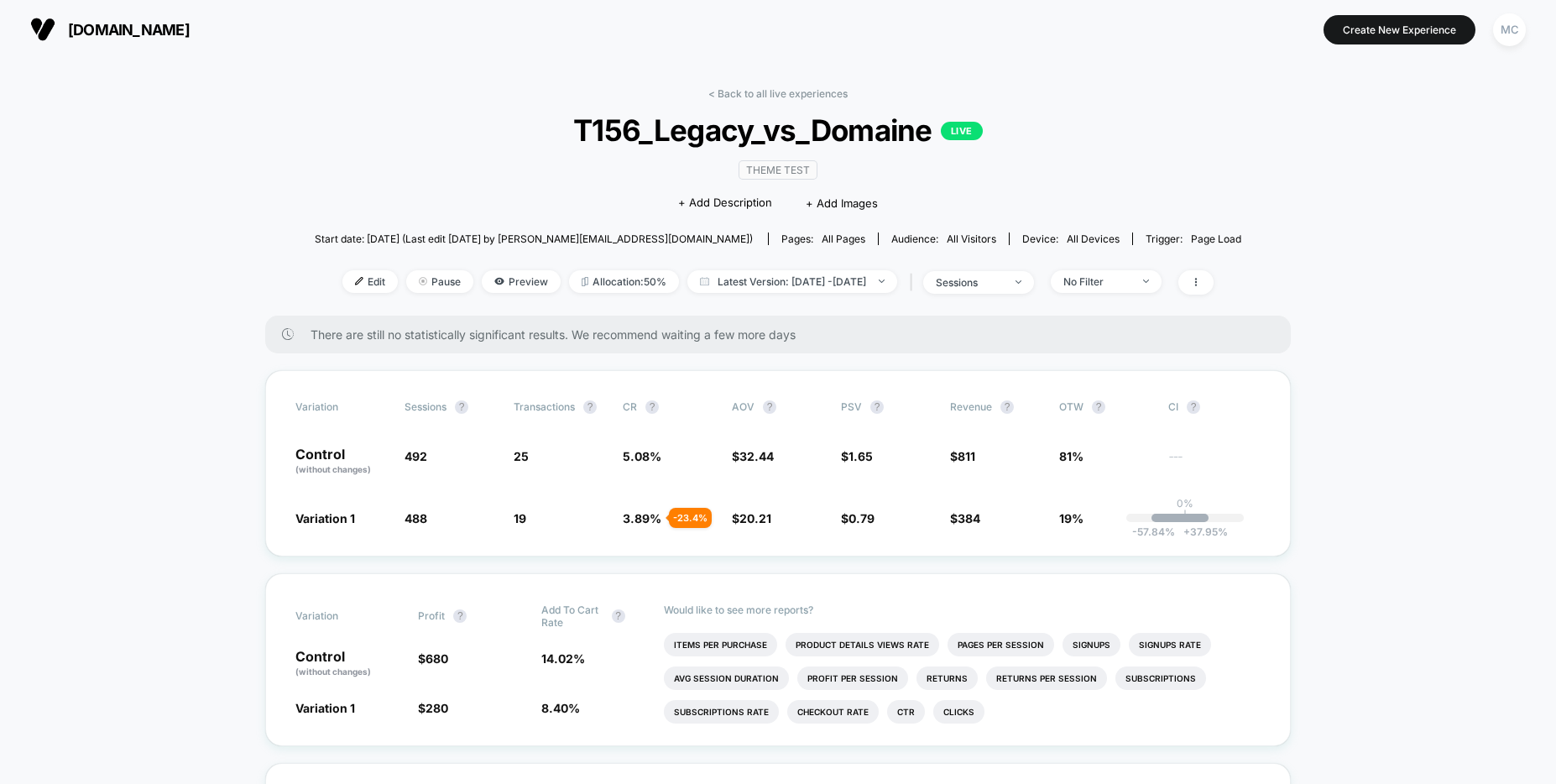
drag, startPoint x: 564, startPoint y: 136, endPoint x: 529, endPoint y: 131, distance: 35.4
click at [562, 136] on span "T156_Legacy_vs_Domaine LIVE" at bounding box center [777, 129] width 833 height 35
drag, startPoint x: 1241, startPoint y: 165, endPoint x: 1253, endPoint y: 153, distance: 17.0
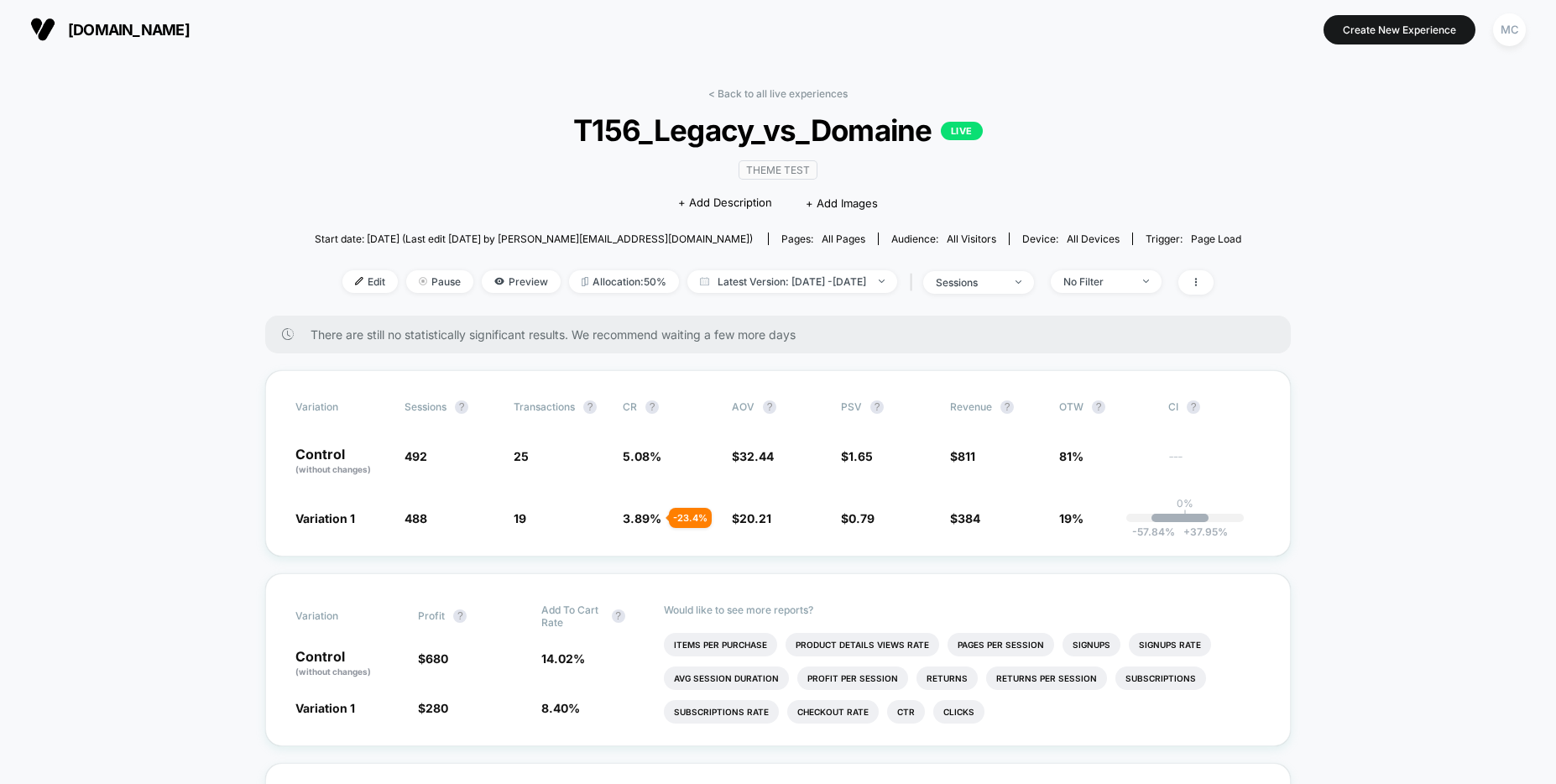
drag, startPoint x: 1002, startPoint y: 129, endPoint x: 638, endPoint y: 149, distance: 364.5
click at [638, 149] on div "< Back to all live experiences T156_Legacy_vs_Domaine LIVE Theme Test Click to …" at bounding box center [778, 201] width 927 height 228
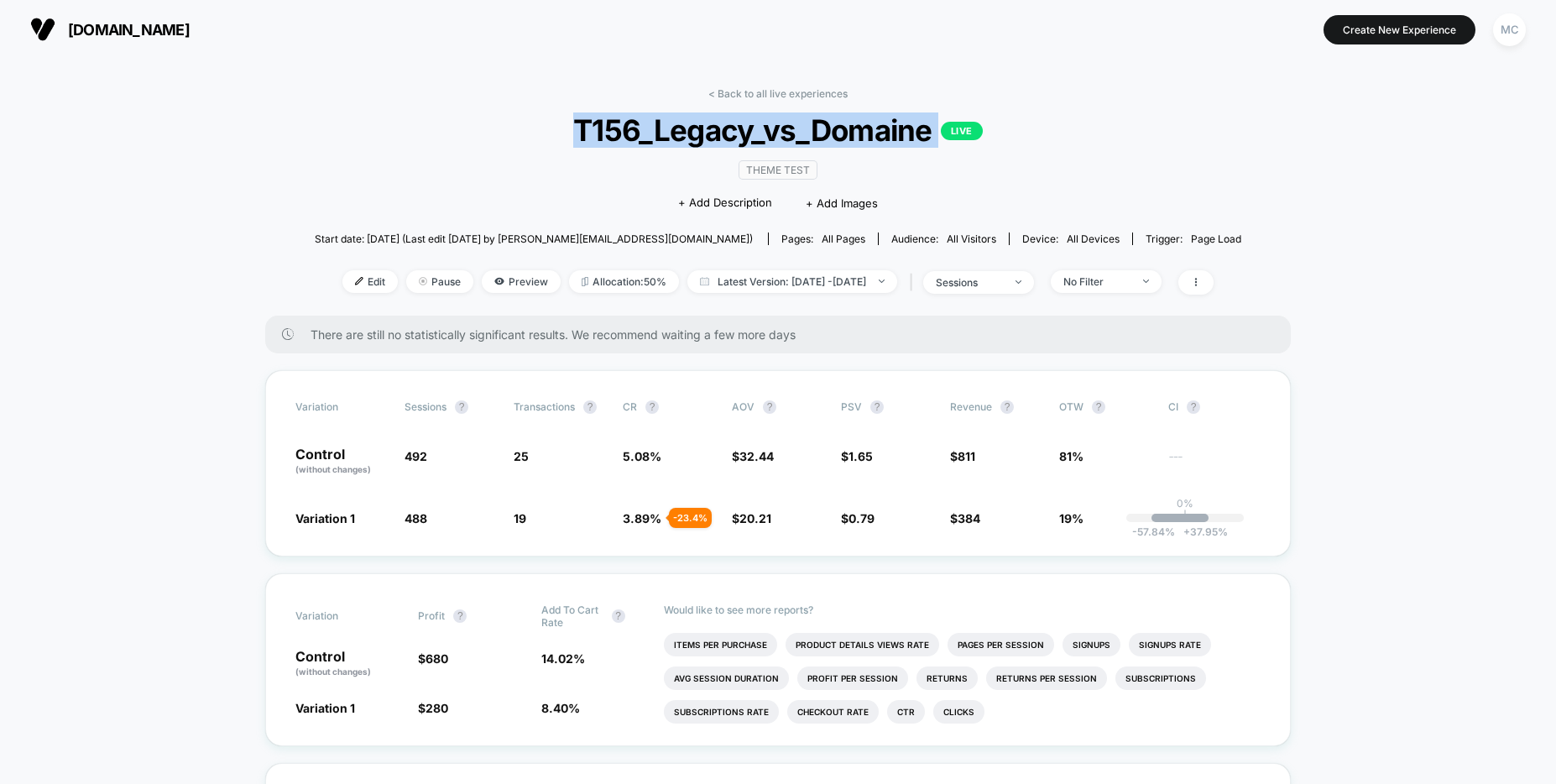
drag, startPoint x: 555, startPoint y: 122, endPoint x: 1042, endPoint y: 140, distance: 487.3
click at [1040, 141] on span "T156_Legacy_vs_Domaine LIVE" at bounding box center [777, 129] width 833 height 35
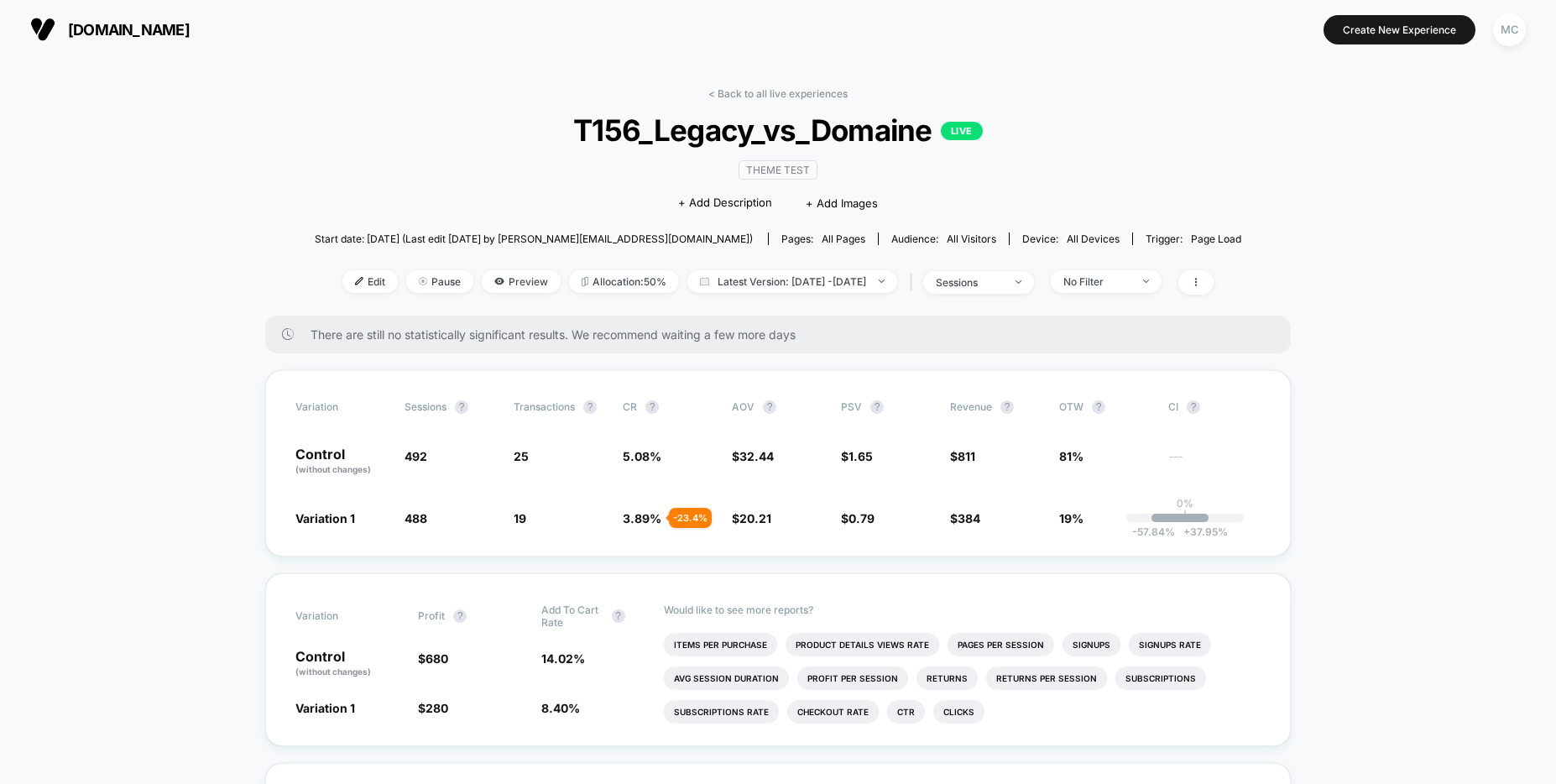
click at [1042, 139] on span "T156_Legacy_vs_Domaine LIVE" at bounding box center [777, 129] width 833 height 35
click at [1167, 136] on span "T156_Legacy_vs_Domaine LIVE" at bounding box center [777, 129] width 833 height 35
click at [1058, 129] on span "T156_Legacy_vs_Domaine LIVE" at bounding box center [777, 129] width 833 height 35
click at [540, 139] on span "T156_Legacy_vs_Domaine LIVE" at bounding box center [777, 129] width 833 height 35
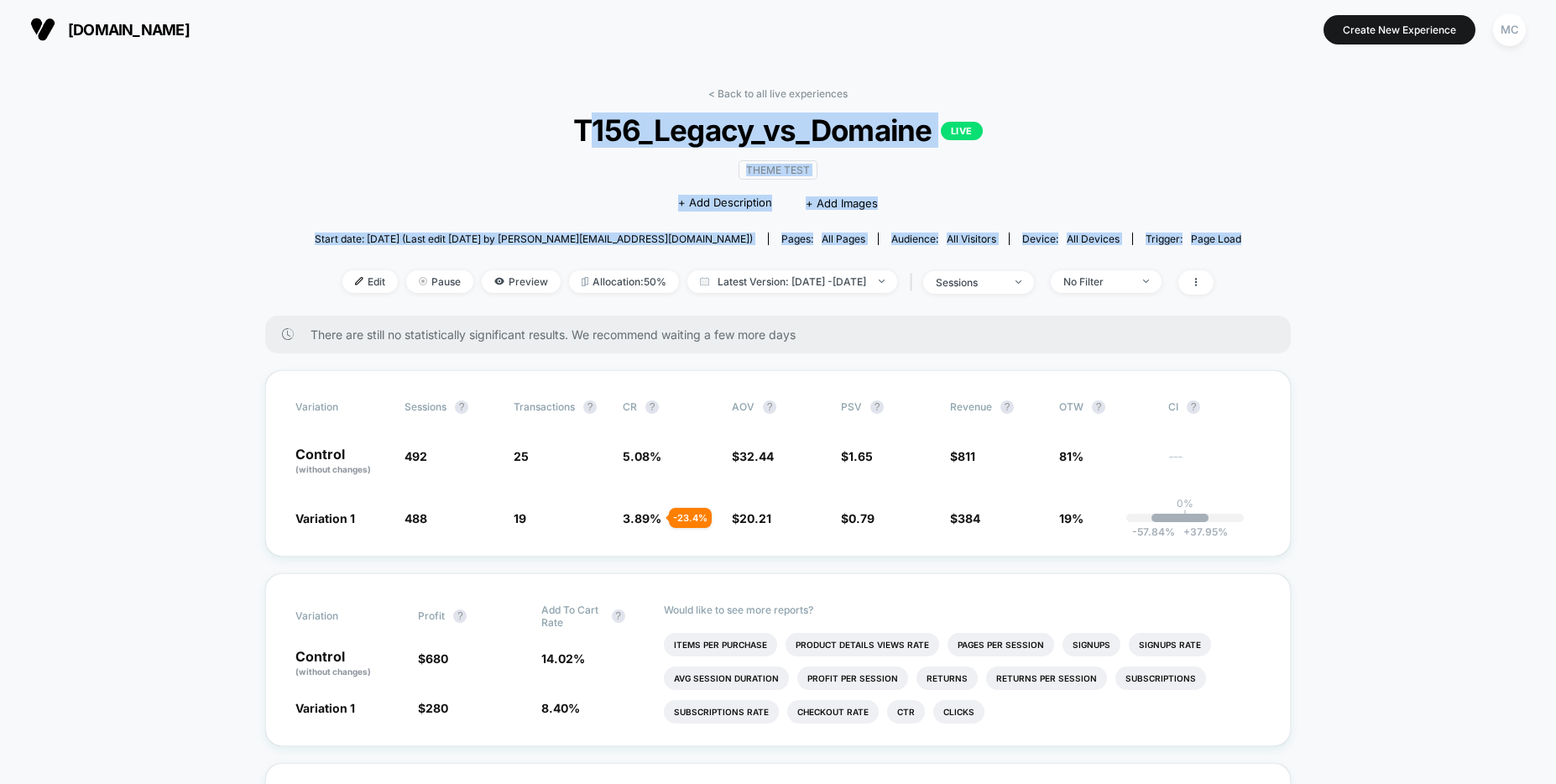
drag, startPoint x: 1230, startPoint y: 234, endPoint x: 584, endPoint y: 119, distance: 656.2
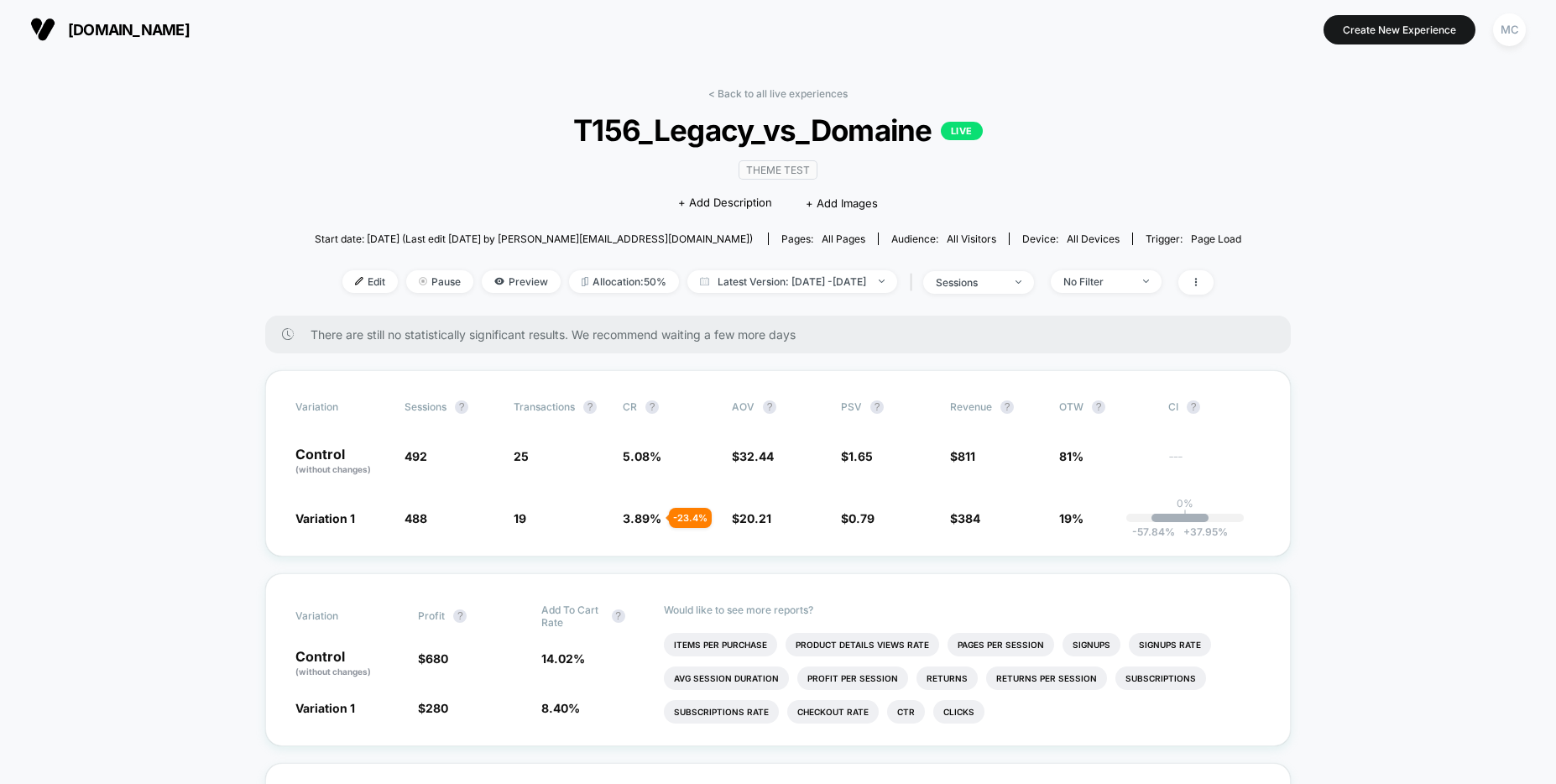
click at [577, 124] on span "T156_Legacy_vs_Domaine LIVE" at bounding box center [777, 129] width 833 height 35
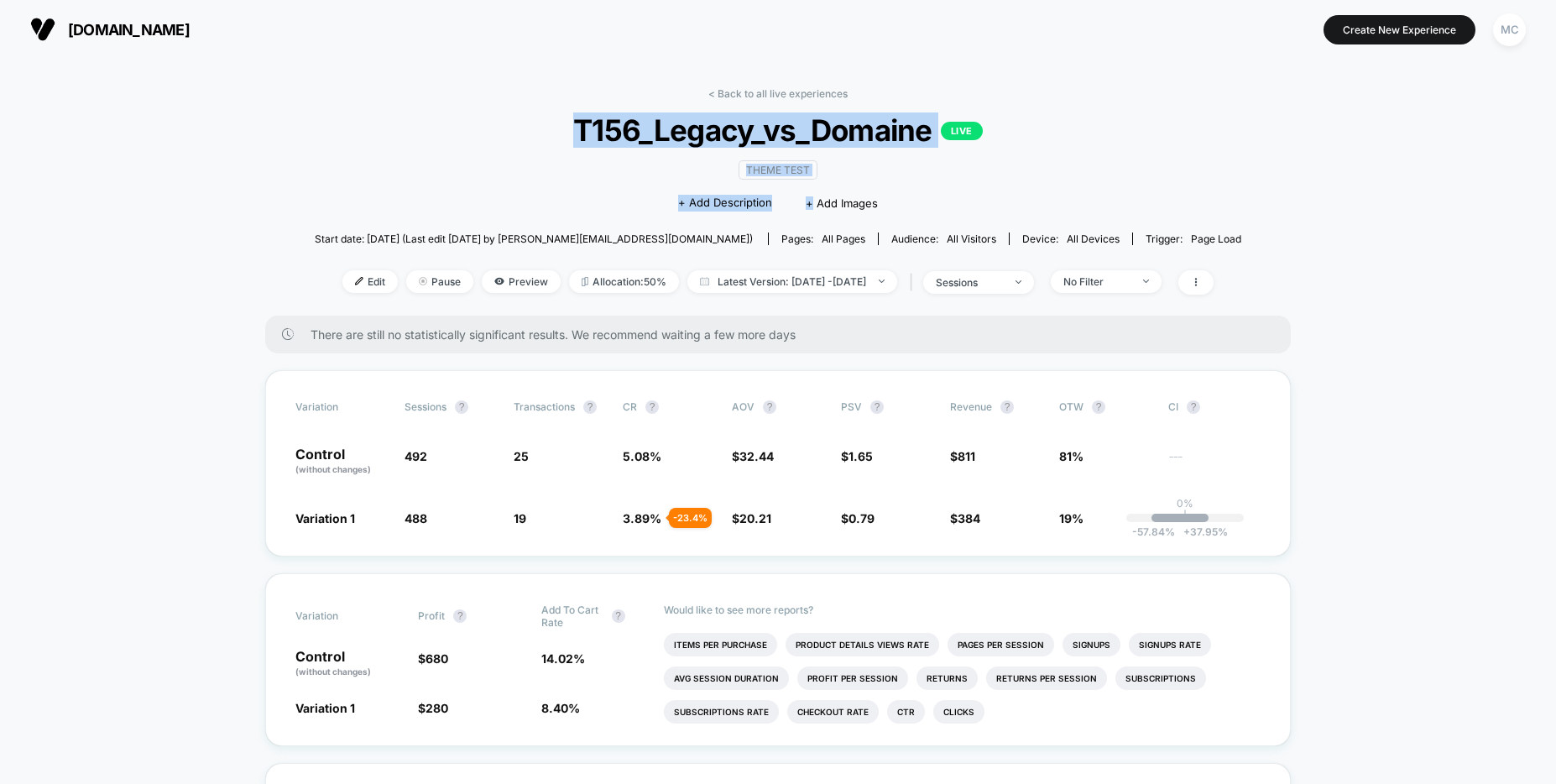
drag, startPoint x: 576, startPoint y: 124, endPoint x: 1150, endPoint y: 163, distance: 575.3
click at [1150, 163] on div "< Back to all live experiences T156_Legacy_vs_Domaine LIVE Theme Test Click to …" at bounding box center [778, 201] width 927 height 228
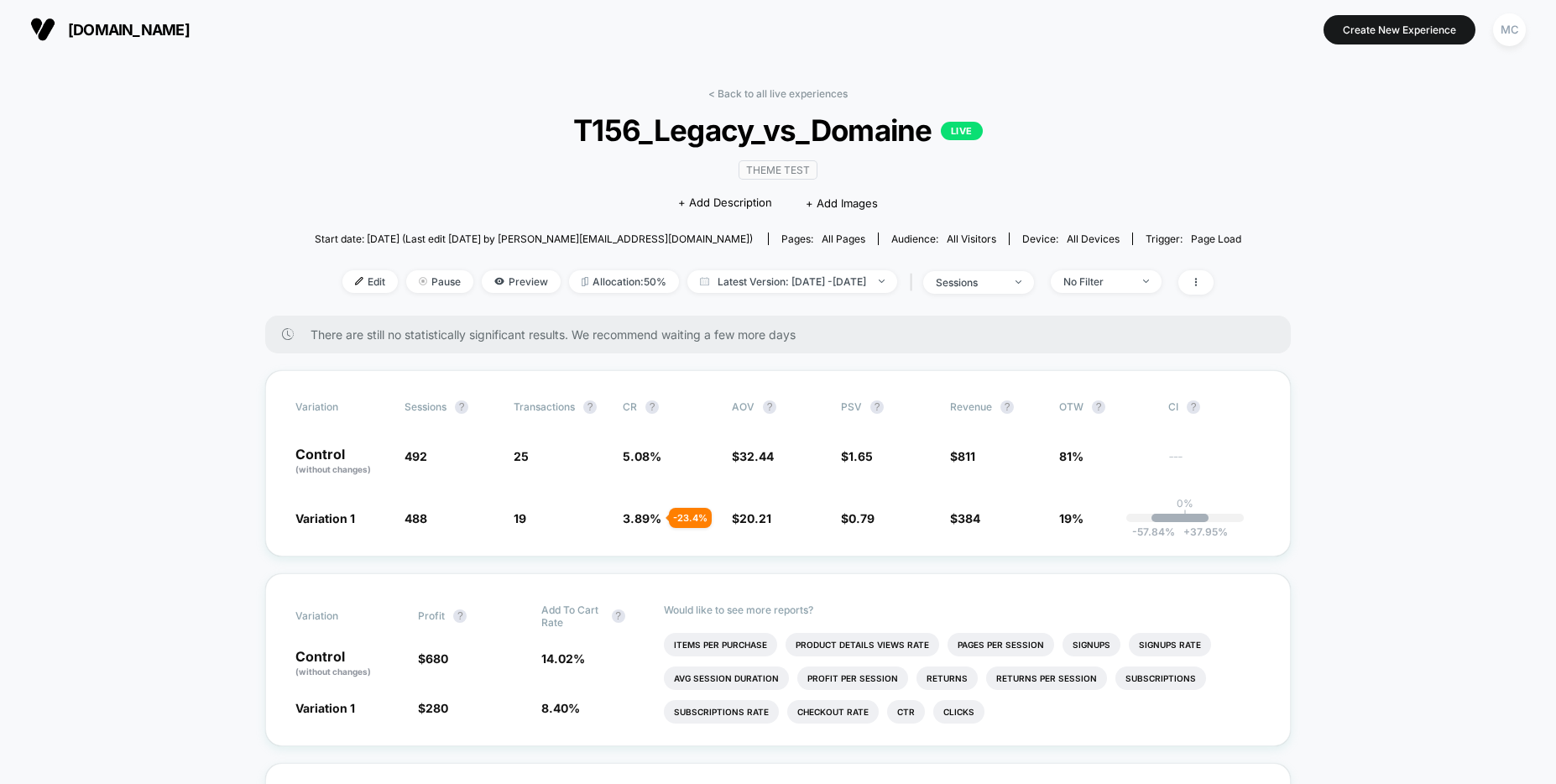
click at [1150, 164] on div "< Back to all live experiences T156_Legacy_vs_Domaine LIVE Theme Test Click to …" at bounding box center [778, 201] width 927 height 228
click at [1129, 163] on div "< Back to all live experiences T156_Legacy_vs_Domaine LIVE Theme Test Click to …" at bounding box center [778, 201] width 927 height 228
click at [1117, 170] on div "< Back to all live experiences T156_Legacy_vs_Domaine LIVE Theme Test Click to …" at bounding box center [778, 201] width 927 height 228
drag, startPoint x: 1322, startPoint y: 235, endPoint x: 1309, endPoint y: 229, distance: 14.3
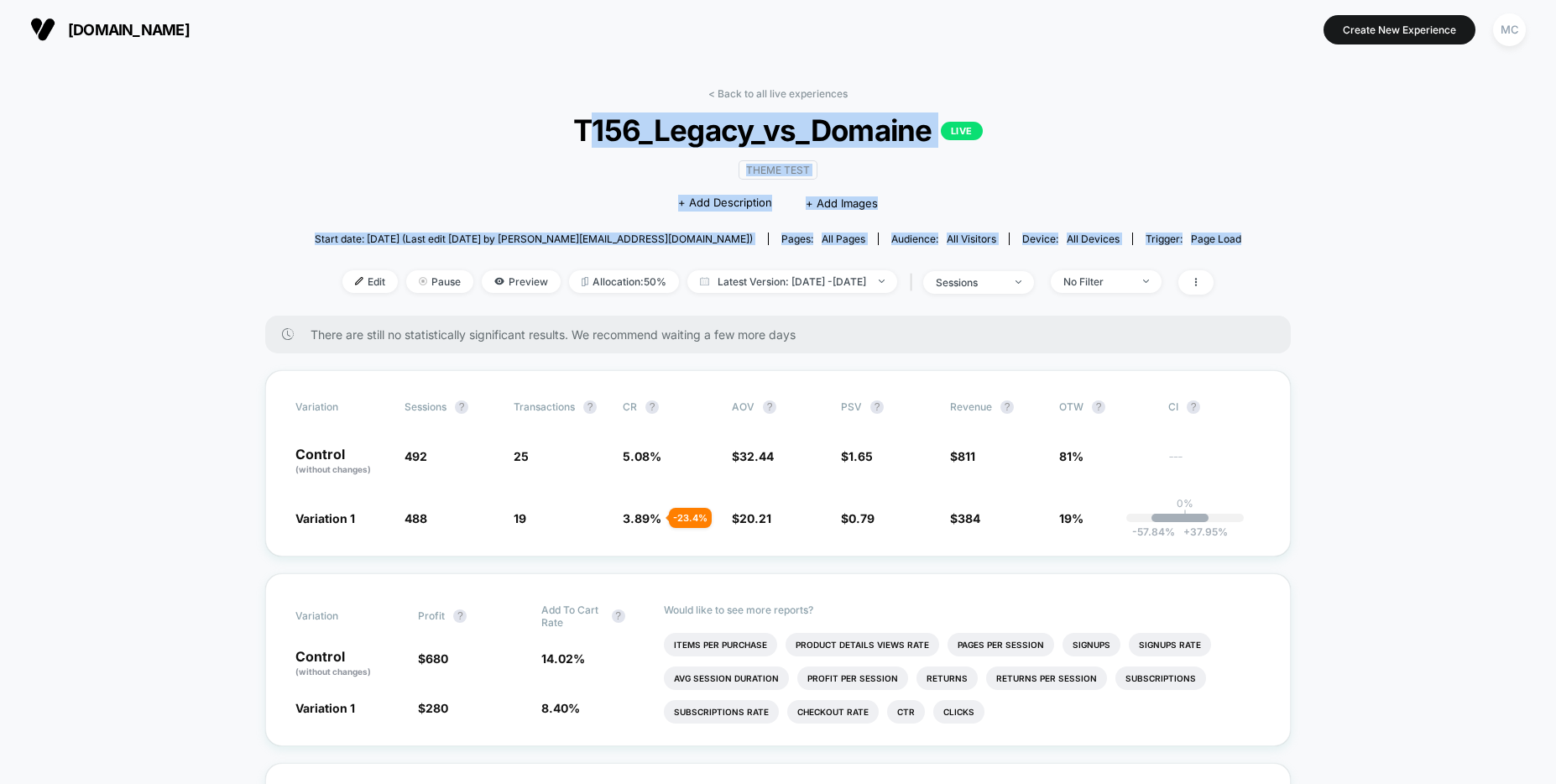
drag, startPoint x: 1244, startPoint y: 241, endPoint x: 570, endPoint y: 119, distance: 685.0
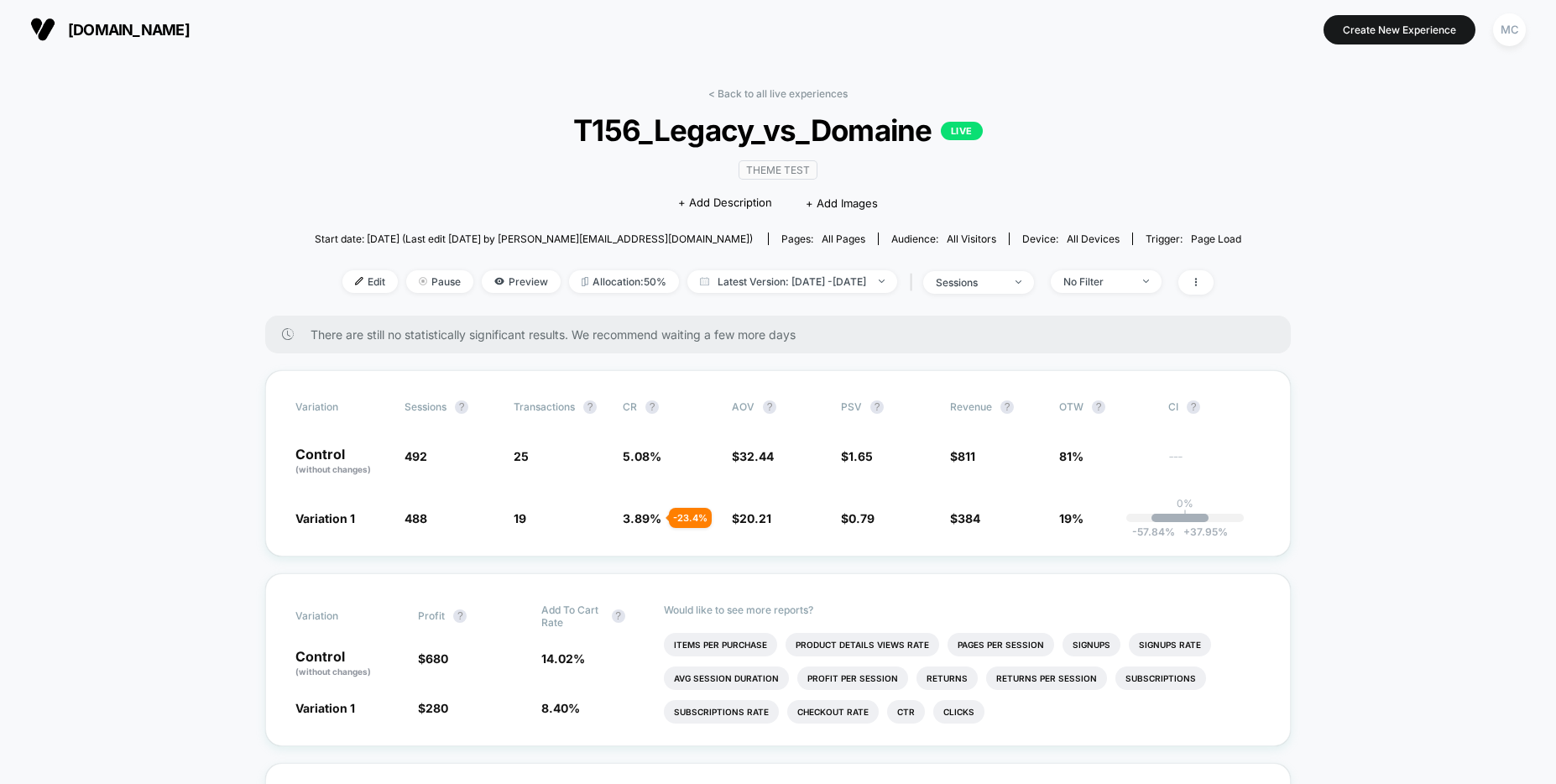
click at [533, 131] on span "T156_Legacy_vs_Domaine LIVE" at bounding box center [777, 129] width 833 height 35
click at [1077, 108] on div "< Back to all live experiences T156_Legacy_vs_Domaine LIVE Theme Test Click to …" at bounding box center [778, 201] width 927 height 228
click at [1216, 99] on div "< Back to all live experiences T156_Legacy_vs_Domaine LIVE Theme Test Click to …" at bounding box center [778, 201] width 927 height 228
click at [1237, 131] on div "< Back to all live experiences T156_Legacy_vs_Domaine LIVE Theme Test Click to …" at bounding box center [778, 201] width 927 height 228
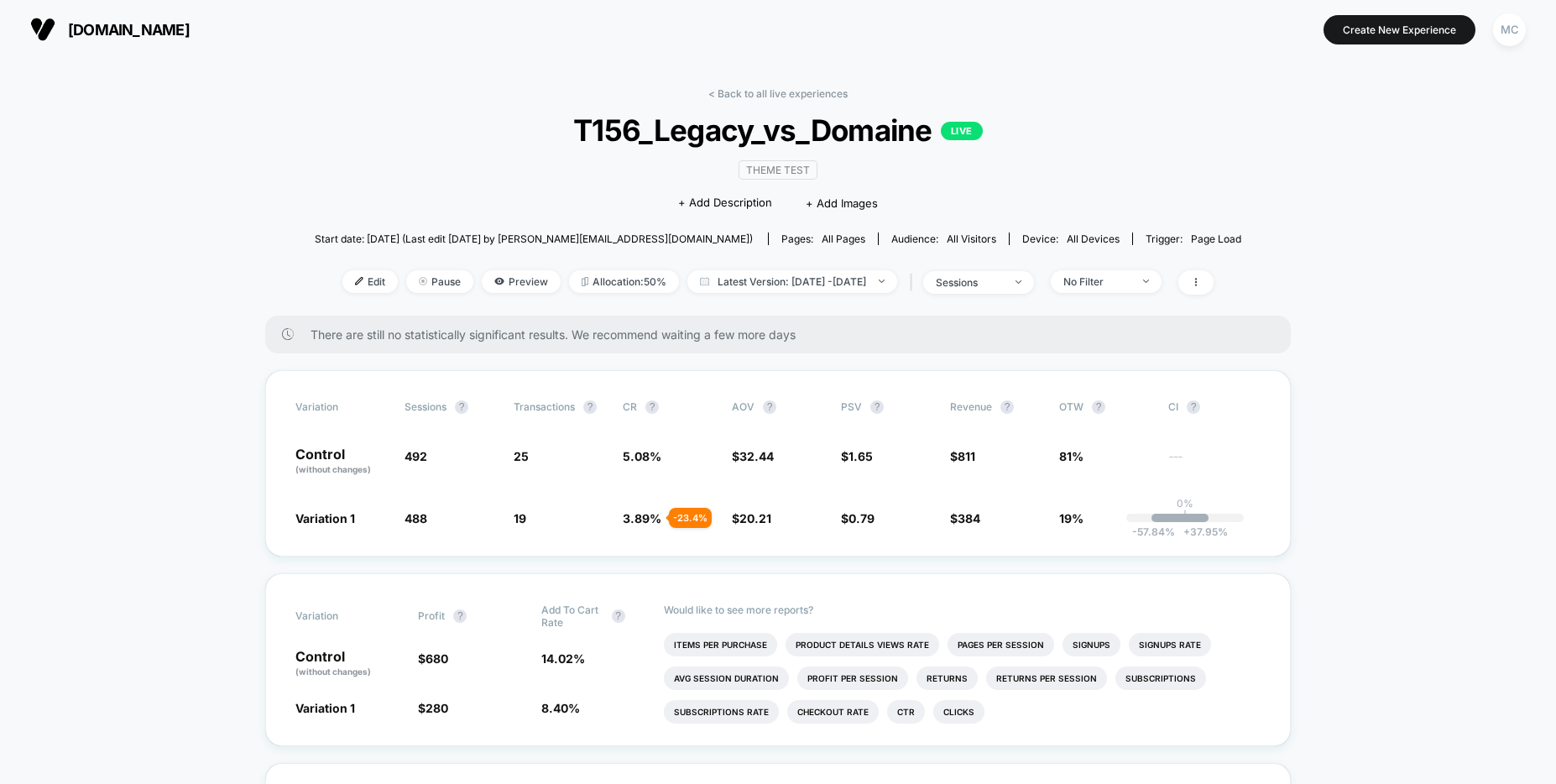
click at [502, 292] on span "Preview" at bounding box center [521, 281] width 79 height 23
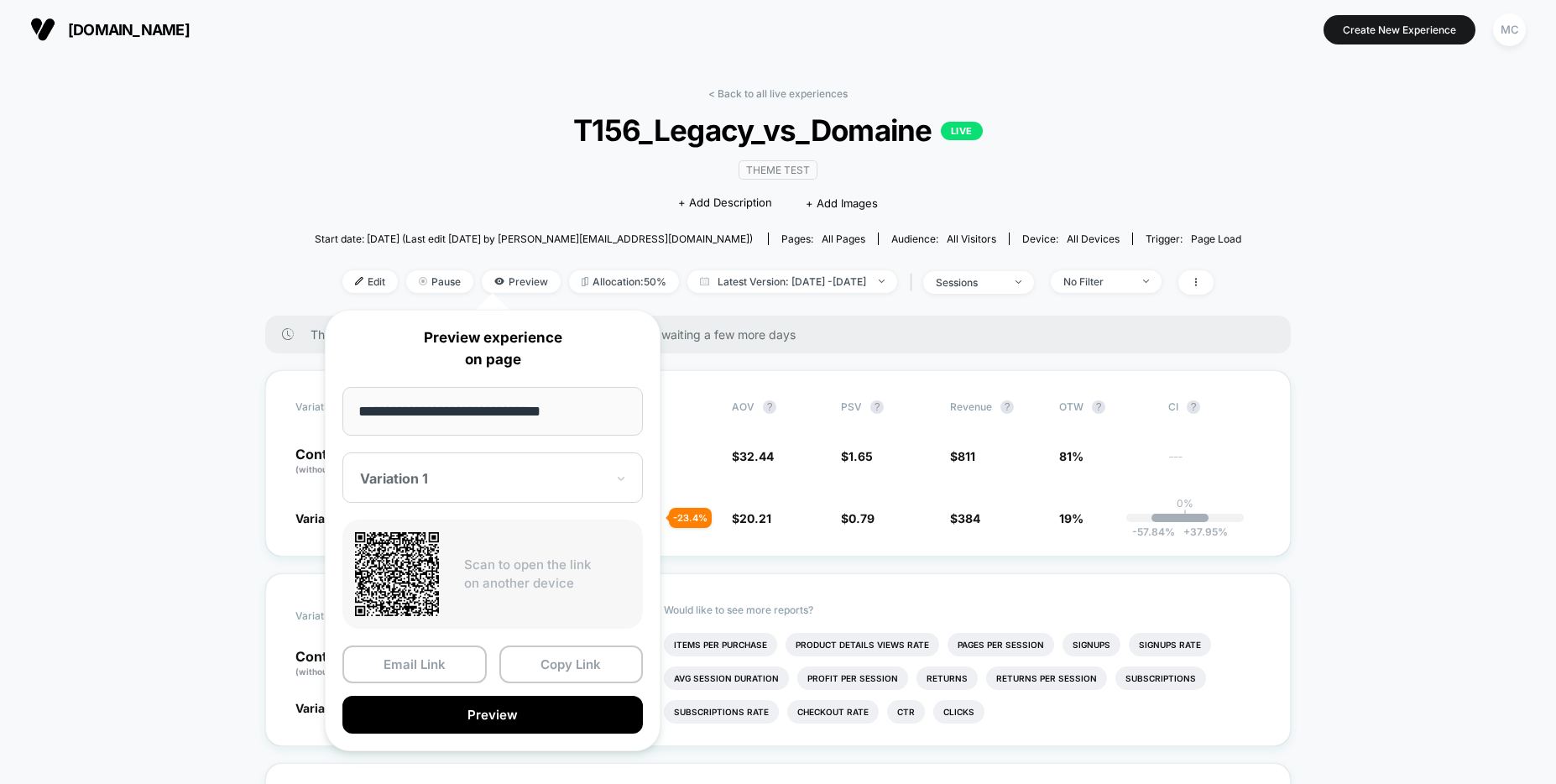
click at [497, 470] on div at bounding box center [483, 478] width 245 height 17
click at [407, 570] on div "CONTROL" at bounding box center [492, 566] width 283 height 30
click at [484, 720] on button "Preview" at bounding box center [493, 714] width 301 height 38
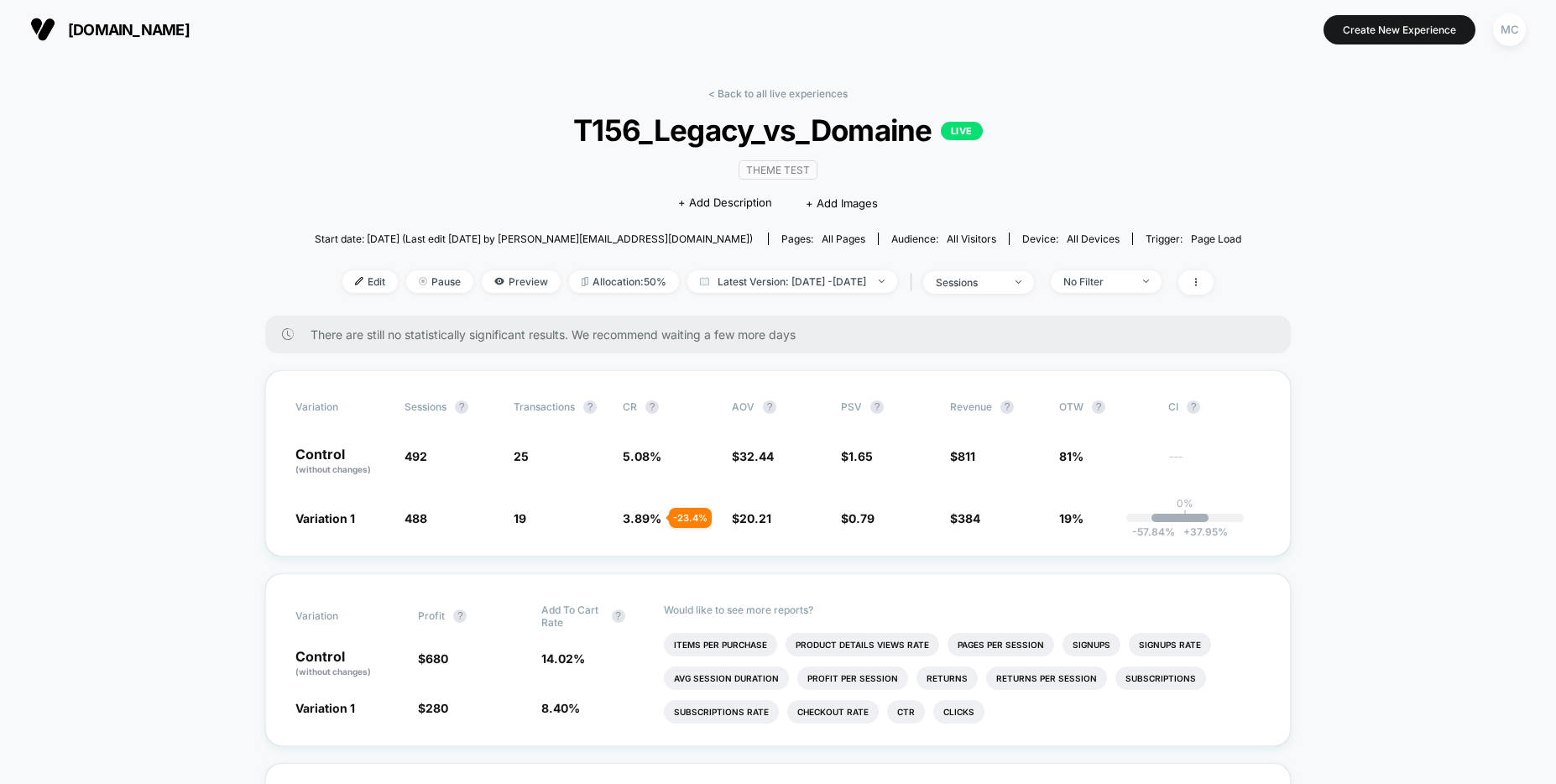
drag, startPoint x: 1155, startPoint y: 166, endPoint x: 1141, endPoint y: 171, distance: 14.9
click at [1155, 166] on div "< Back to all live experiences T156_Legacy_vs_Domaine LIVE Theme Test Click to …" at bounding box center [778, 201] width 927 height 228
click at [383, 203] on div "< Back to all live experiences T156_Legacy_vs_Domaine LIVE Theme Test Click to …" at bounding box center [778, 201] width 927 height 228
click at [514, 161] on div "Theme Test Click to edit experience details + Add Description + Add Images" at bounding box center [777, 186] width 555 height 76
click at [658, 141] on span "T156_Legacy_vs_Domaine LIVE" at bounding box center [777, 129] width 833 height 35
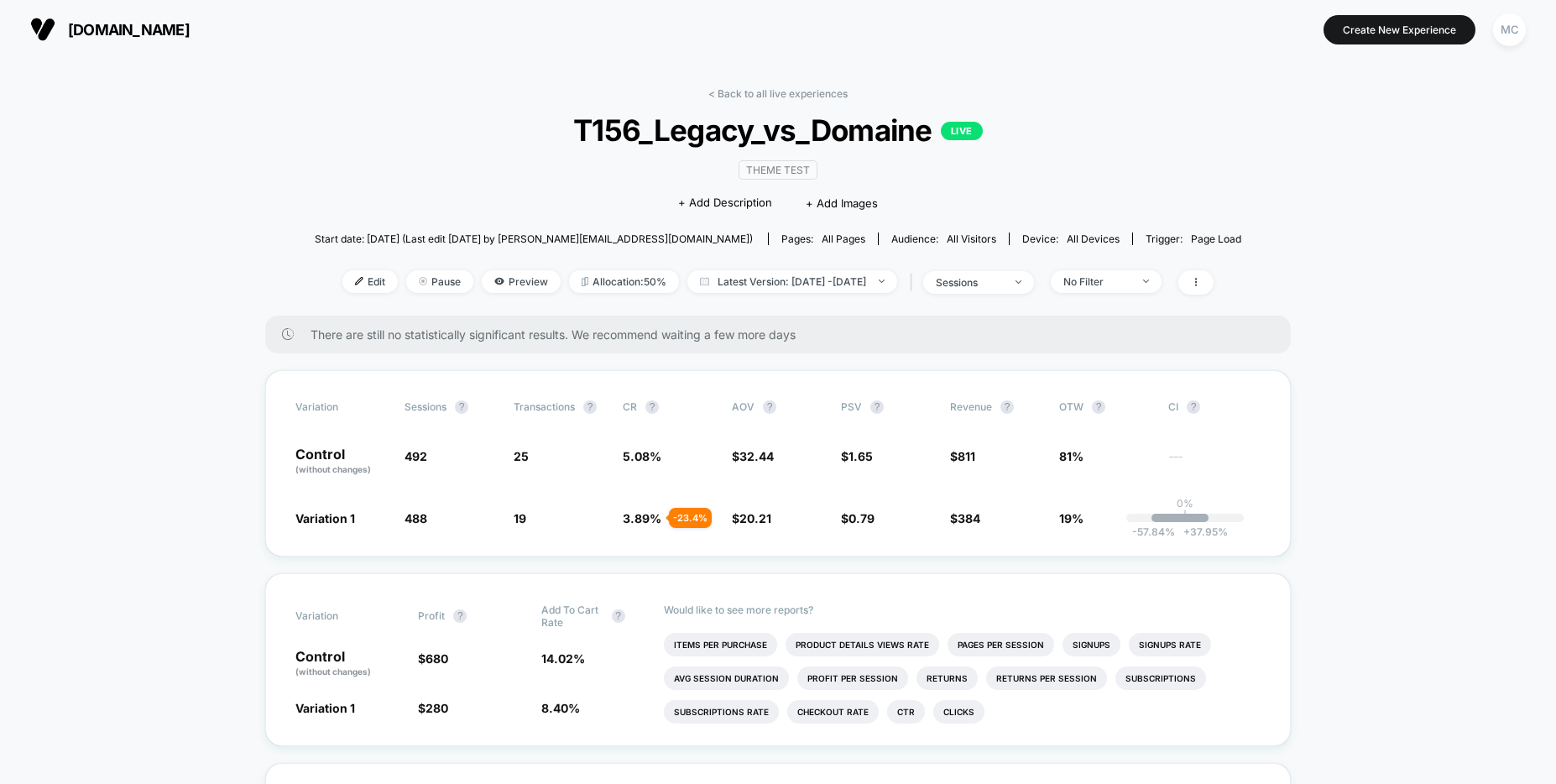
click at [1135, 205] on div "< Back to all live experiences T156_Legacy_vs_Domaine LIVE Theme Test Click to …" at bounding box center [778, 201] width 927 height 228
click at [593, 216] on div "Theme Test Click to edit experience details + Add Description + Add Images" at bounding box center [777, 186] width 555 height 76
click at [982, 195] on div "Theme Test Click to edit experience details + Add Description + Add Images" at bounding box center [777, 186] width 555 height 76
click at [976, 169] on div "Theme Test Click to edit experience details + Add Description + Add Images" at bounding box center [777, 186] width 555 height 76
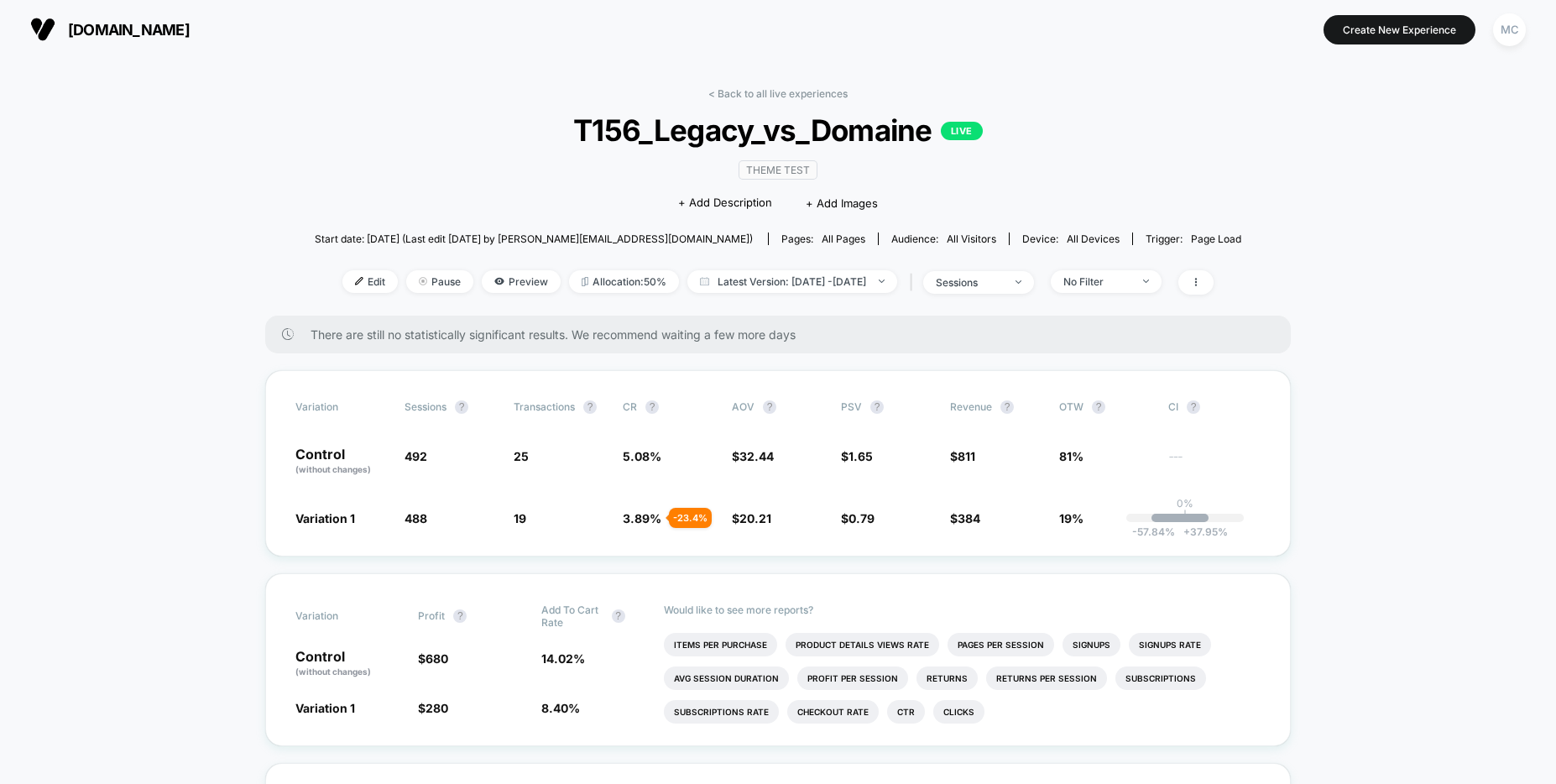
click at [945, 173] on div "Theme Test Click to edit experience details + Add Description + Add Images" at bounding box center [777, 186] width 555 height 76
drag, startPoint x: 1097, startPoint y: 156, endPoint x: 1013, endPoint y: 158, distance: 84.0
click at [1096, 156] on div "< Back to all live experiences T156_Legacy_vs_Domaine LIVE Theme Test Click to …" at bounding box center [778, 201] width 927 height 228
drag, startPoint x: 653, startPoint y: 210, endPoint x: 637, endPoint y: 220, distance: 18.9
click at [647, 215] on div "Theme Test Click to edit experience details + Add Description + Add Images" at bounding box center [777, 186] width 555 height 76
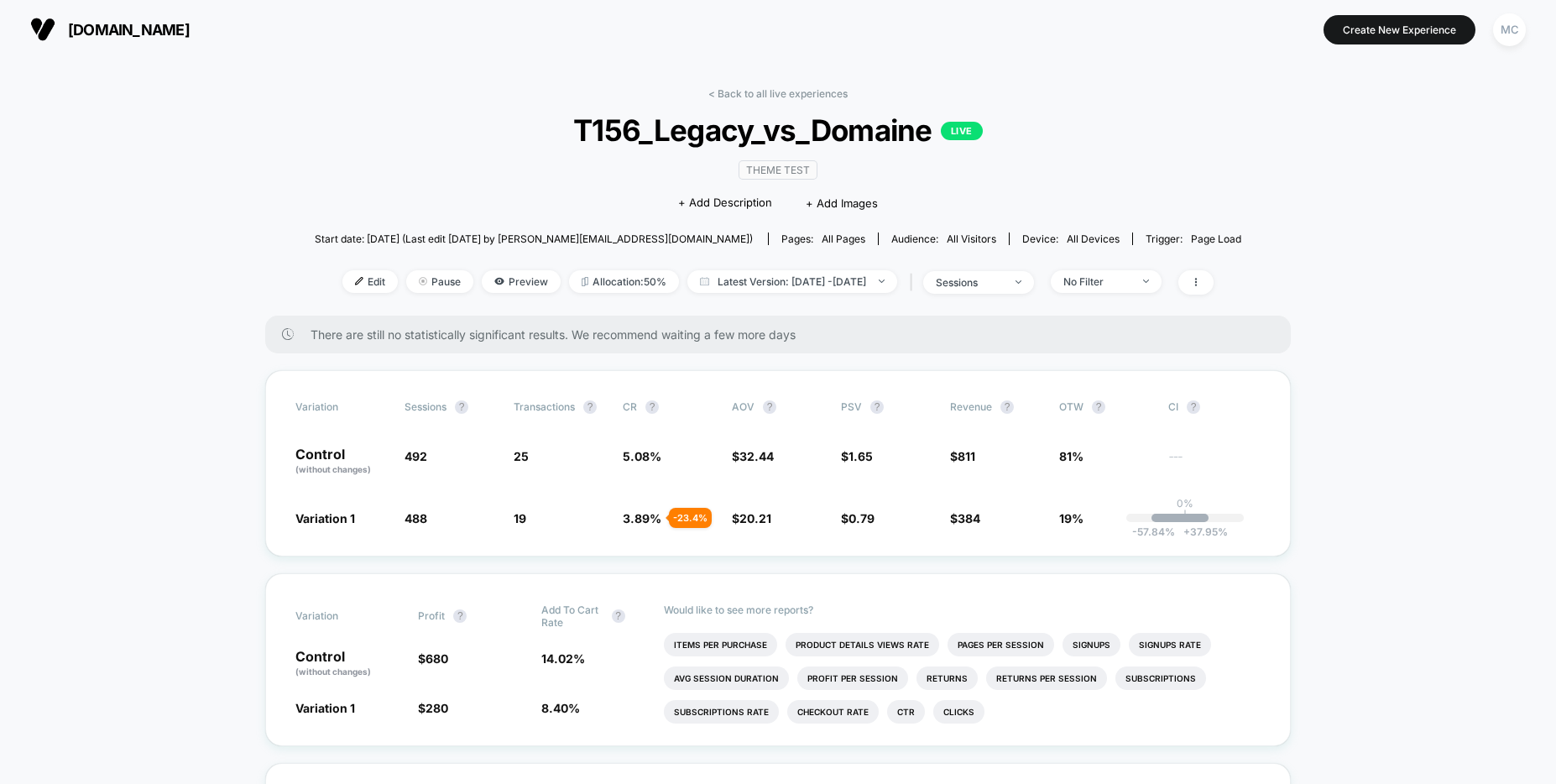
click at [464, 189] on div "< Back to all live experiences T156_Legacy_vs_Domaine LIVE Theme Test Click to …" at bounding box center [778, 201] width 927 height 228
click at [411, 285] on span "Pause" at bounding box center [440, 281] width 67 height 23
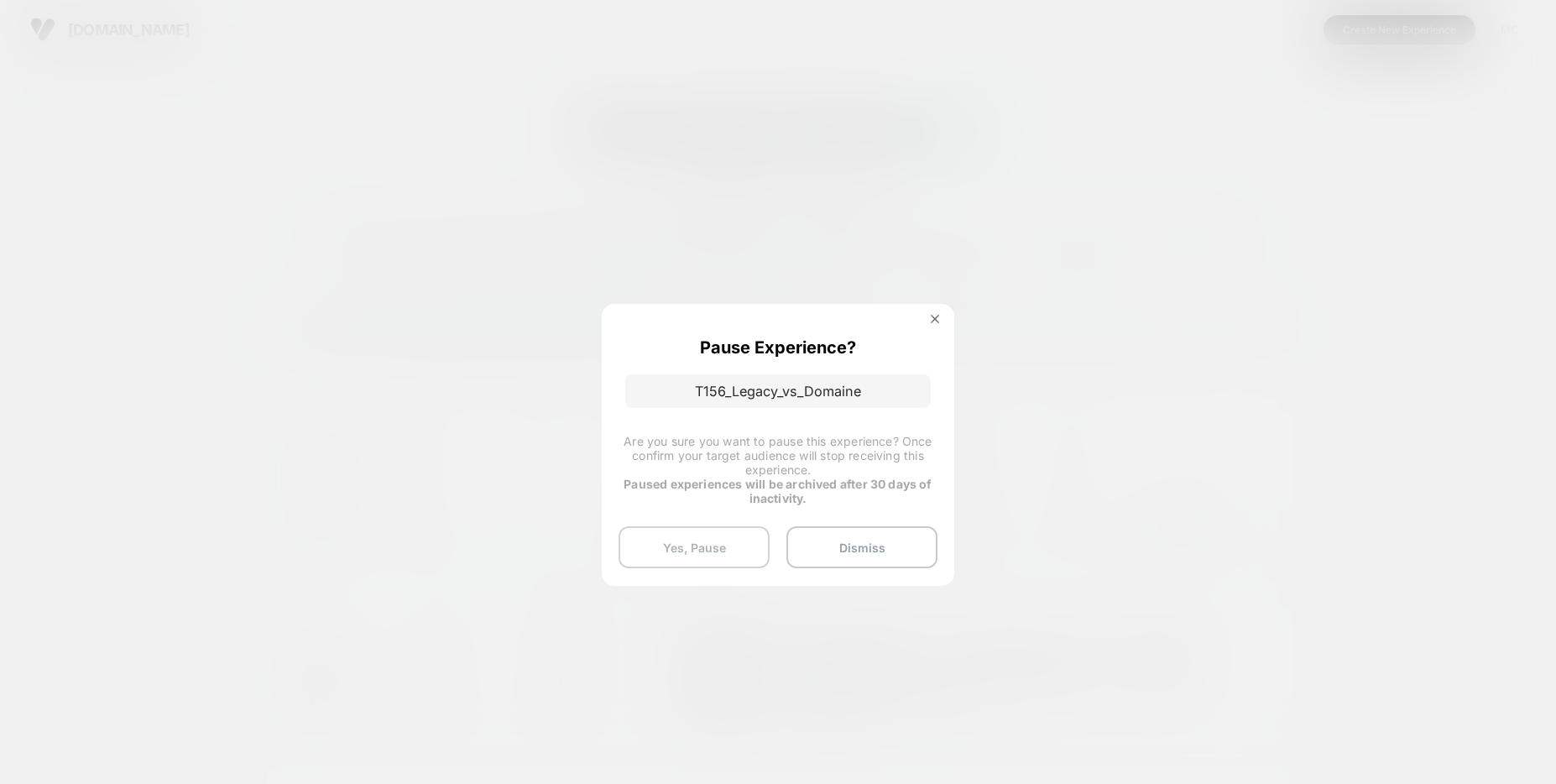
click at [686, 553] on button "Yes, Pause" at bounding box center [694, 547] width 151 height 42
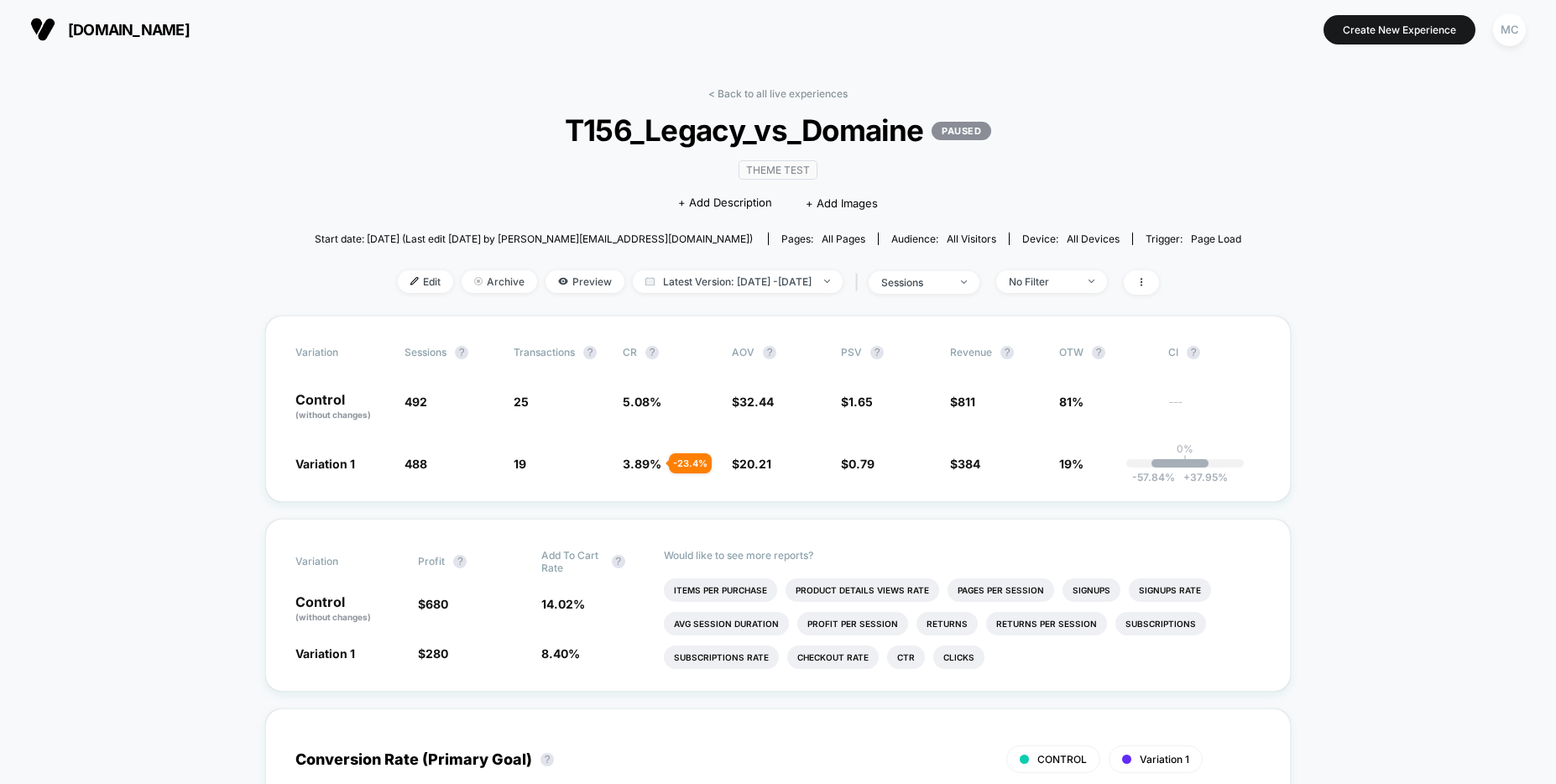
click at [787, 96] on link "< Back to all live experiences" at bounding box center [778, 93] width 139 height 13
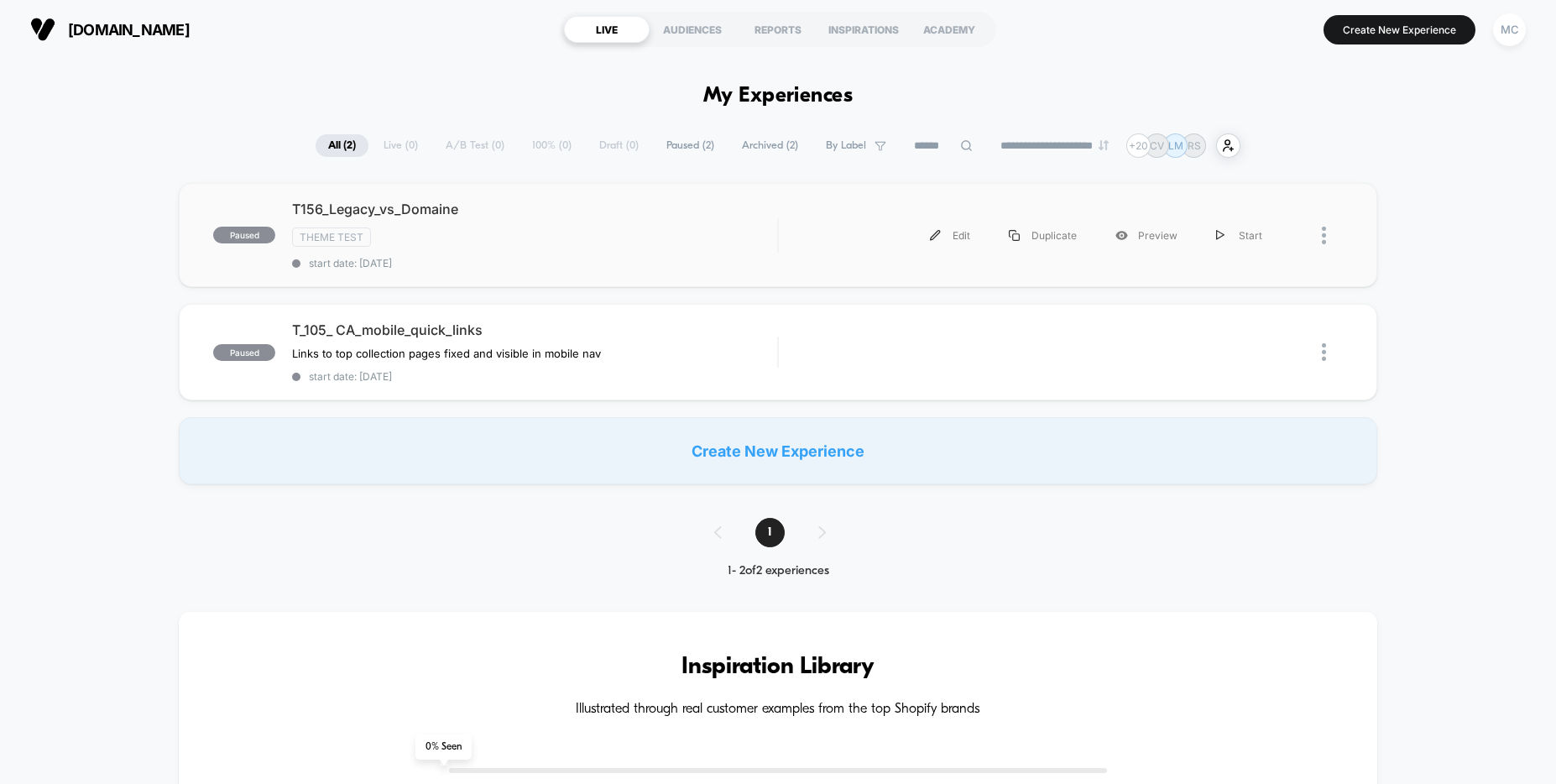
click at [1329, 238] on div at bounding box center [1332, 235] width 21 height 38
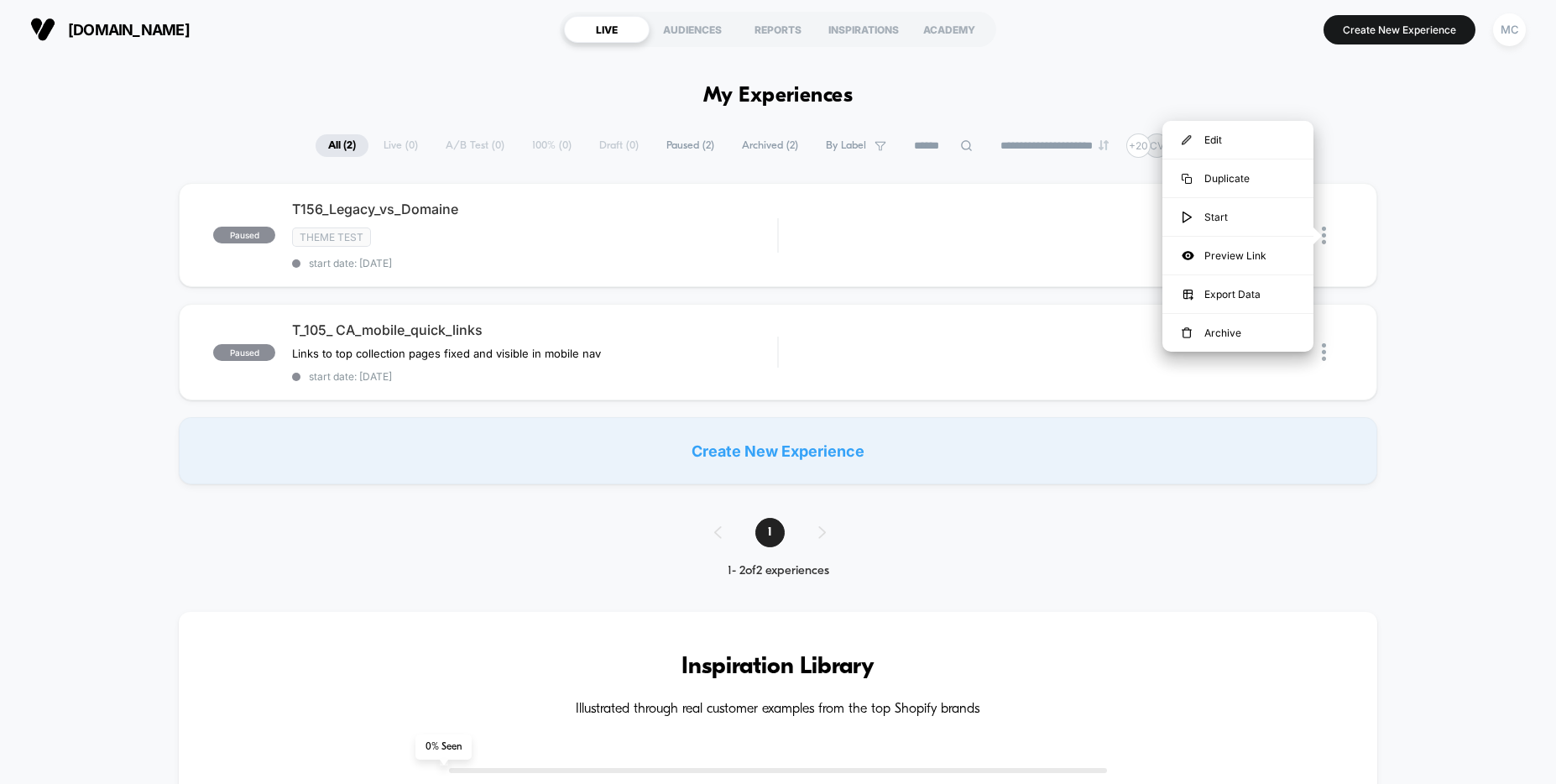
click at [1424, 274] on div "paused T156_Legacy_vs_Domaine Theme Test start date: [DATE] Edit Duplicate Prev…" at bounding box center [778, 333] width 1556 height 301
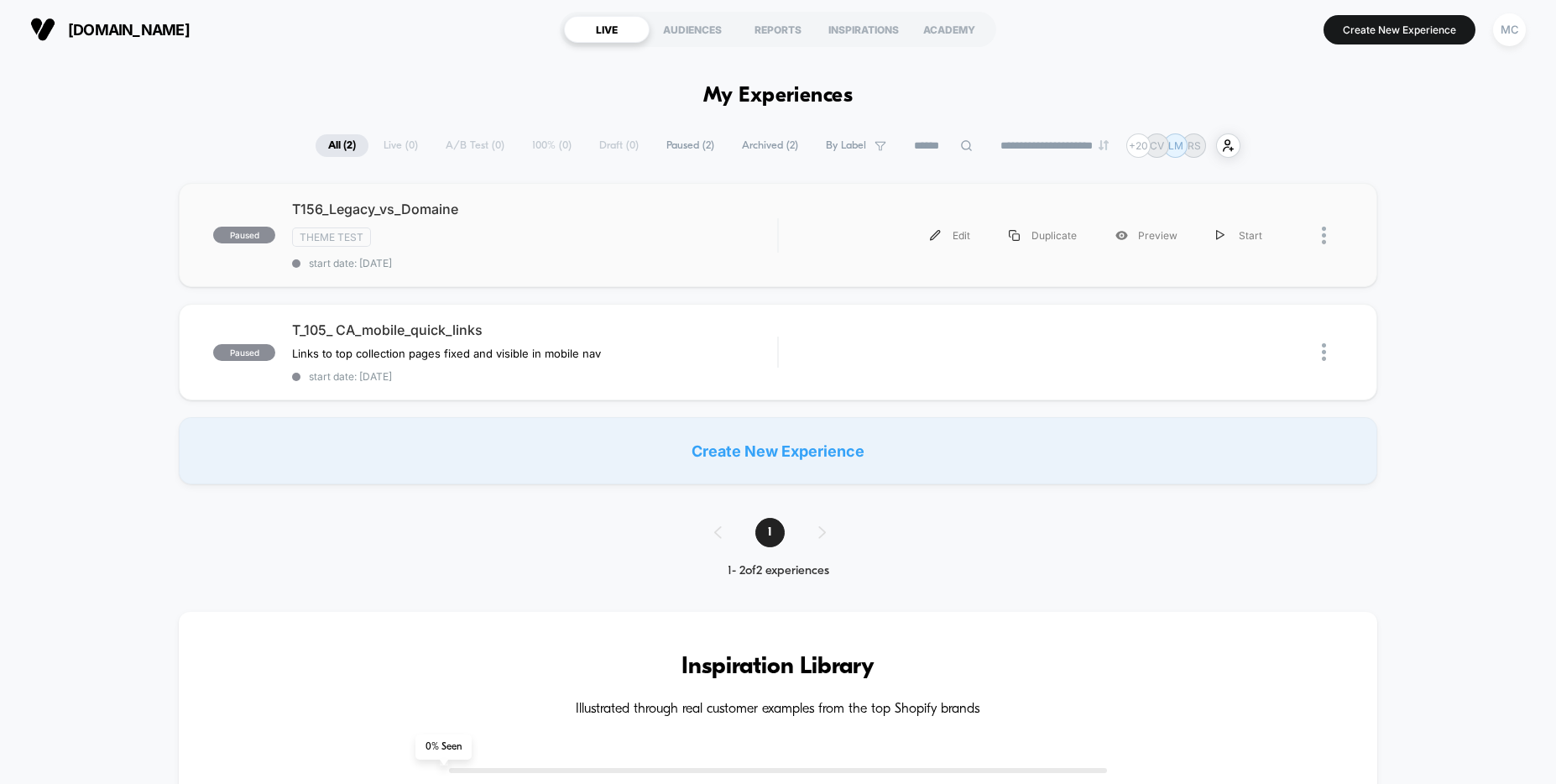
click at [781, 243] on div "Edit Duplicate Preview Start" at bounding box center [1061, 235] width 564 height 38
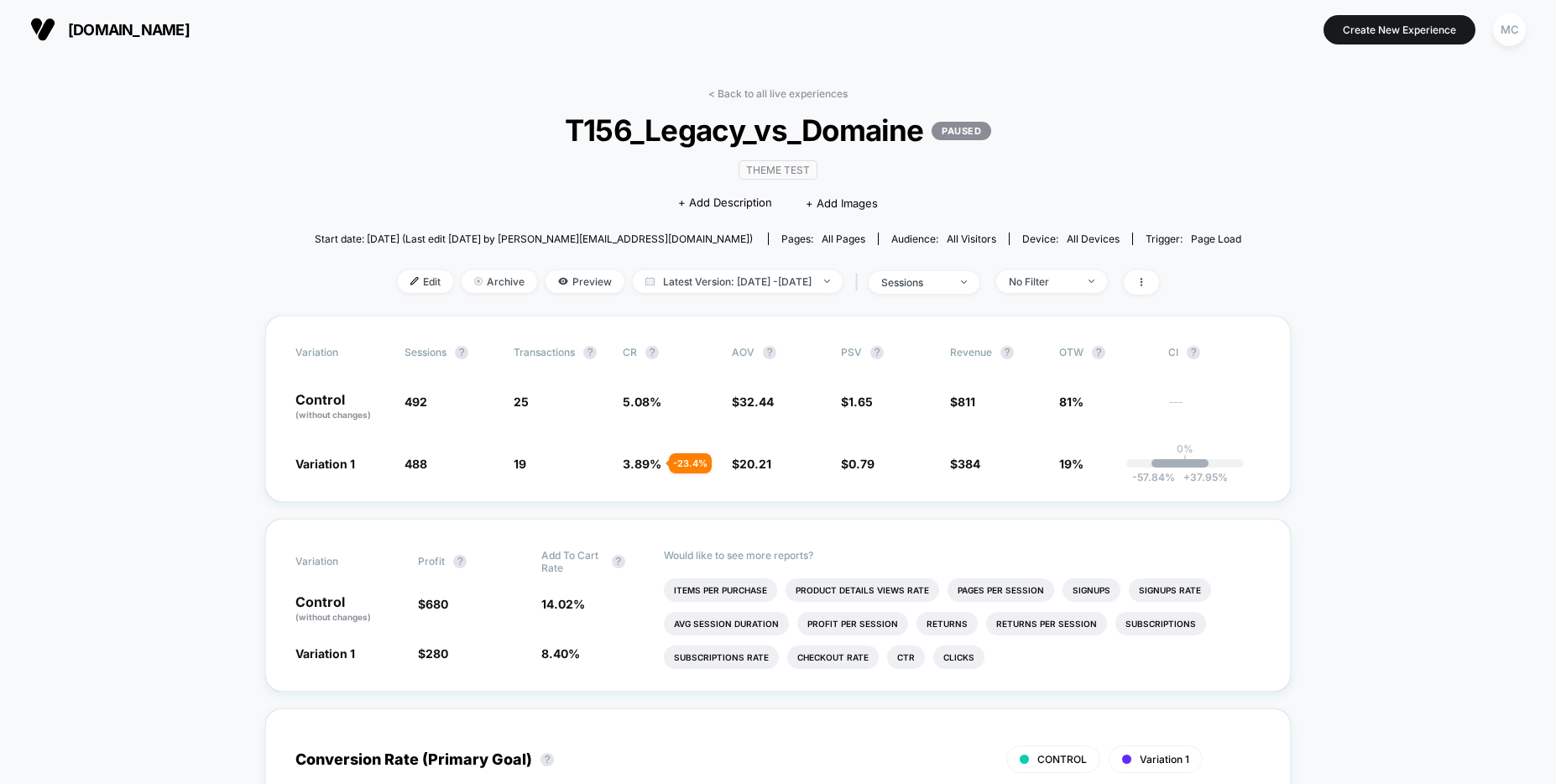
click at [819, 123] on span "T156_Legacy_vs_Domaine PAUSED" at bounding box center [777, 129] width 833 height 35
click at [1159, 284] on span at bounding box center [1141, 282] width 35 height 24
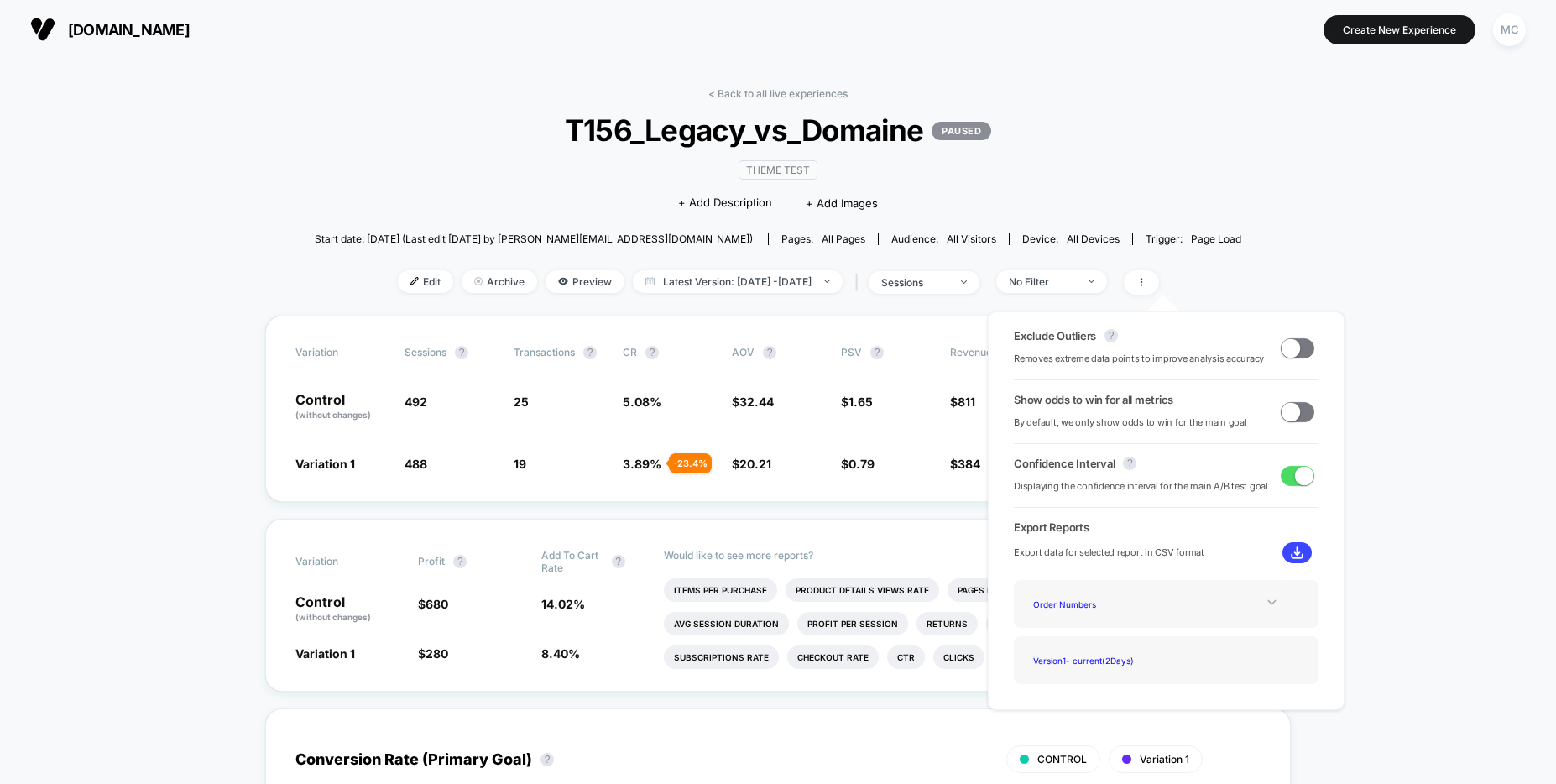
click at [1270, 604] on icon at bounding box center [1272, 602] width 13 height 13
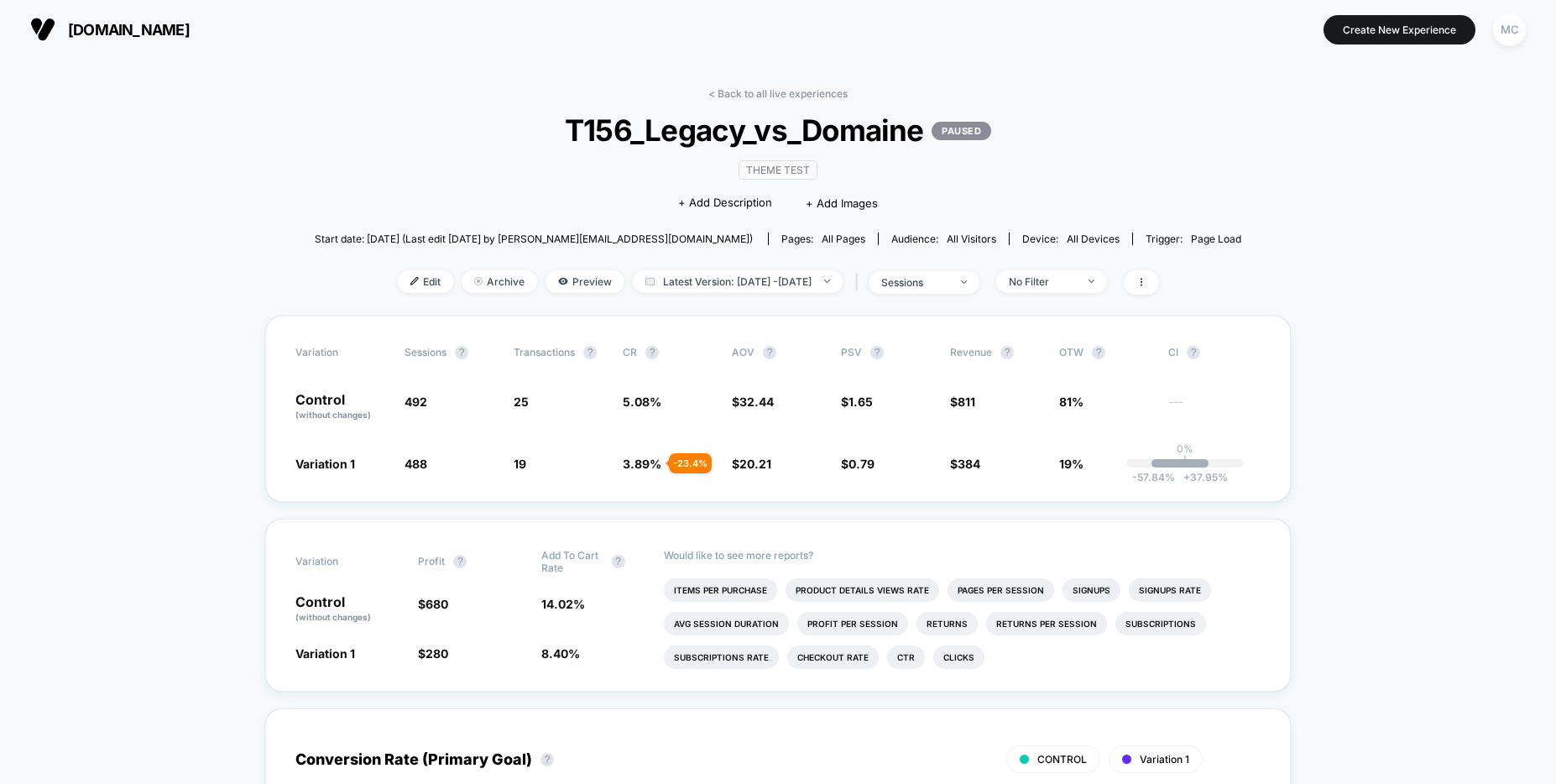
drag, startPoint x: 1397, startPoint y: 440, endPoint x: 1329, endPoint y: 416, distance: 72.1
click at [1141, 281] on icon at bounding box center [1140, 282] width 2 height 8
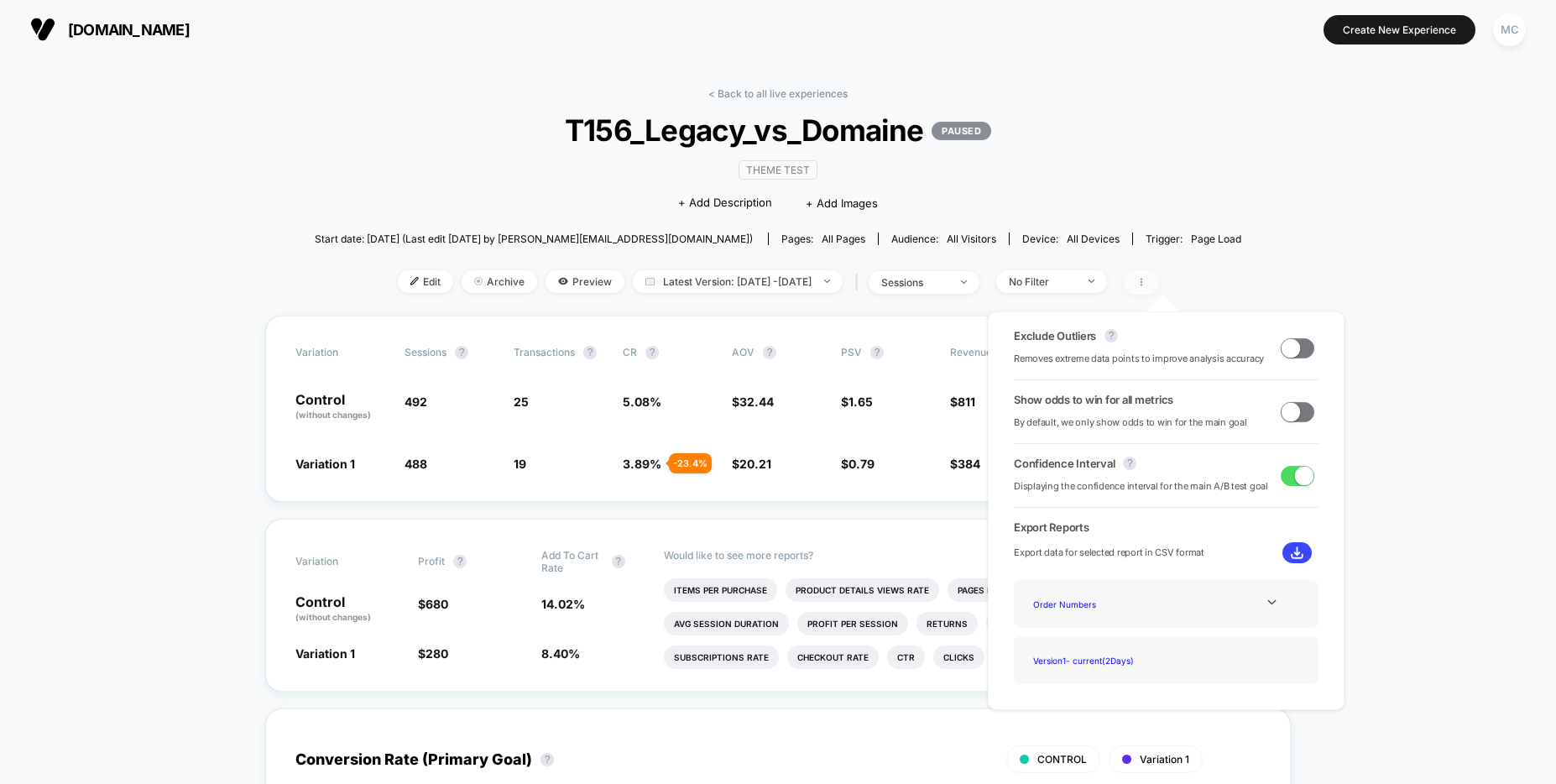
click at [1141, 281] on icon at bounding box center [1140, 282] width 2 height 8
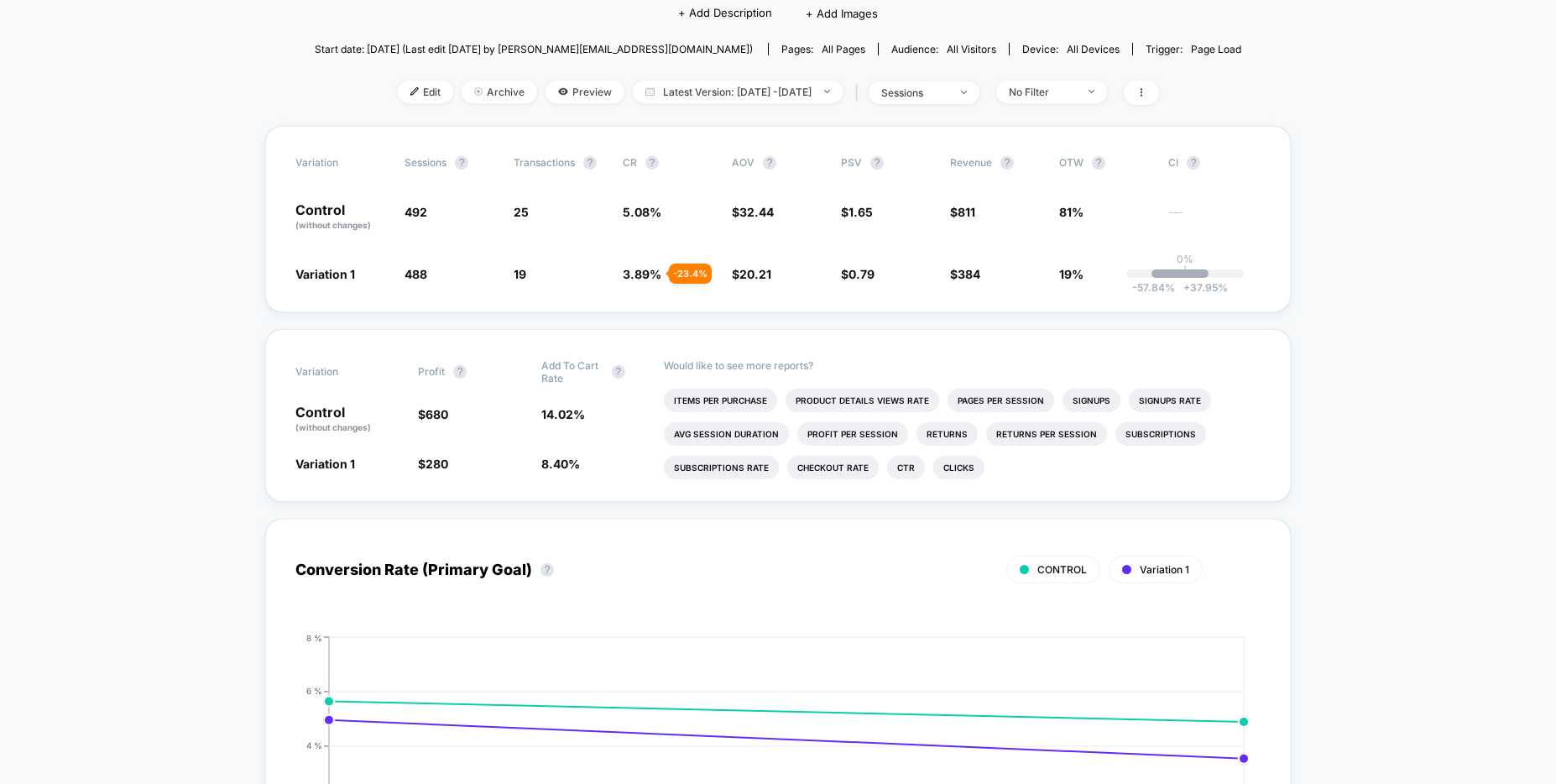
drag, startPoint x: 1488, startPoint y: 265, endPoint x: 1471, endPoint y: 265, distance: 17.0
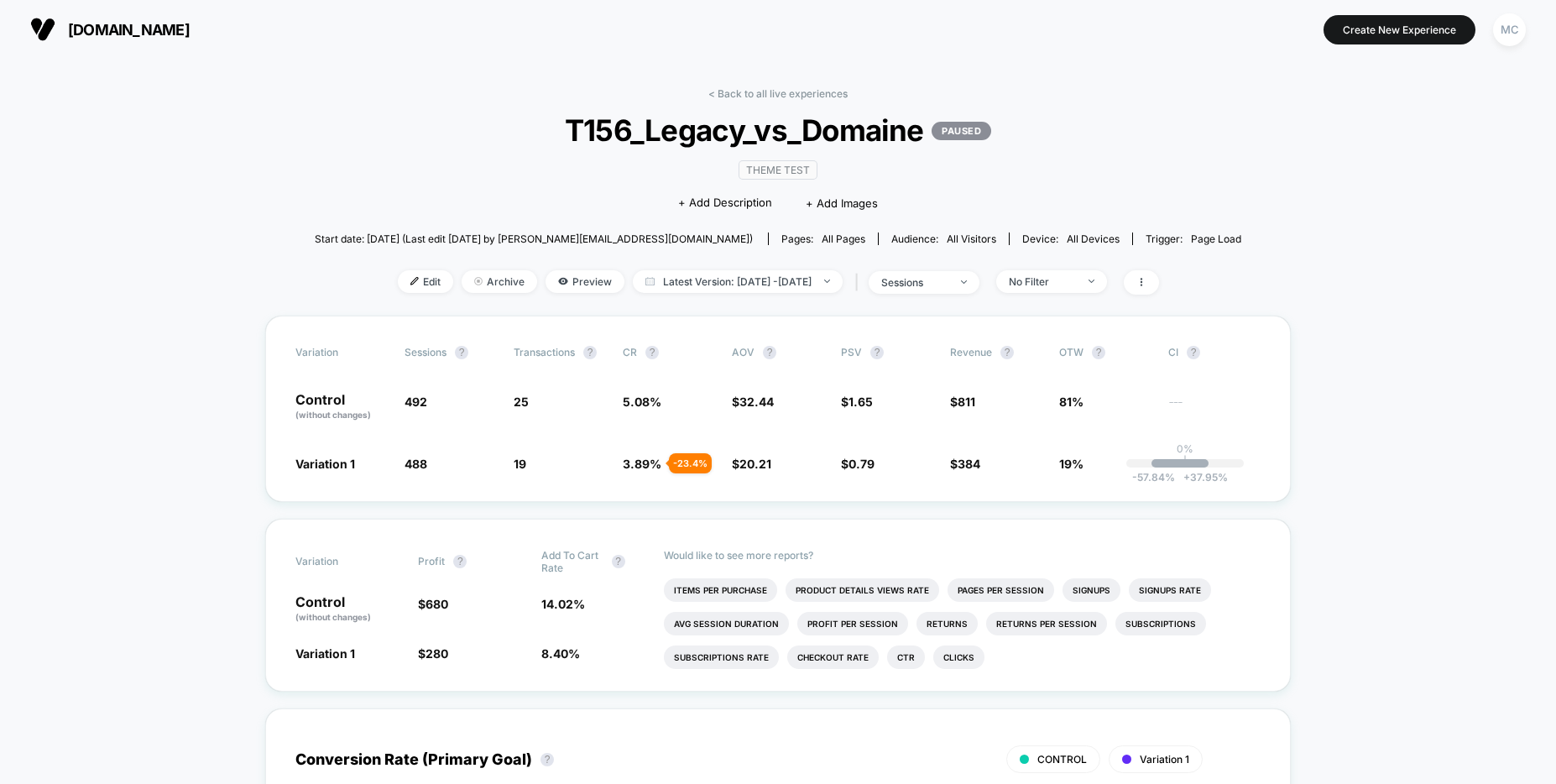
click at [417, 282] on span "Edit" at bounding box center [425, 281] width 55 height 23
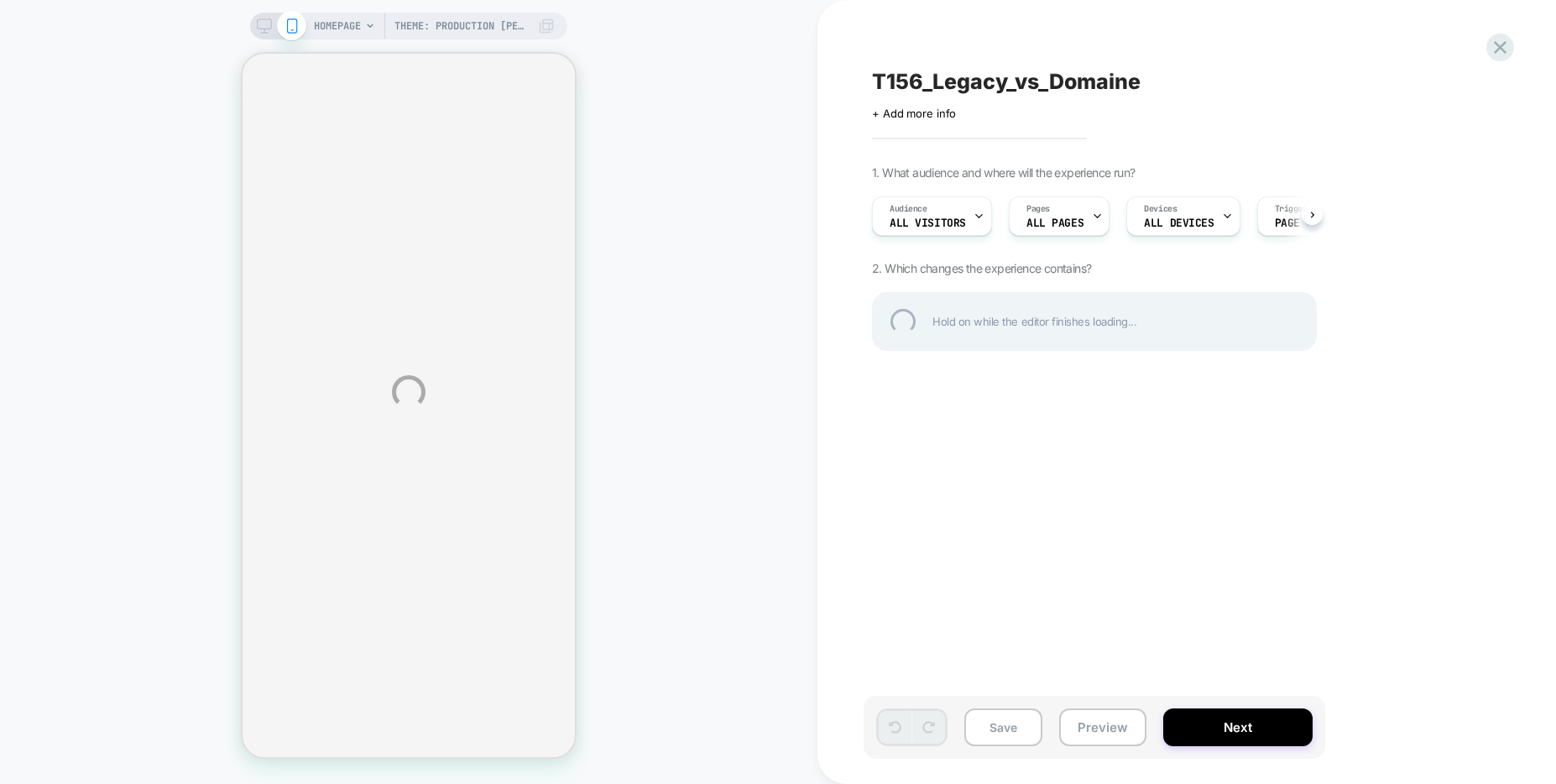
click at [1229, 741] on div "Theme: Production [PERSON_NAME] HOMEPAGE Theme: Production [PERSON_NAME] T156_L…" at bounding box center [778, 392] width 1556 height 784
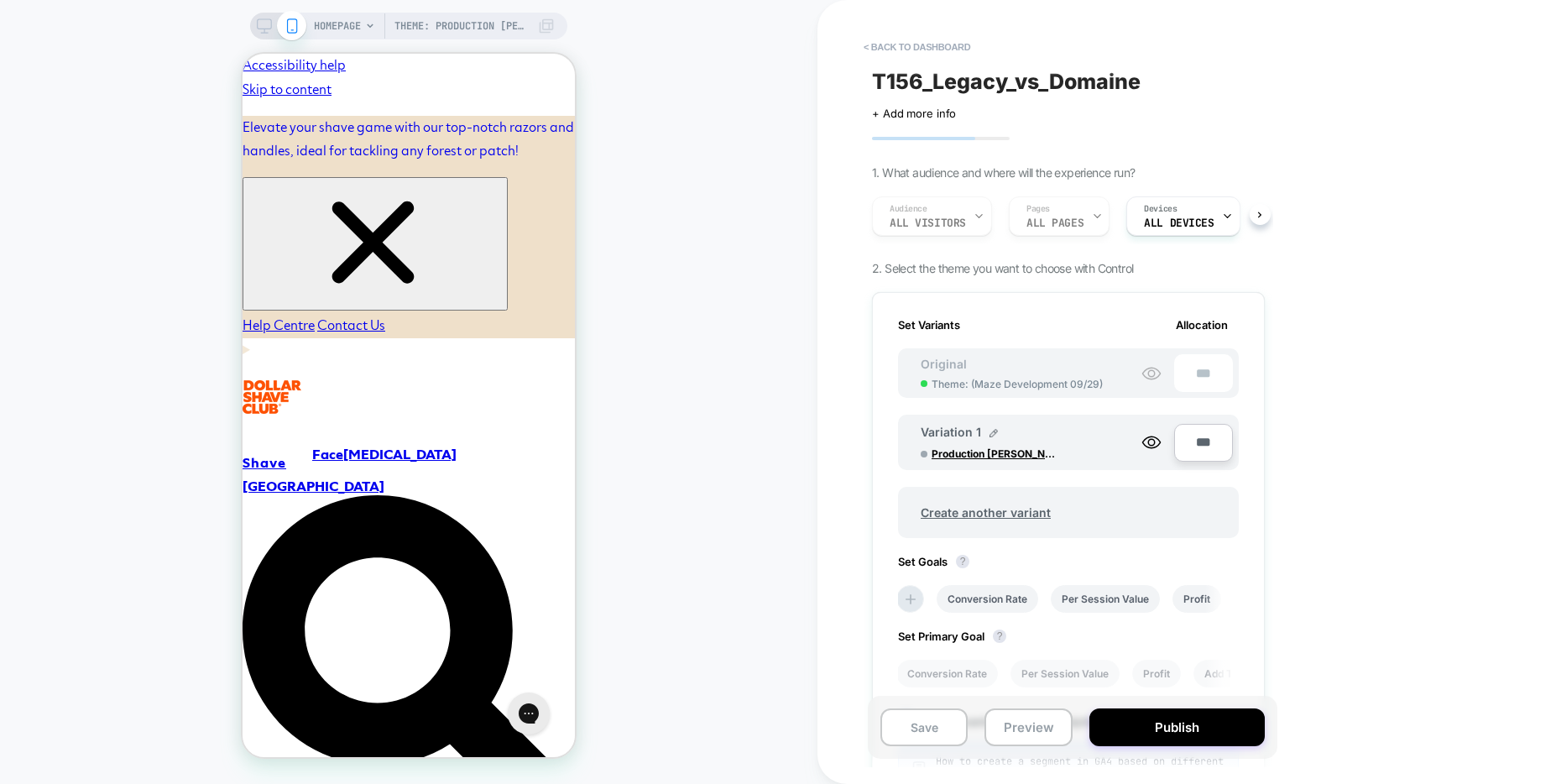
scroll to position [234, 0]
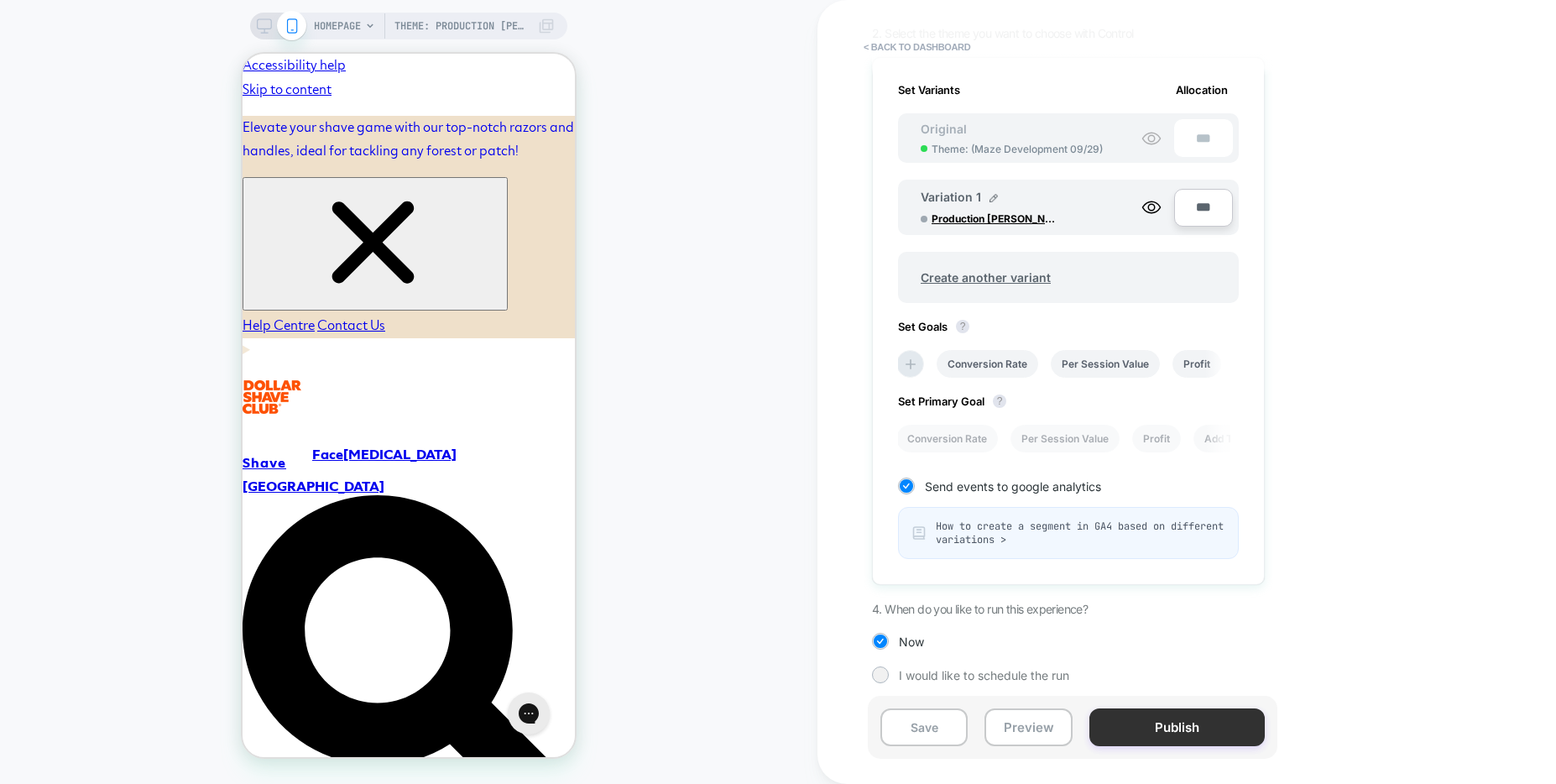
click at [1164, 742] on button "Publish" at bounding box center [1177, 727] width 176 height 38
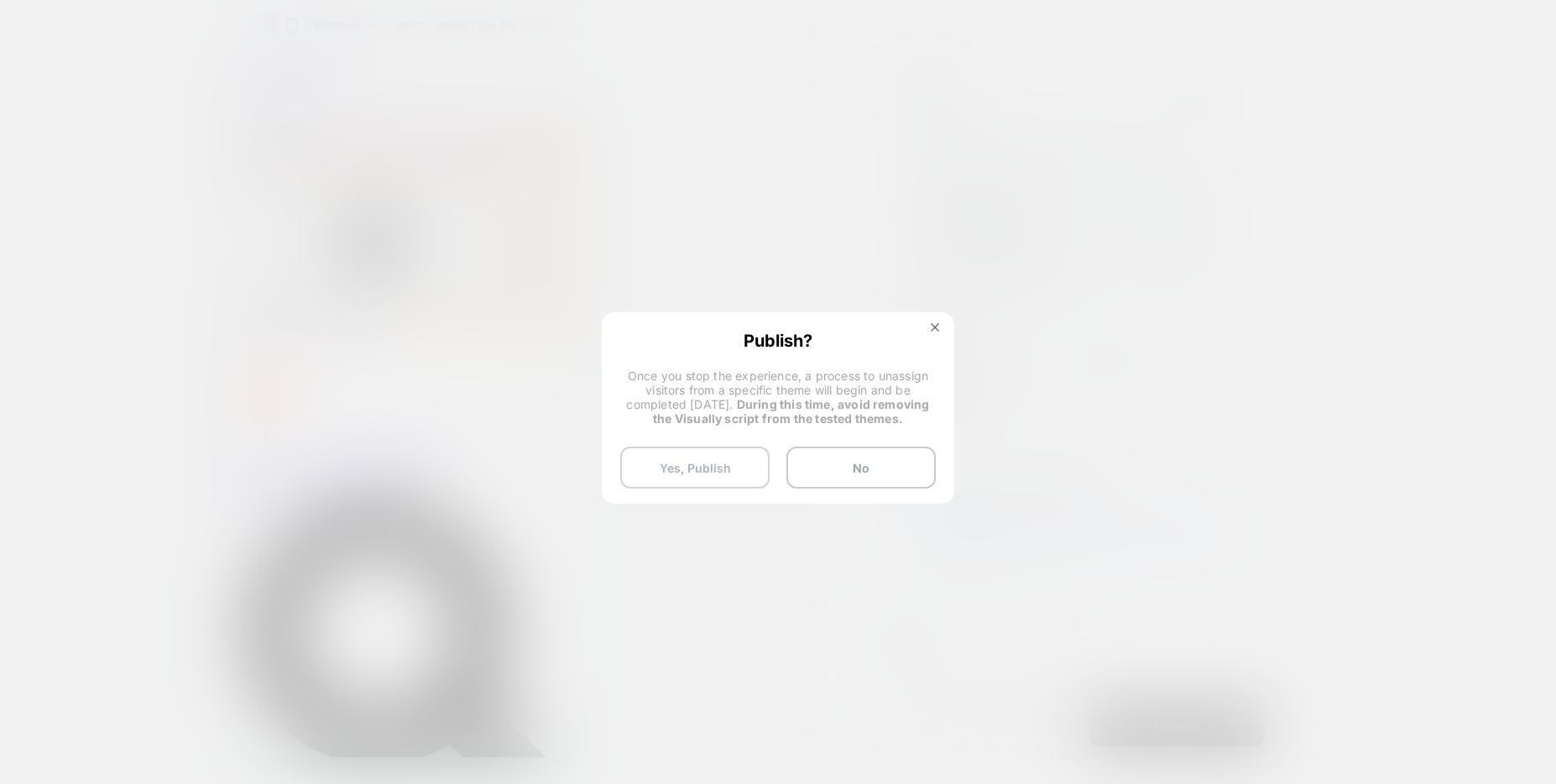
click at [724, 467] on button "Yes, Publish" at bounding box center [695, 467] width 149 height 42
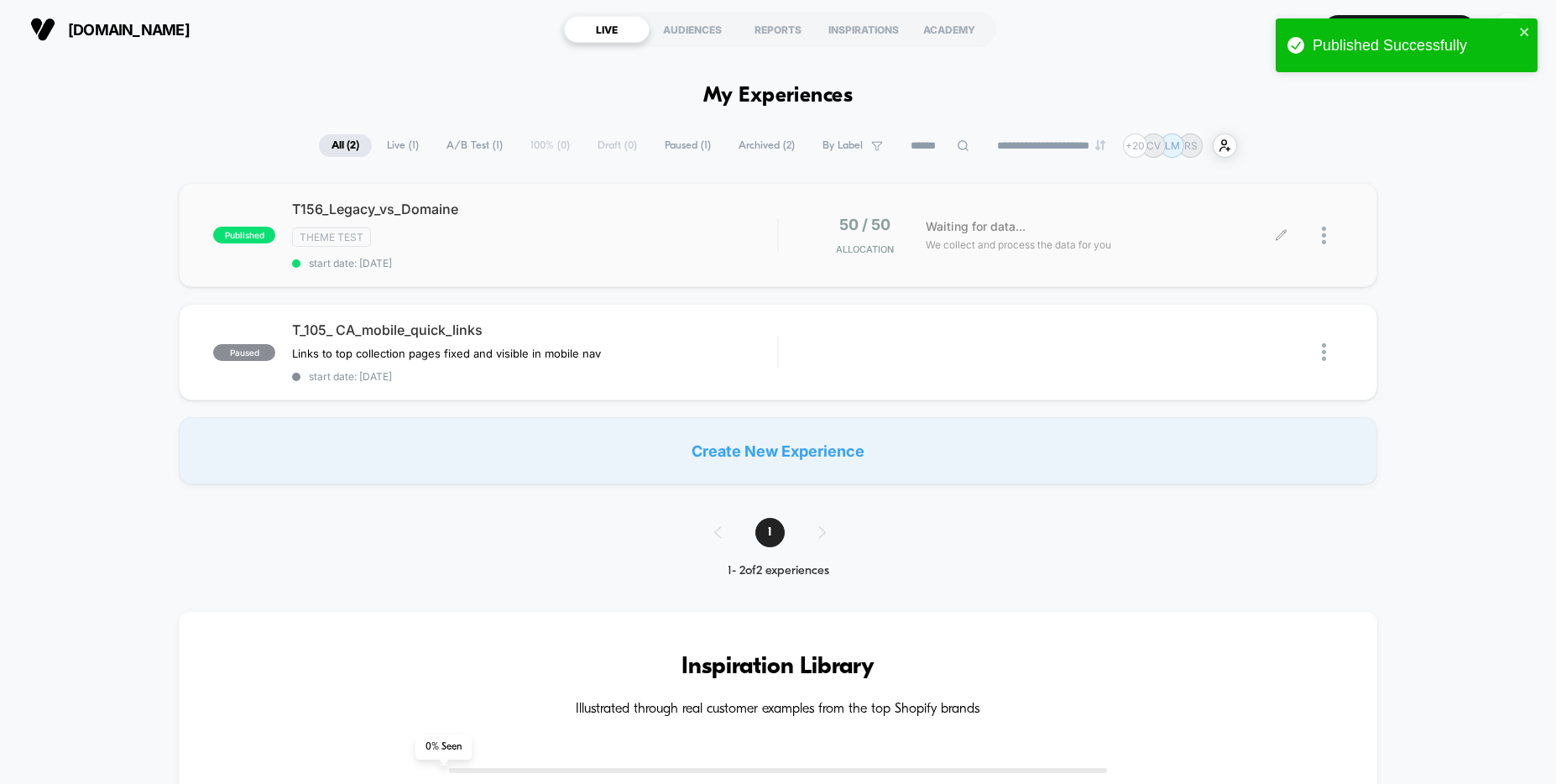
click at [1332, 234] on div at bounding box center [1332, 235] width 21 height 40
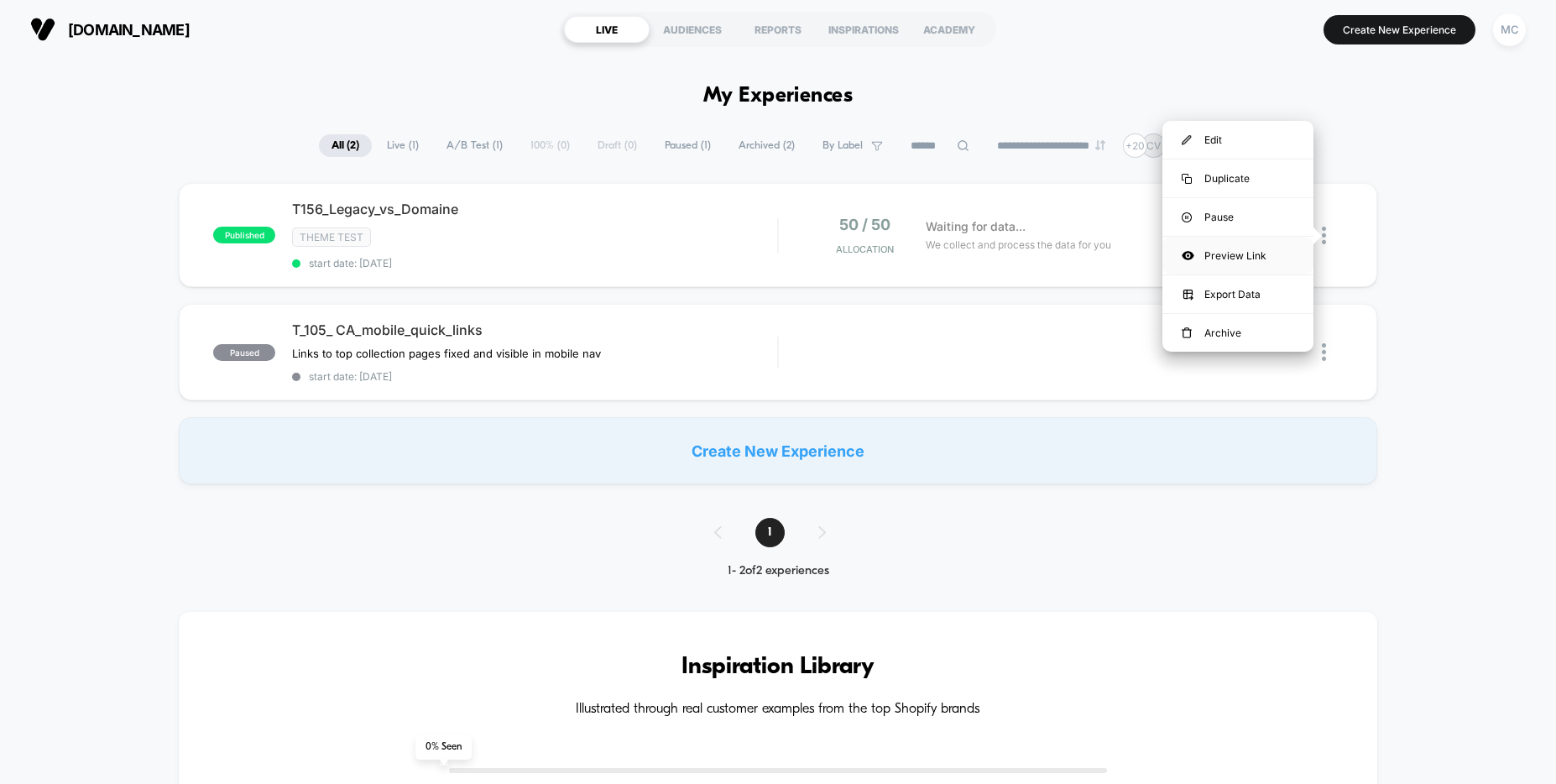
click at [1265, 265] on div "Preview Link" at bounding box center [1237, 255] width 151 height 38
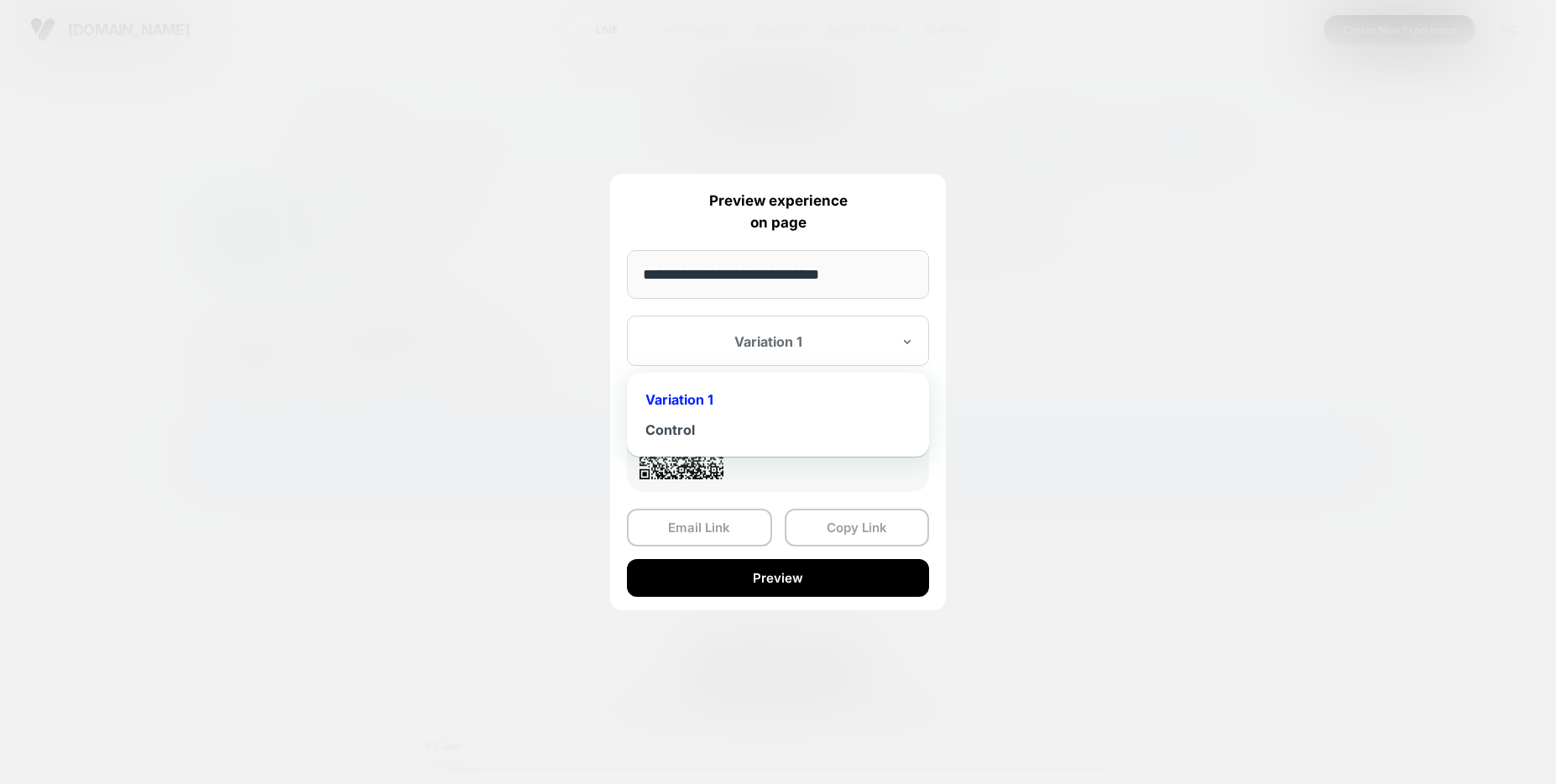
click at [844, 343] on div at bounding box center [768, 341] width 246 height 17
click at [673, 425] on div "Control" at bounding box center [778, 429] width 285 height 30
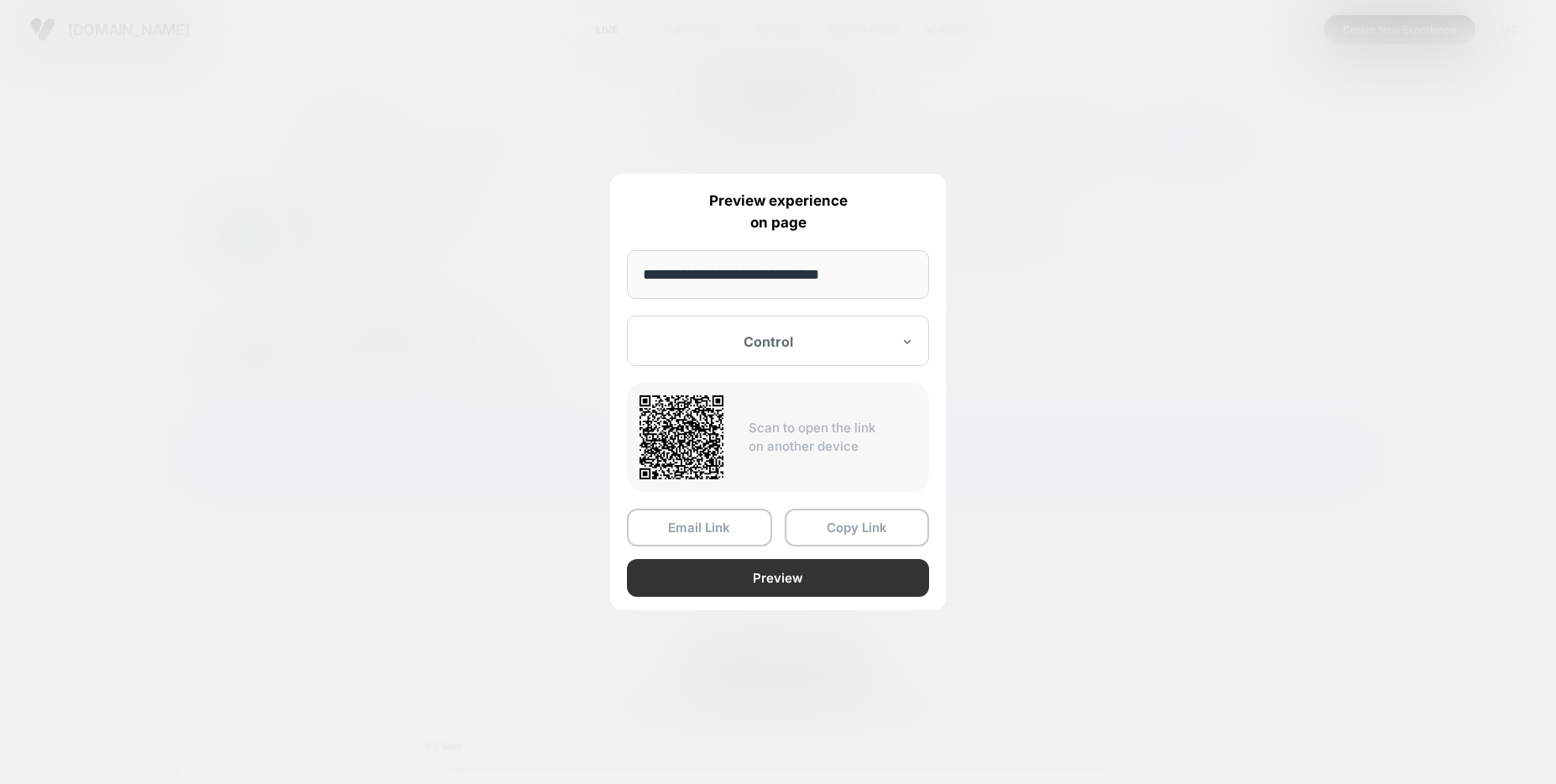
click at [766, 582] on button "Preview" at bounding box center [778, 578] width 303 height 38
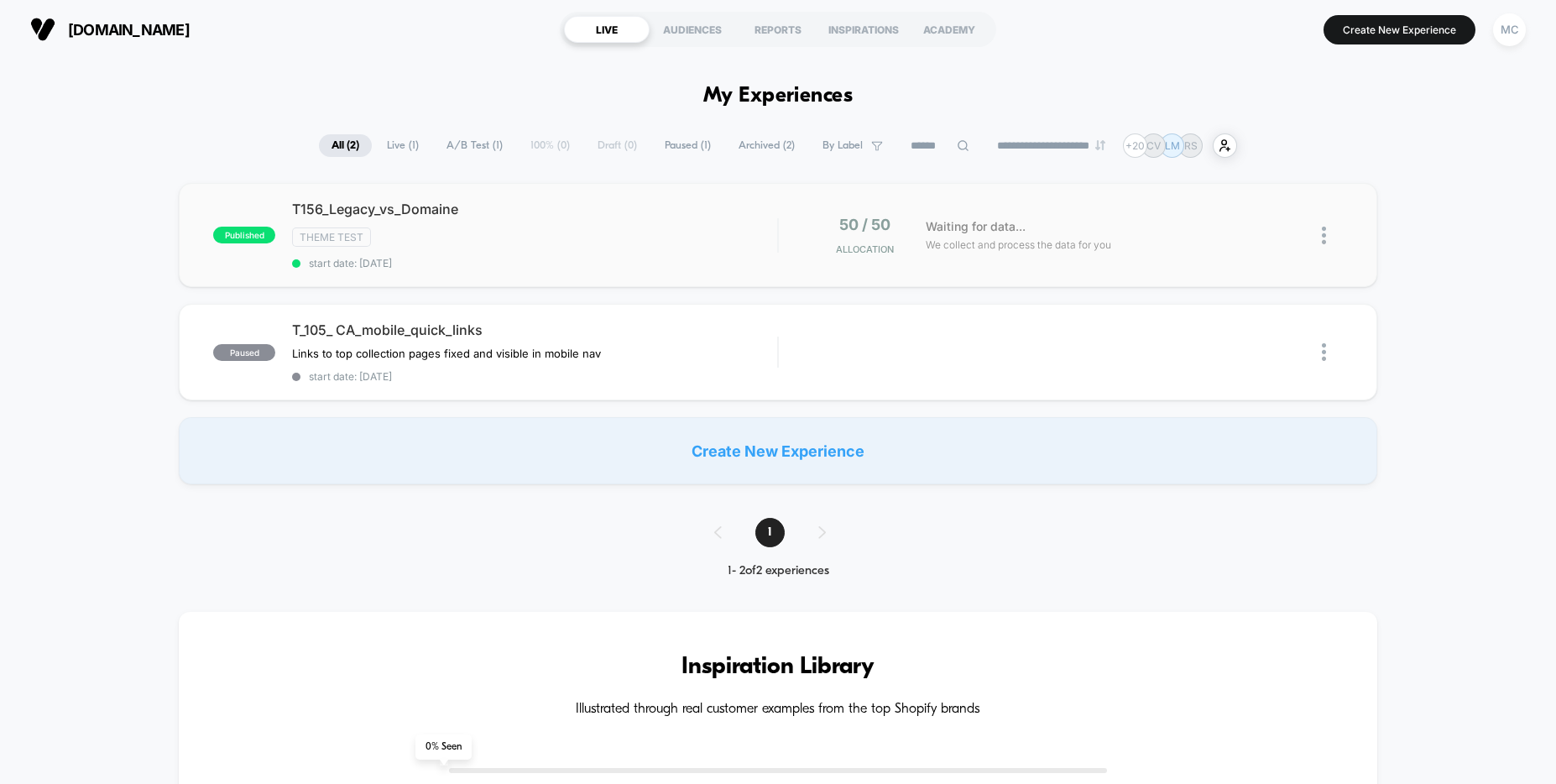
drag, startPoint x: 384, startPoint y: 540, endPoint x: 389, endPoint y: 529, distance: 12.1
click at [498, 229] on div "Theme Test" at bounding box center [534, 236] width 485 height 19
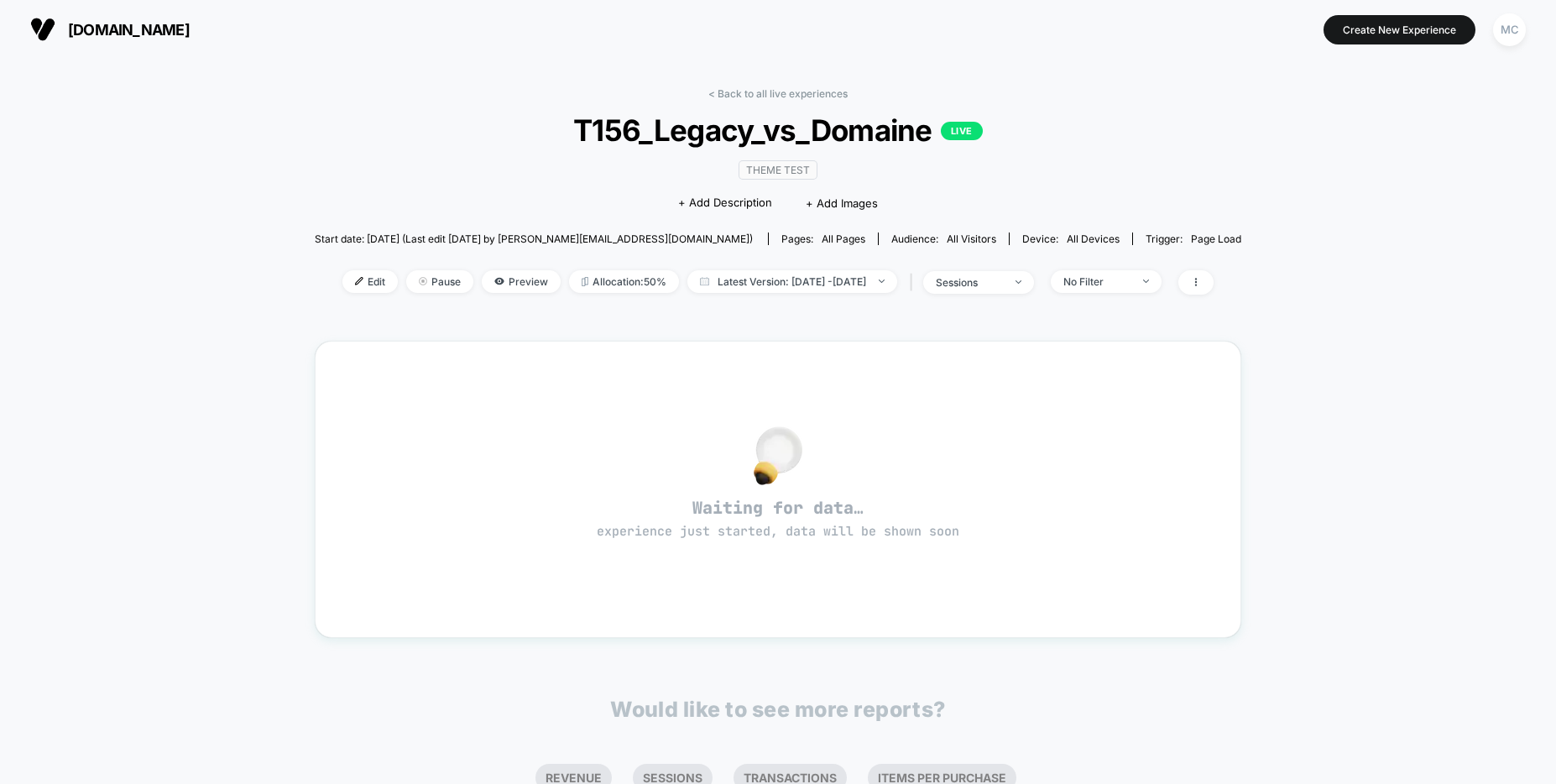
drag, startPoint x: 1286, startPoint y: 192, endPoint x: 1252, endPoint y: 190, distance: 34.1
click at [1286, 191] on div "< Back to all live experiences T156_Legacy_vs_Domaine LIVE Theme Test Click to …" at bounding box center [778, 521] width 1556 height 924
click at [1316, 199] on div "< Back to all live experiences T156_Legacy_vs_Domaine LIVE Theme Test Click to …" at bounding box center [778, 521] width 1556 height 924
click at [1312, 200] on div "< Back to all live experiences T156_Legacy_vs_Domaine LIVE Theme Test Click to …" at bounding box center [778, 521] width 1556 height 924
click at [1326, 247] on div "< Back to all live experiences T156_Legacy_vs_Domaine LIVE Theme Test Click to …" at bounding box center [778, 521] width 1556 height 924
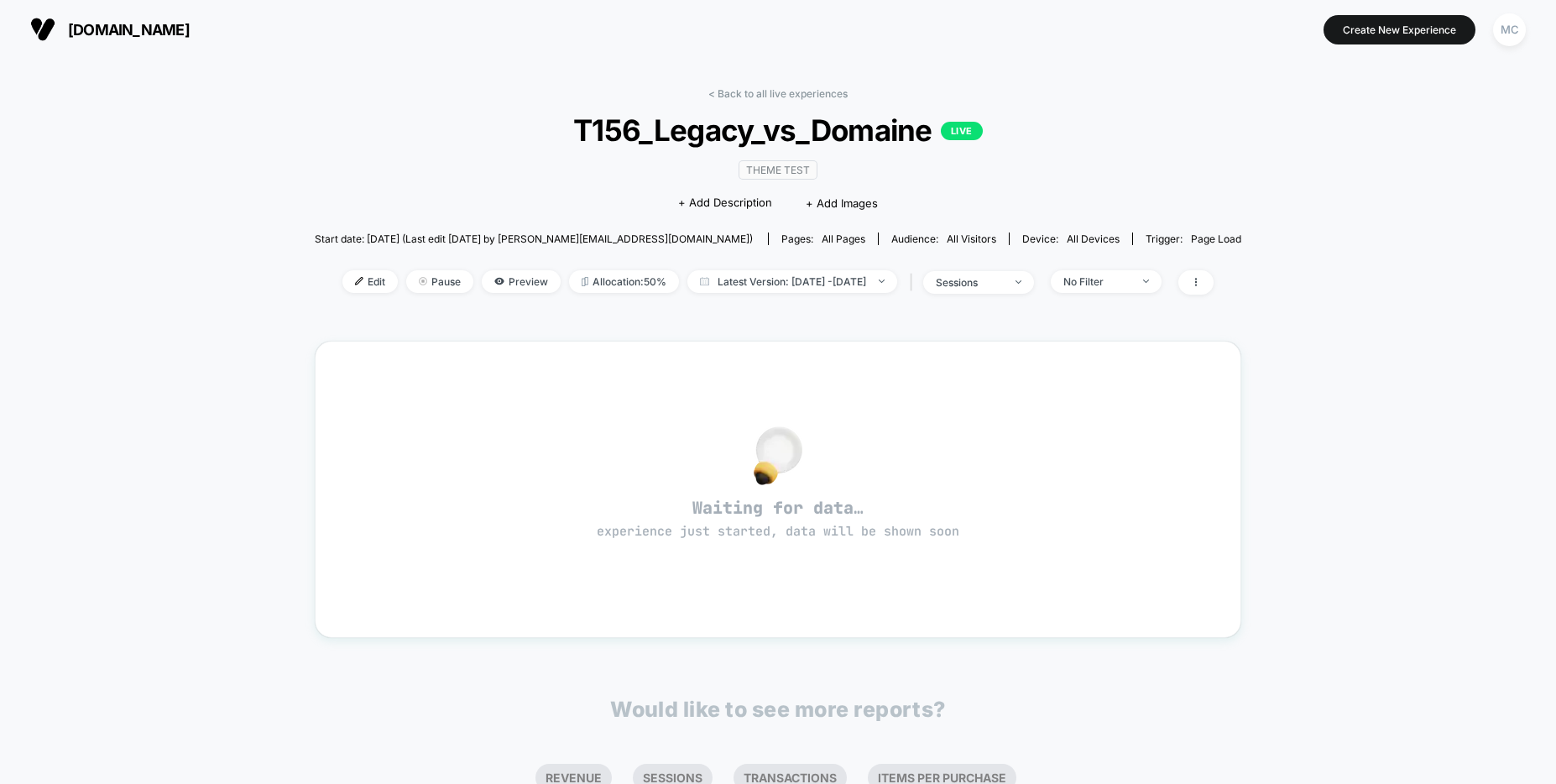
click at [1276, 219] on div "< Back to all live experiences T156_Legacy_vs_Domaine LIVE Theme Test Click to …" at bounding box center [778, 521] width 1556 height 924
click at [1245, 228] on div "< Back to all live experiences T156_Legacy_vs_Domaine LIVE Theme Test Click to …" at bounding box center [778, 521] width 1556 height 924
click at [1275, 229] on div "< Back to all live experiences T156_Legacy_vs_Domaine LIVE Theme Test Click to …" at bounding box center [778, 521] width 1556 height 924
drag, startPoint x: 1269, startPoint y: 227, endPoint x: 909, endPoint y: 224, distance: 360.0
click at [1264, 225] on div "< Back to all live experiences T156_Legacy_vs_Domaine LIVE Theme Test Click to …" at bounding box center [778, 521] width 1556 height 924
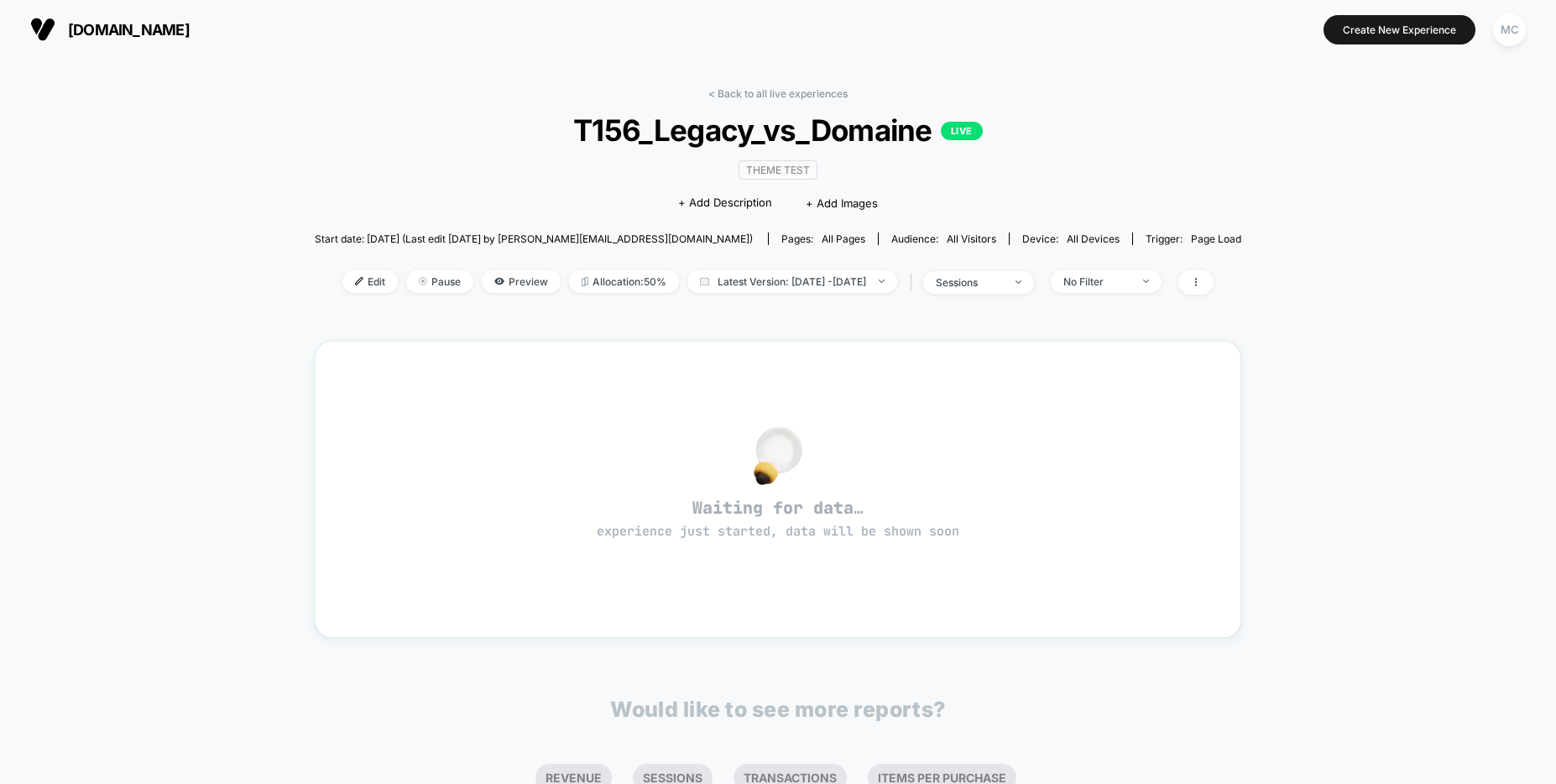
drag, startPoint x: 1289, startPoint y: 190, endPoint x: 1242, endPoint y: 190, distance: 47.0
click at [1288, 190] on div "< Back to all live experiences T156_Legacy_vs_Domaine LIVE Theme Test Click to …" at bounding box center [778, 521] width 1556 height 924
click at [807, 100] on div "< Back to all live experiences T156_Legacy_vs_Domaine LIVE Theme Test Click to …" at bounding box center [778, 201] width 927 height 228
click at [799, 94] on link "< Back to all live experiences" at bounding box center [778, 93] width 139 height 13
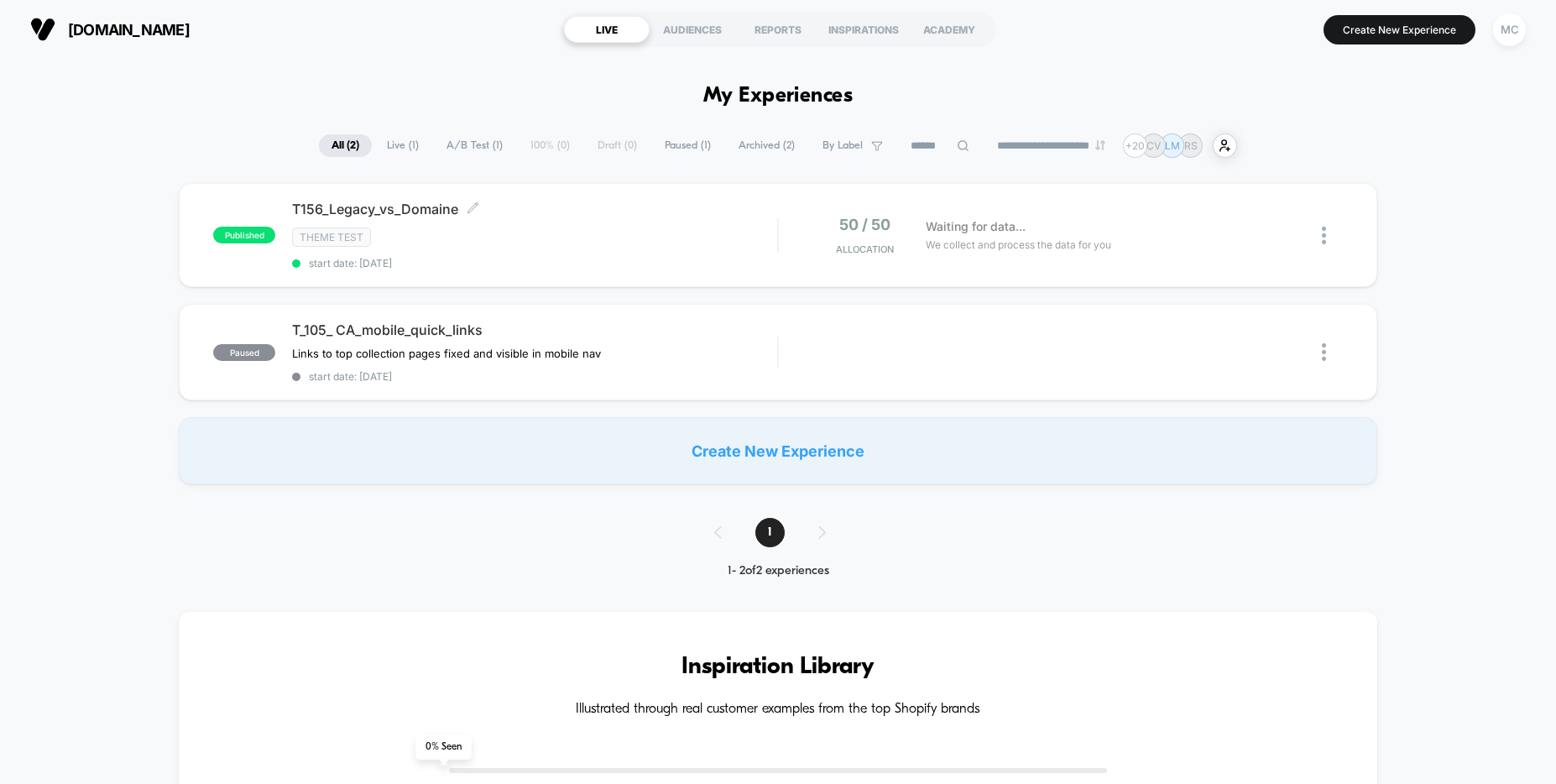
click at [333, 215] on span "T156_Legacy_vs_Domaine Click to edit experience details" at bounding box center [534, 208] width 485 height 17
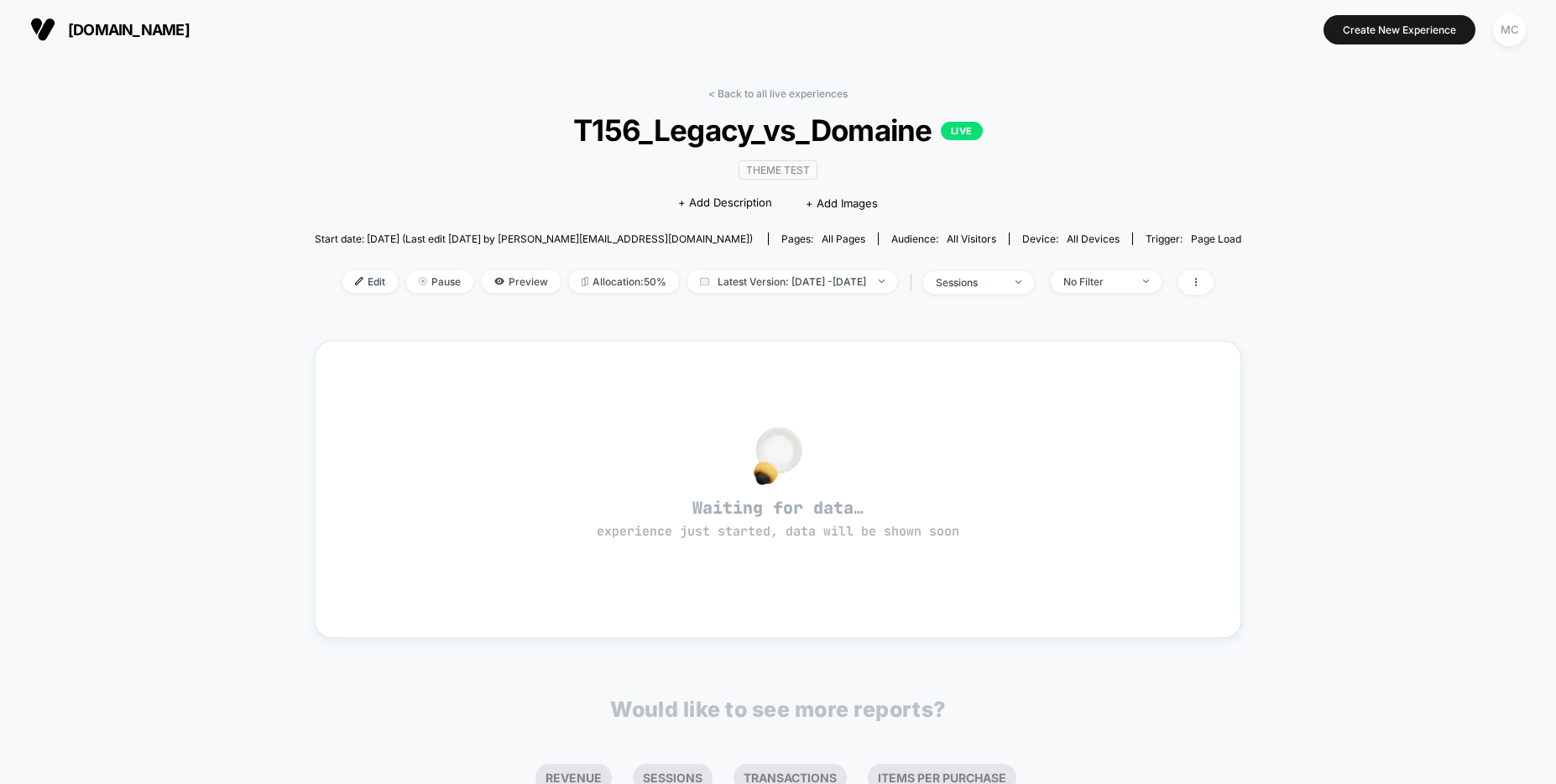
click at [230, 223] on div "< Back to all live experiences T156_Legacy_vs_Domaine LIVE Theme Test Click to …" at bounding box center [778, 521] width 1556 height 924
click at [549, 181] on div "Theme Test Click to edit experience details + Add Description + Add Images" at bounding box center [777, 186] width 555 height 76
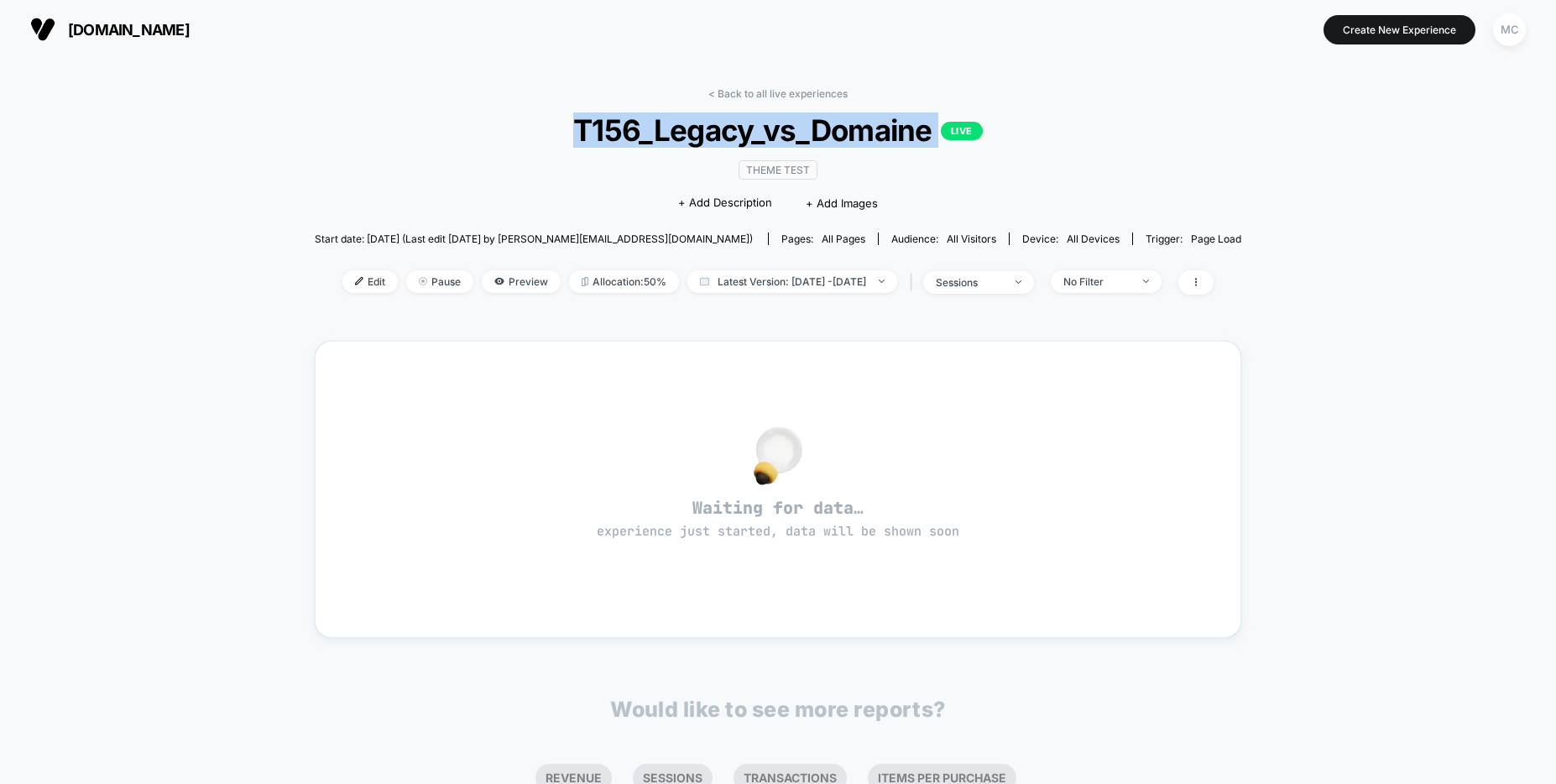
drag, startPoint x: 567, startPoint y: 141, endPoint x: 1018, endPoint y: 141, distance: 451.0
click at [1018, 141] on span "T156_Legacy_vs_Domaine LIVE" at bounding box center [777, 129] width 833 height 35
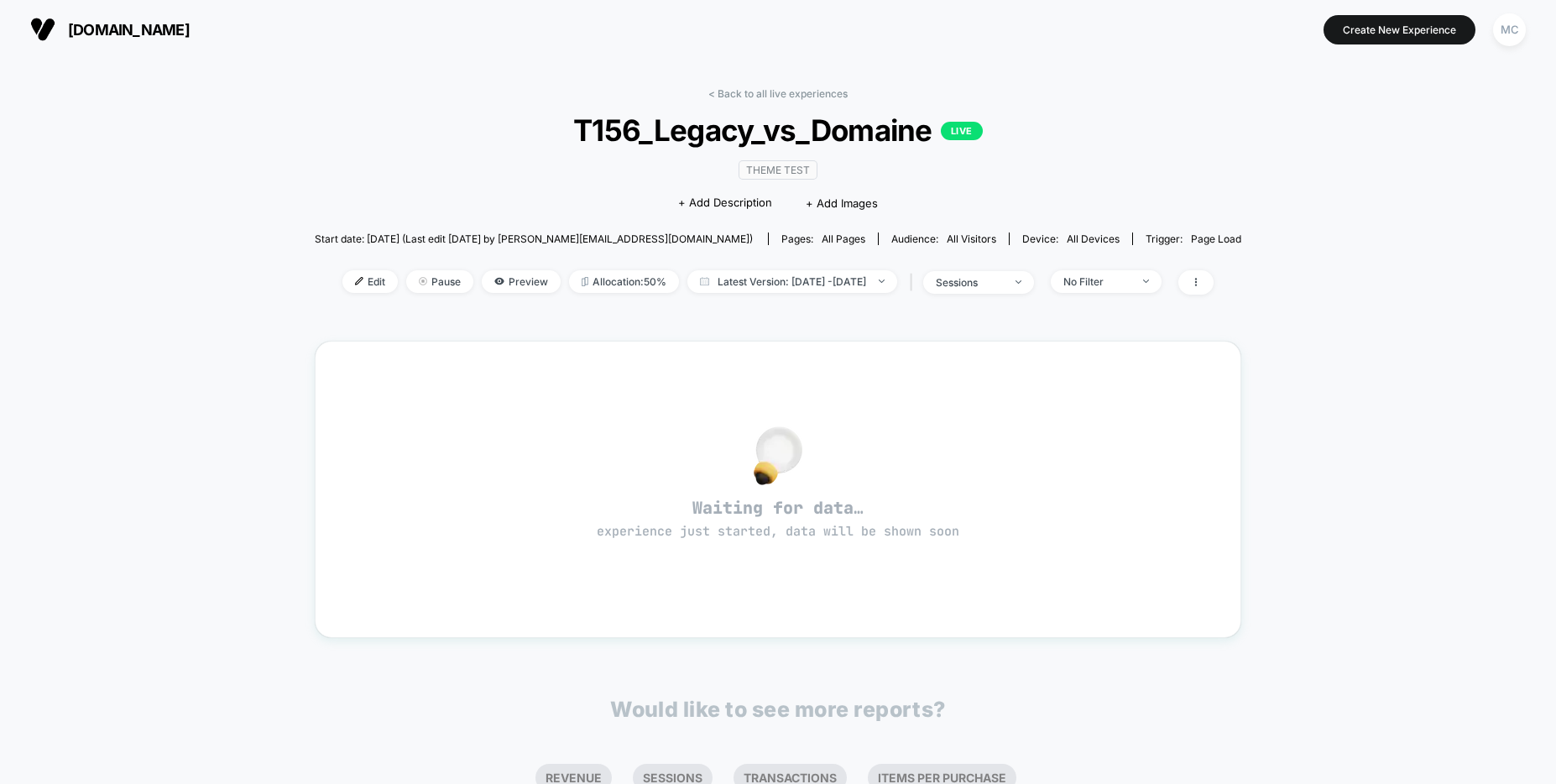
click at [1093, 155] on div "< Back to all live experiences T156_Legacy_vs_Domaine LIVE Theme Test Click to …" at bounding box center [778, 201] width 927 height 228
click at [1083, 188] on div "< Back to all live experiences T156_Legacy_vs_Domaine LIVE Theme Test Click to …" at bounding box center [778, 201] width 927 height 228
click at [36, 71] on div "< Back to all live experiences T156_Legacy_vs_Domaine LIVE Theme Test Click to …" at bounding box center [778, 521] width 1556 height 924
click at [547, 195] on div "Theme Test Click to edit experience details + Add Description + Add Images" at bounding box center [777, 186] width 555 height 76
click at [743, 98] on link "< Back to all live experiences" at bounding box center [778, 93] width 139 height 13
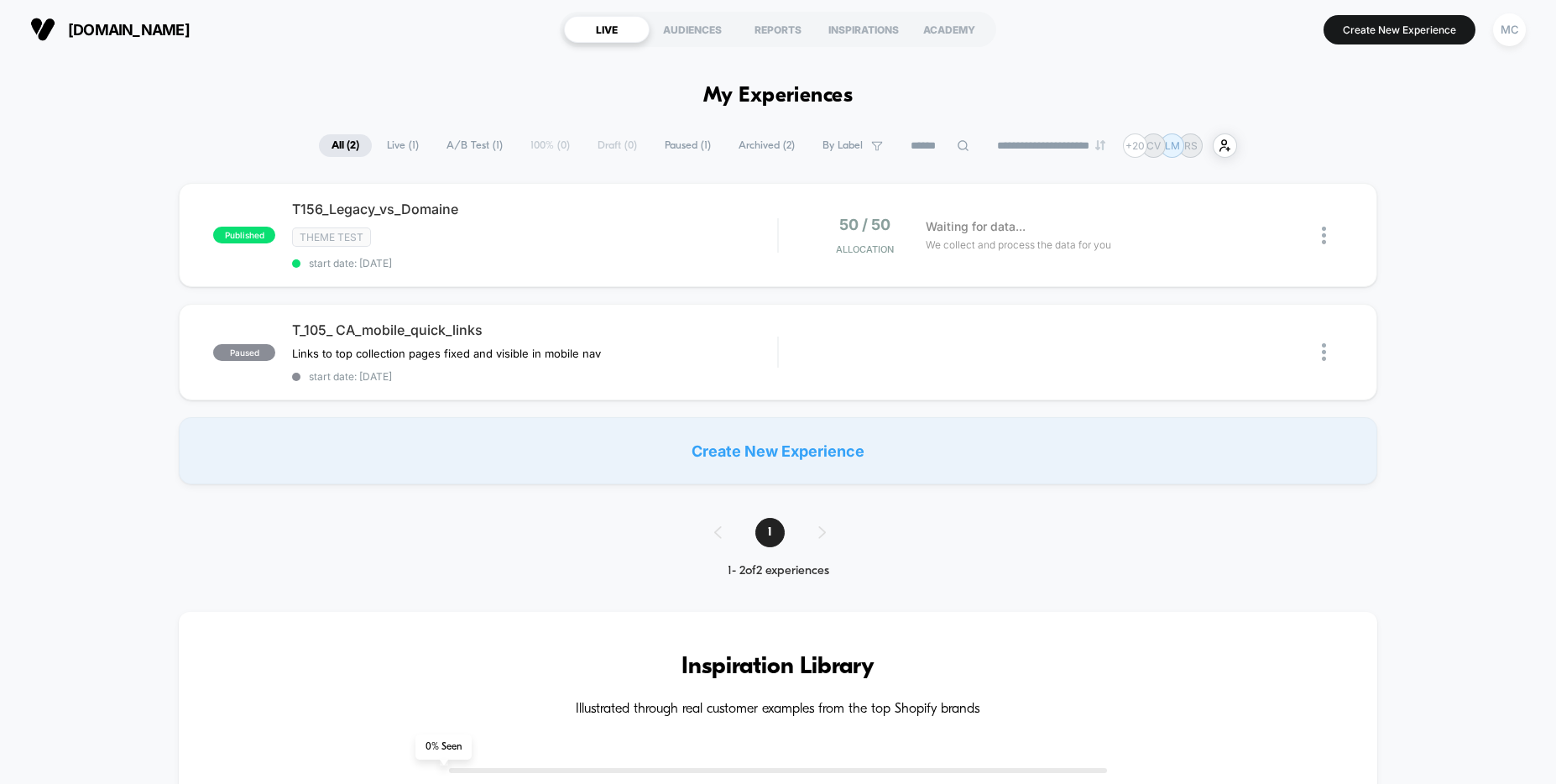
click at [143, 213] on div "published T156_Legacy_vs_Domaine Theme Test start date: [DATE] 50 / 50 Allocati…" at bounding box center [778, 333] width 1556 height 301
click at [166, 305] on div "published T156_Legacy_vs_Domaine Theme Test start date: [DATE] 50 / 50 Allocati…" at bounding box center [778, 333] width 1556 height 301
click at [153, 304] on div "published T156_Legacy_vs_Domaine Theme Test start date: [DATE] 50 / 50 Allocati…" at bounding box center [778, 333] width 1556 height 301
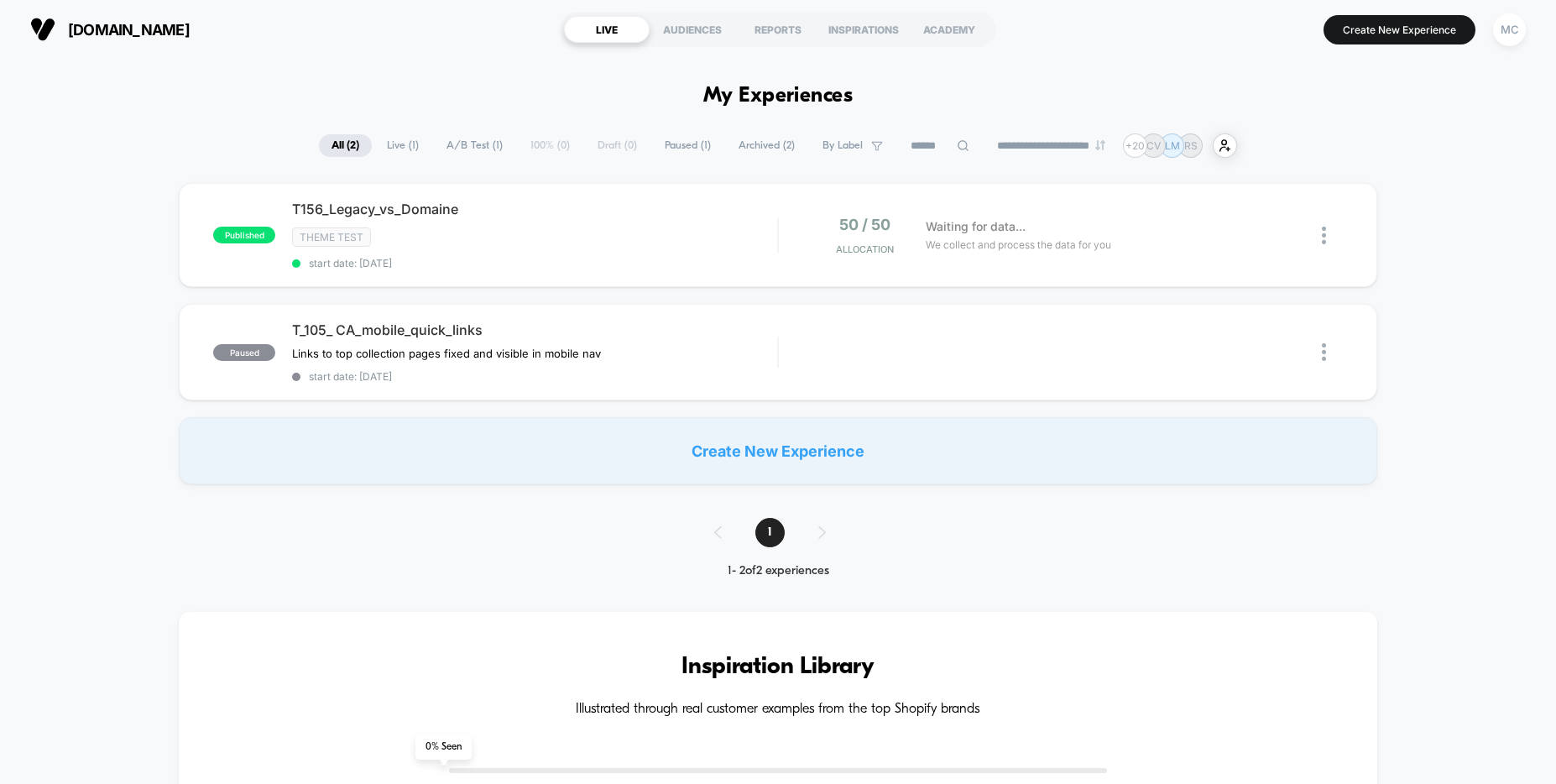
click at [125, 292] on div "published T156_Legacy_vs_Domaine Theme Test start date: [DATE] 50 / 50 Allocati…" at bounding box center [778, 333] width 1556 height 301
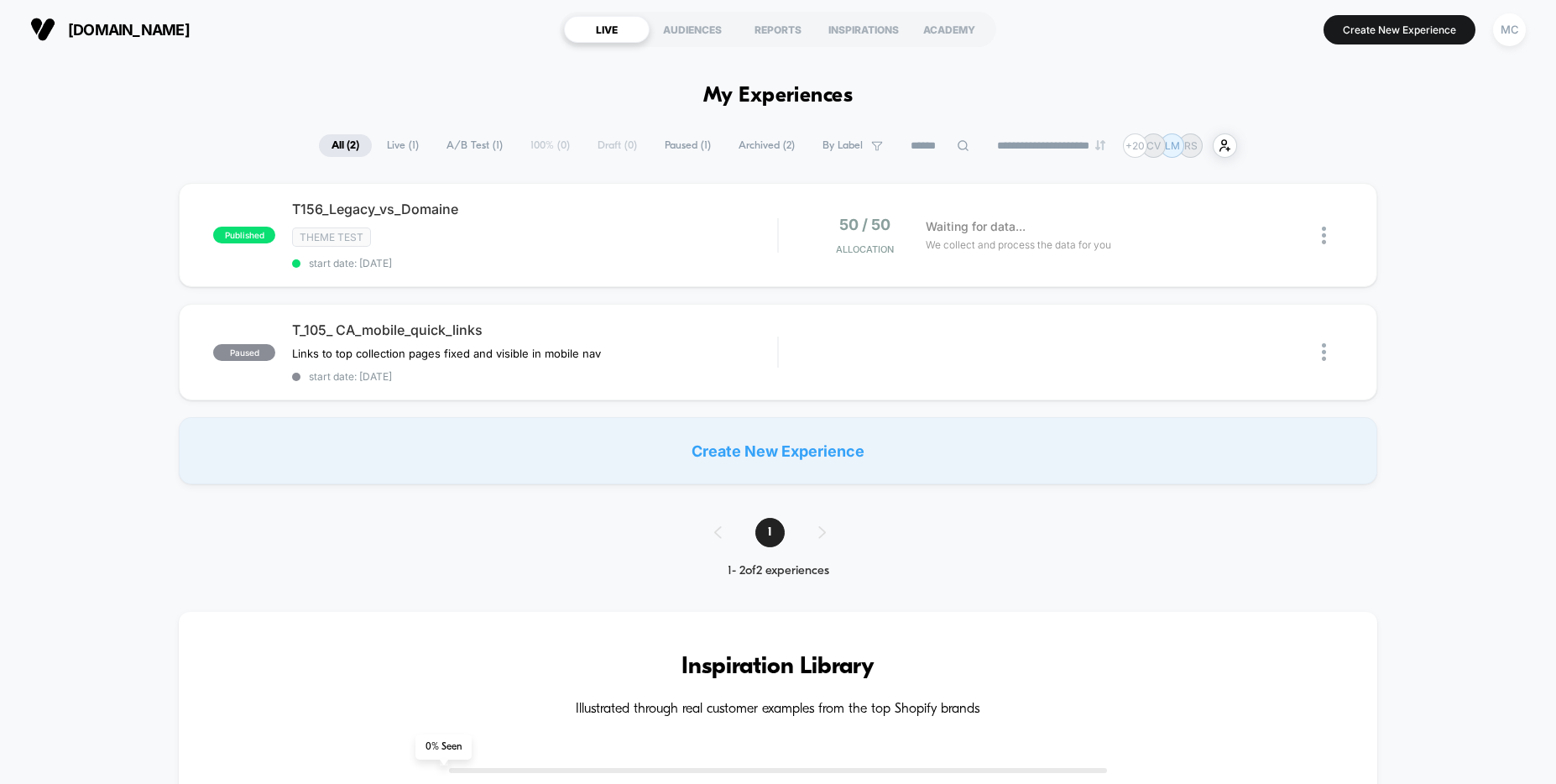
click at [1511, 264] on div "published T156_Legacy_vs_Domaine Theme Test start date: [DATE] 50 / 50 Allocati…" at bounding box center [778, 333] width 1556 height 301
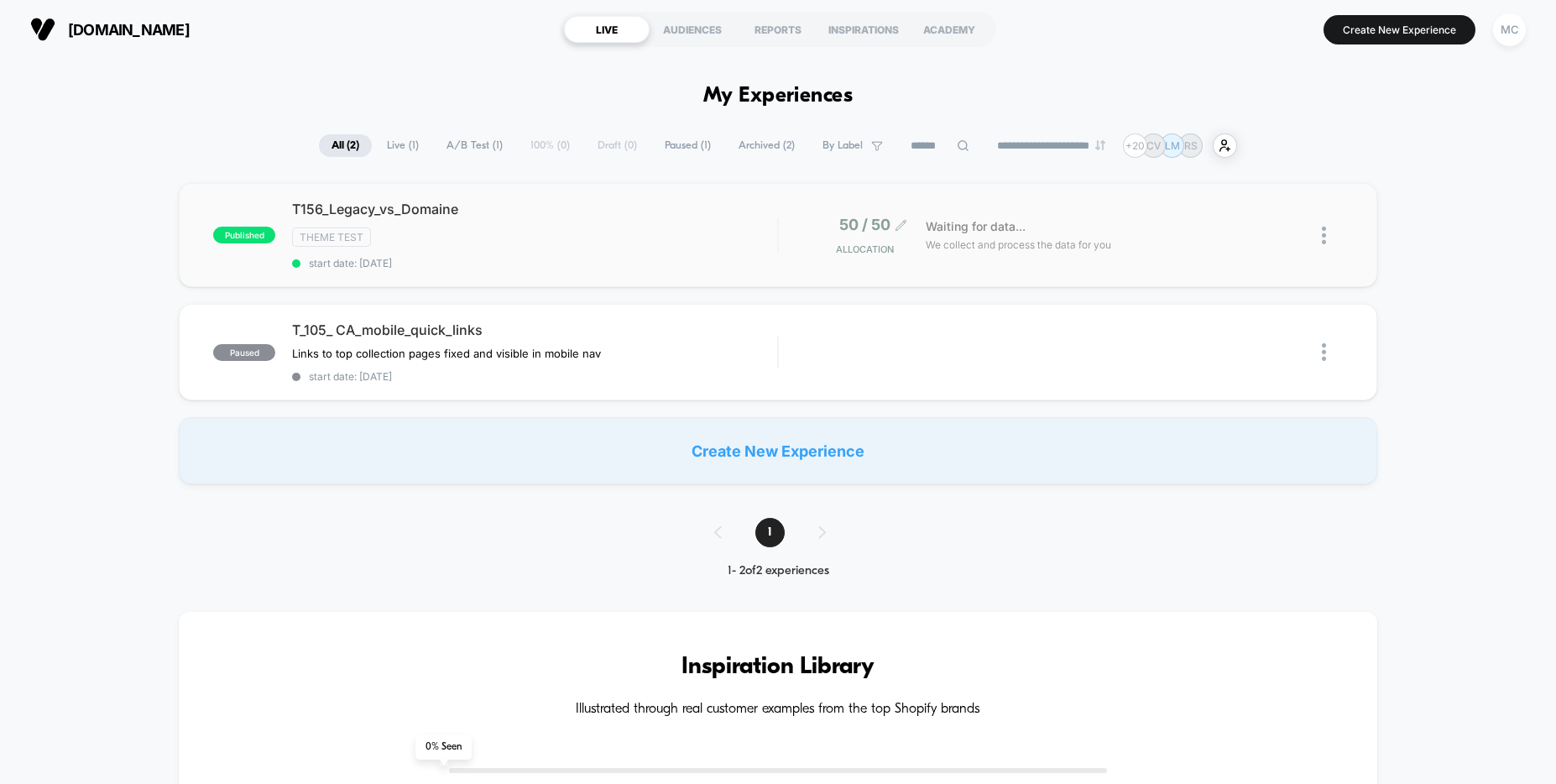
click at [885, 216] on span "50 / 50" at bounding box center [865, 224] width 52 height 17
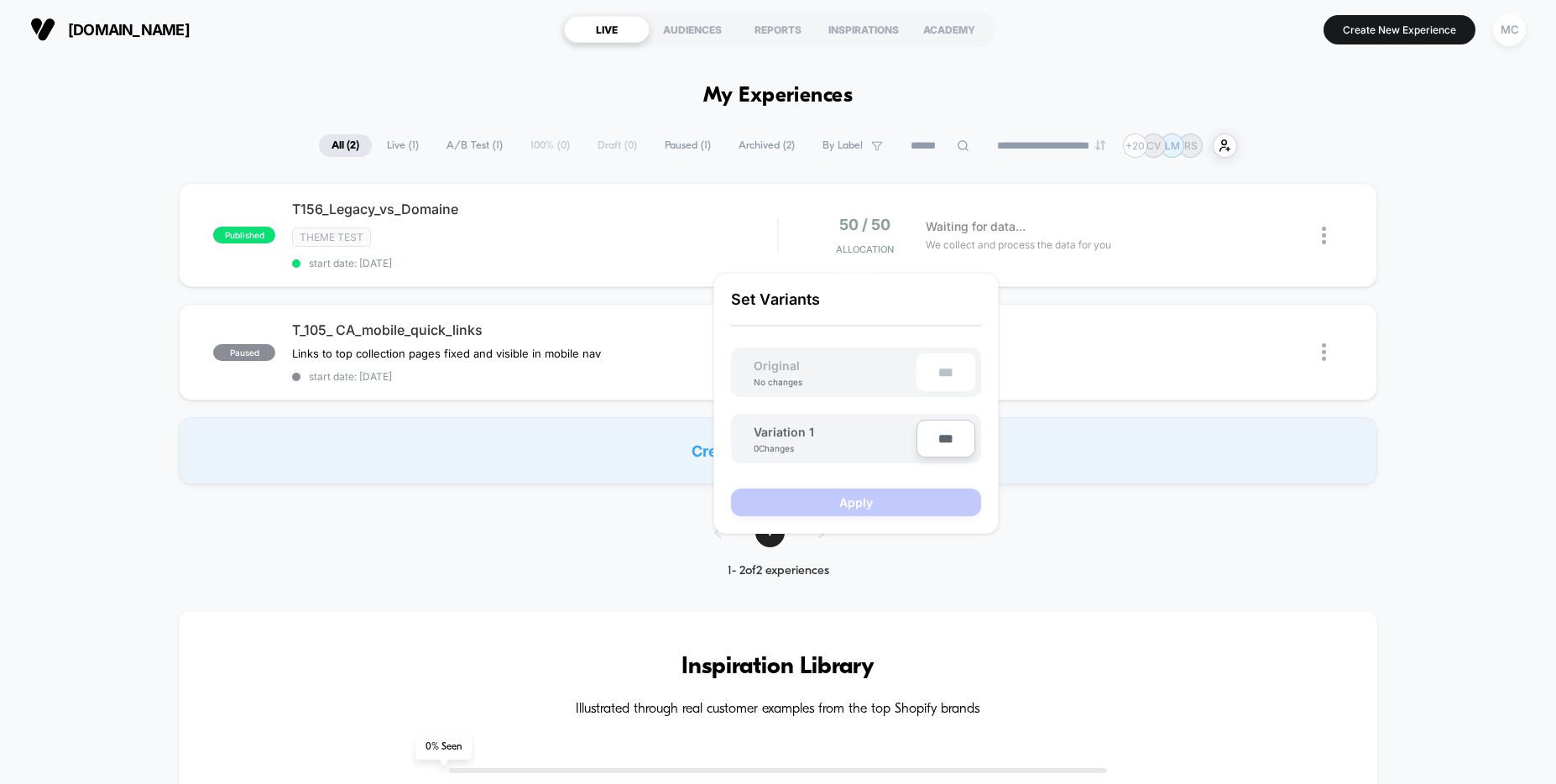
click at [1447, 216] on div "published T156_Legacy_vs_Domaine Theme Test start date: [DATE] 50 / 50 Allocati…" at bounding box center [778, 333] width 1556 height 301
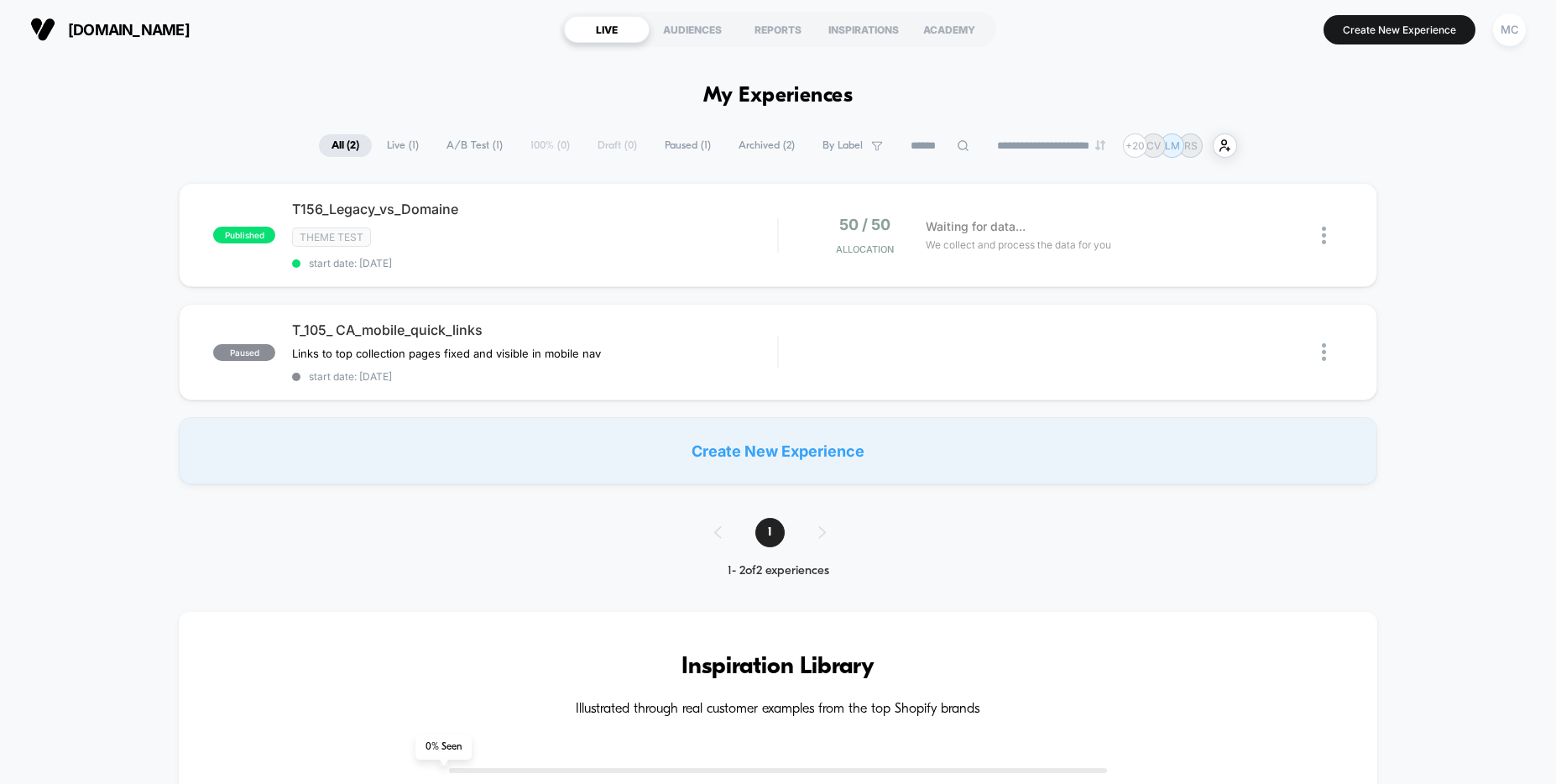
drag, startPoint x: 1454, startPoint y: 204, endPoint x: 1424, endPoint y: 205, distance: 30.0
click at [1448, 206] on div "published T156_Legacy_vs_Domaine Theme Test start date: [DATE] 50 / 50 Allocati…" at bounding box center [778, 333] width 1556 height 301
